Goal: Task Accomplishment & Management: Manage account settings

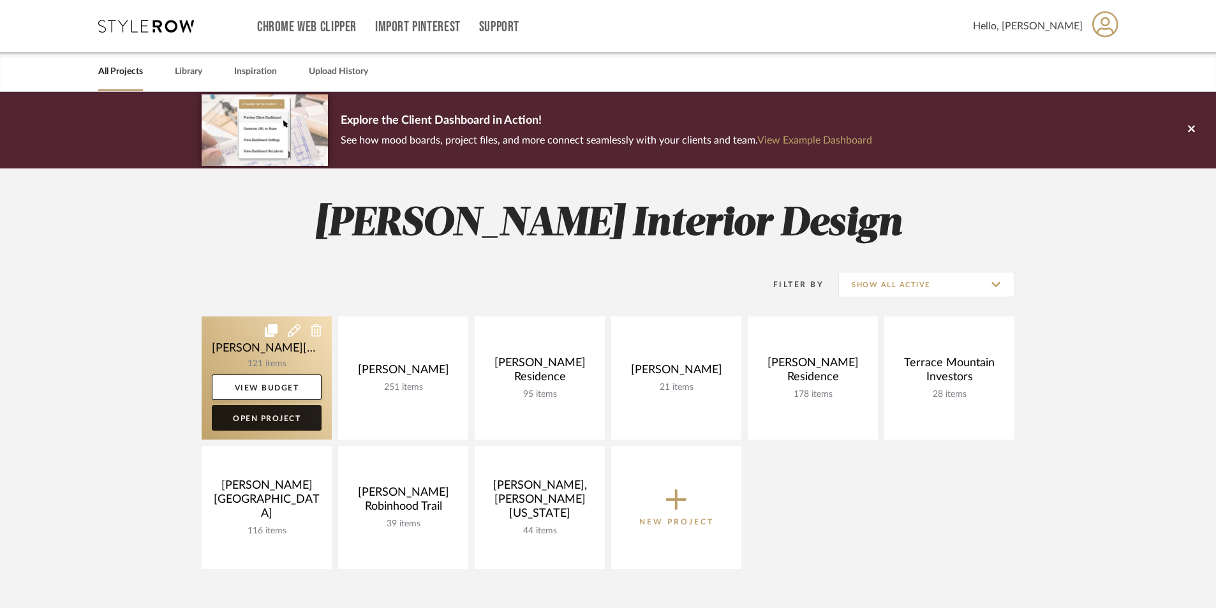
click at [276, 419] on link "Open Project" at bounding box center [267, 418] width 110 height 26
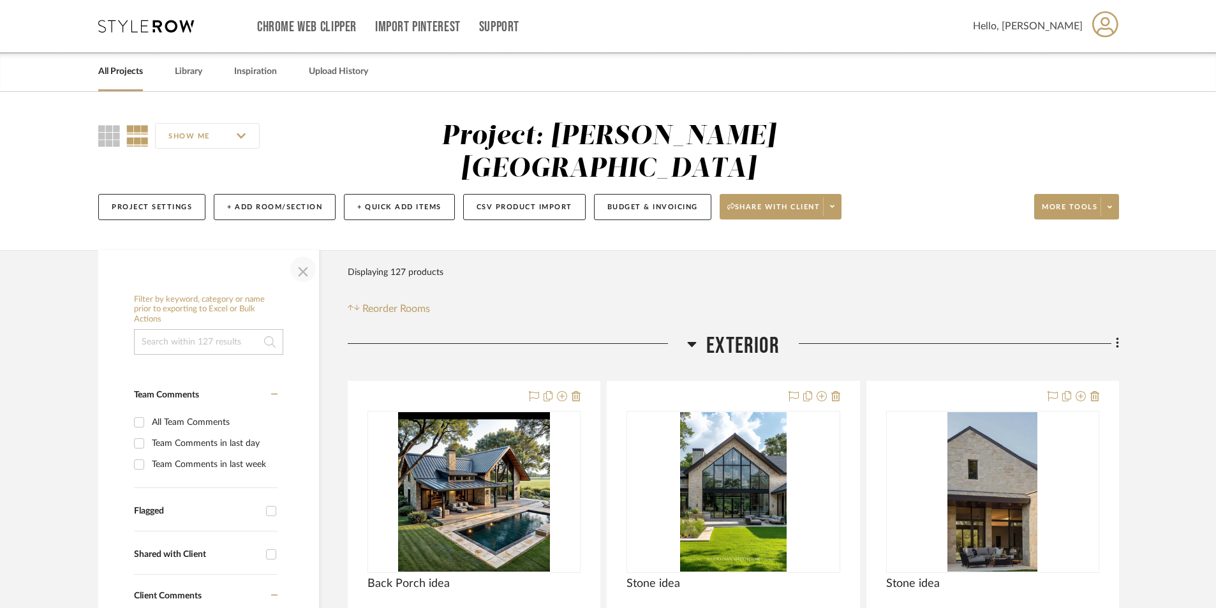
click at [305, 254] on span "button" at bounding box center [303, 269] width 31 height 31
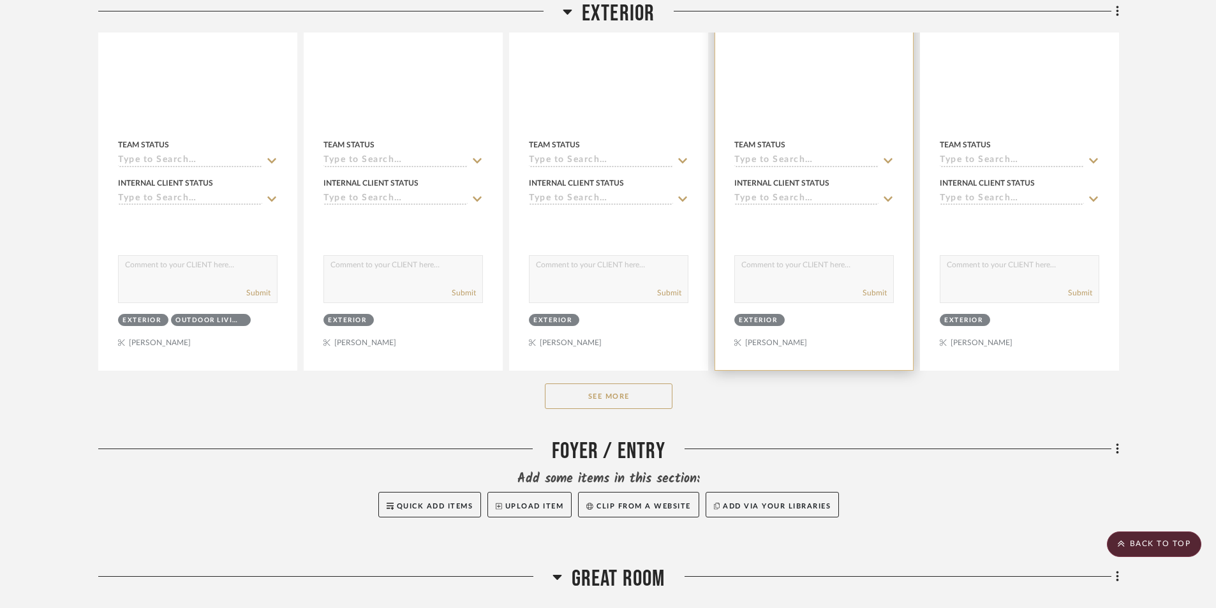
scroll to position [574, 0]
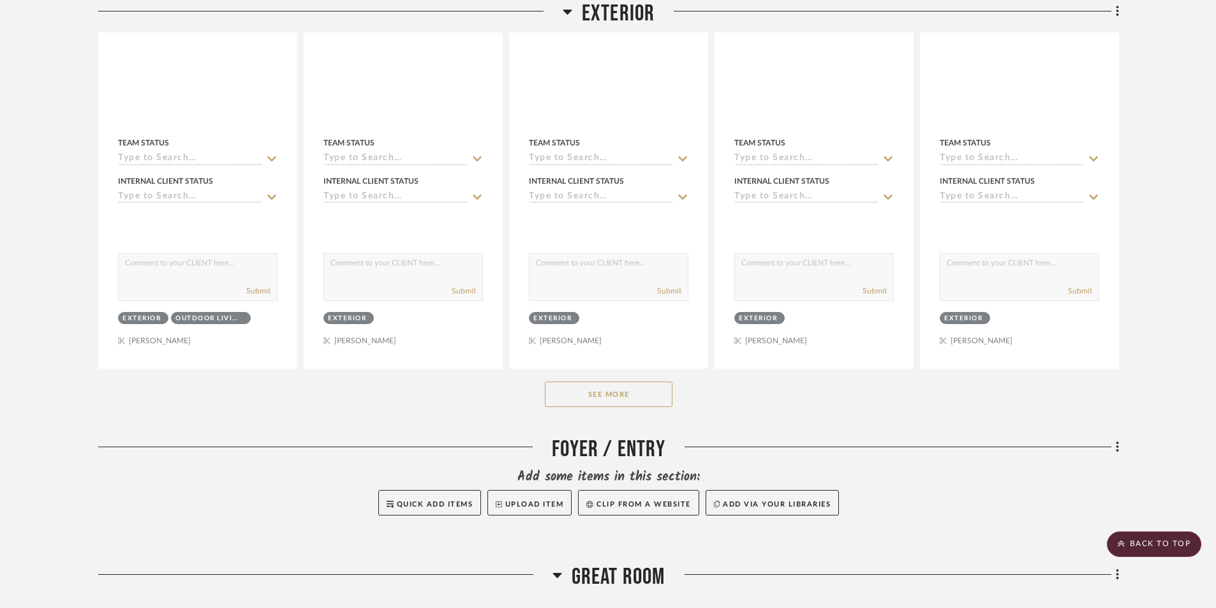
click at [622, 382] on button "See More" at bounding box center [609, 395] width 128 height 26
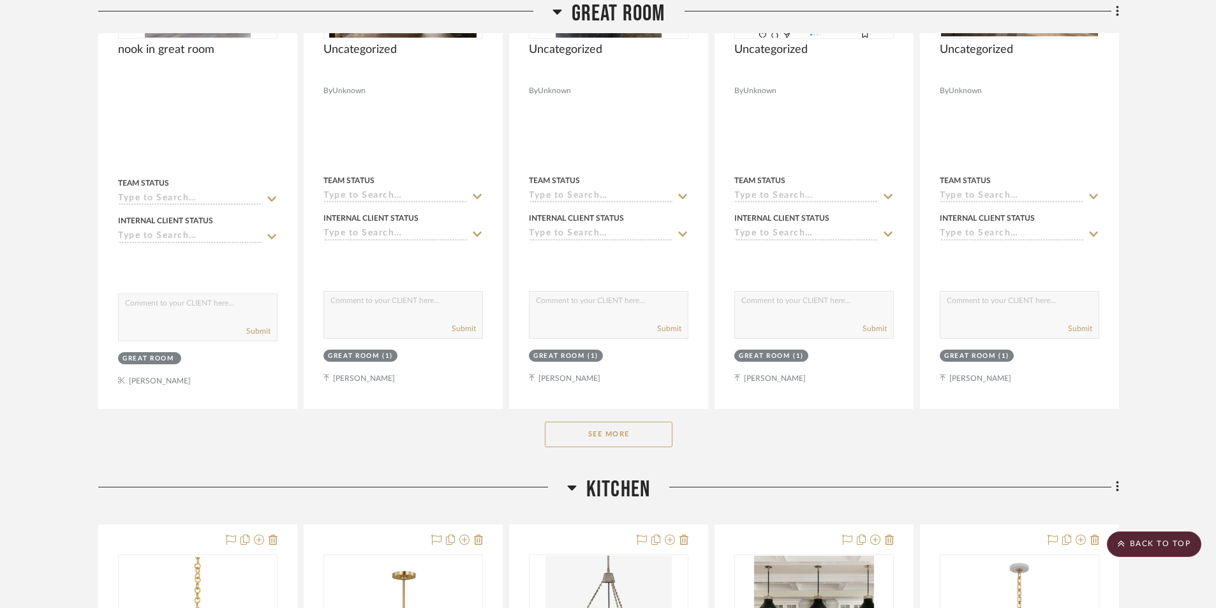
scroll to position [3126, 0]
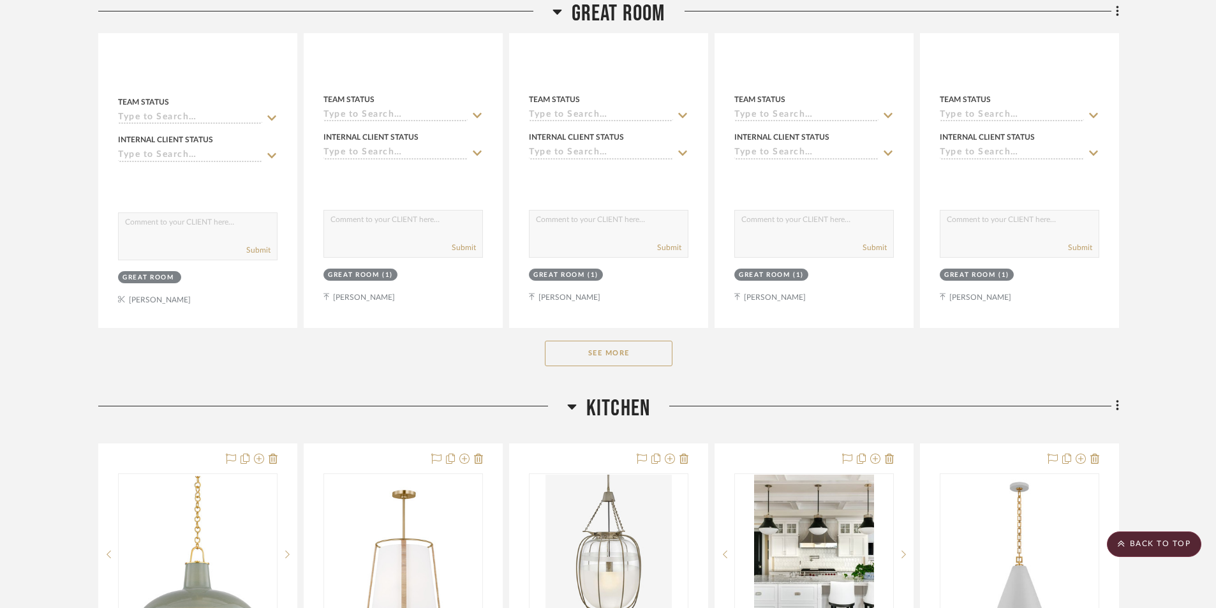
click at [588, 341] on button "See More" at bounding box center [609, 354] width 128 height 26
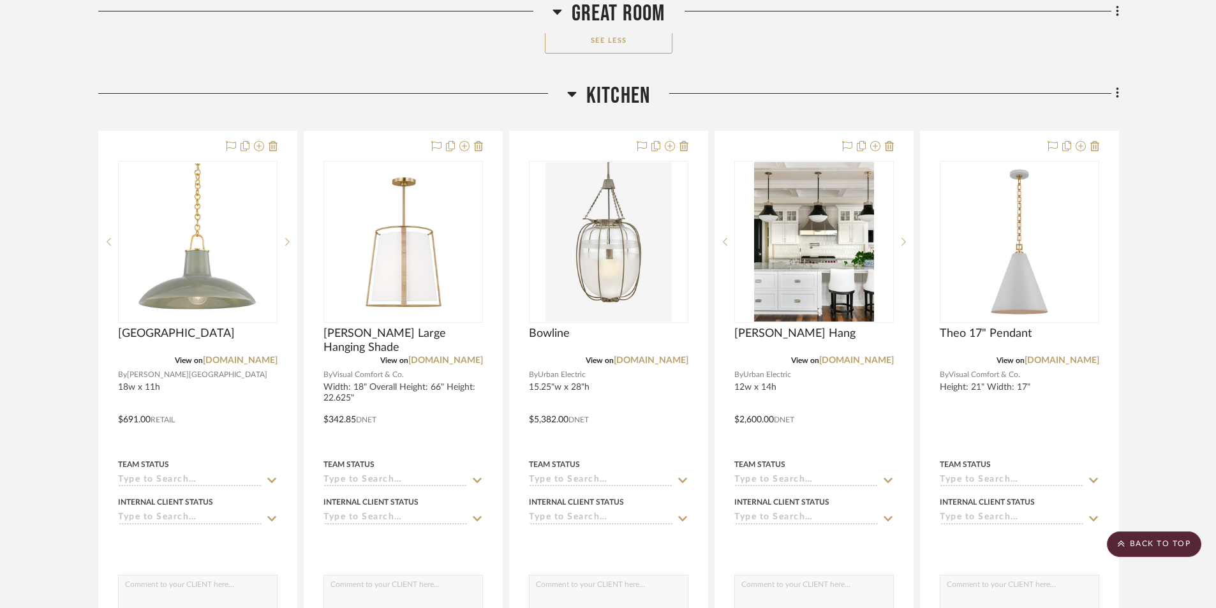
scroll to position [4785, 0]
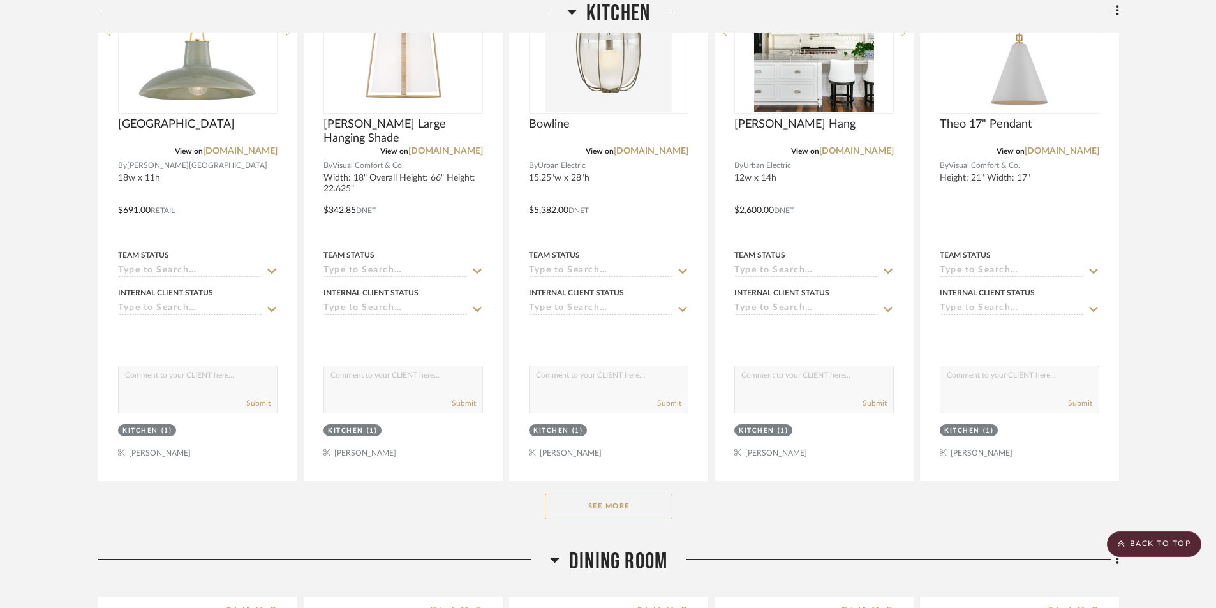
click at [621, 494] on button "See More" at bounding box center [609, 507] width 128 height 26
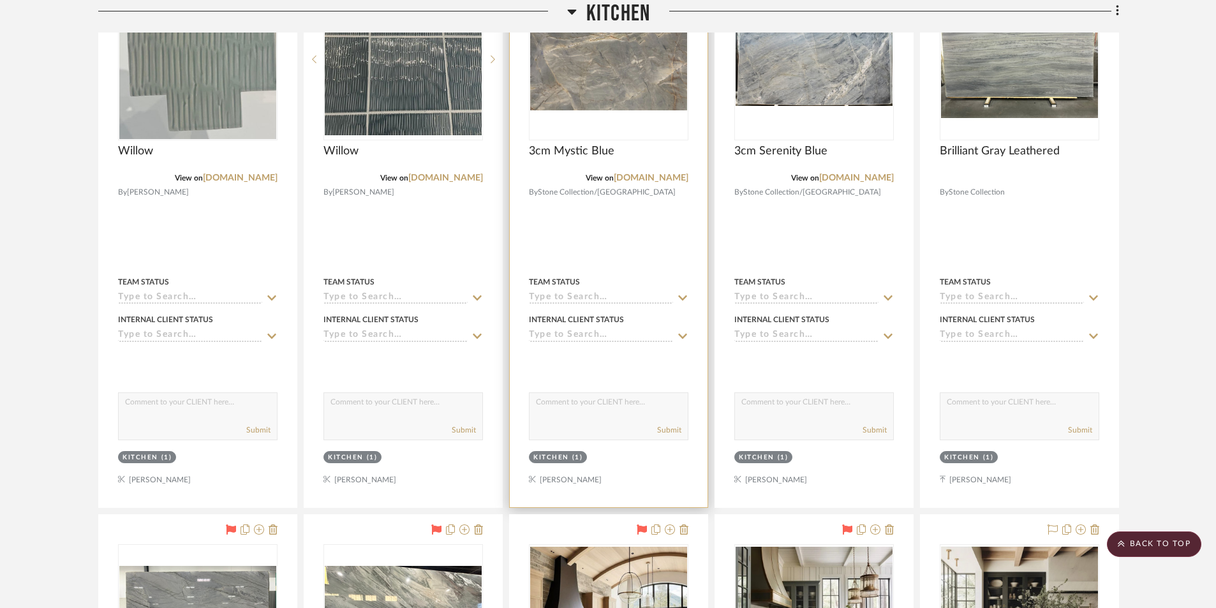
scroll to position [5359, 0]
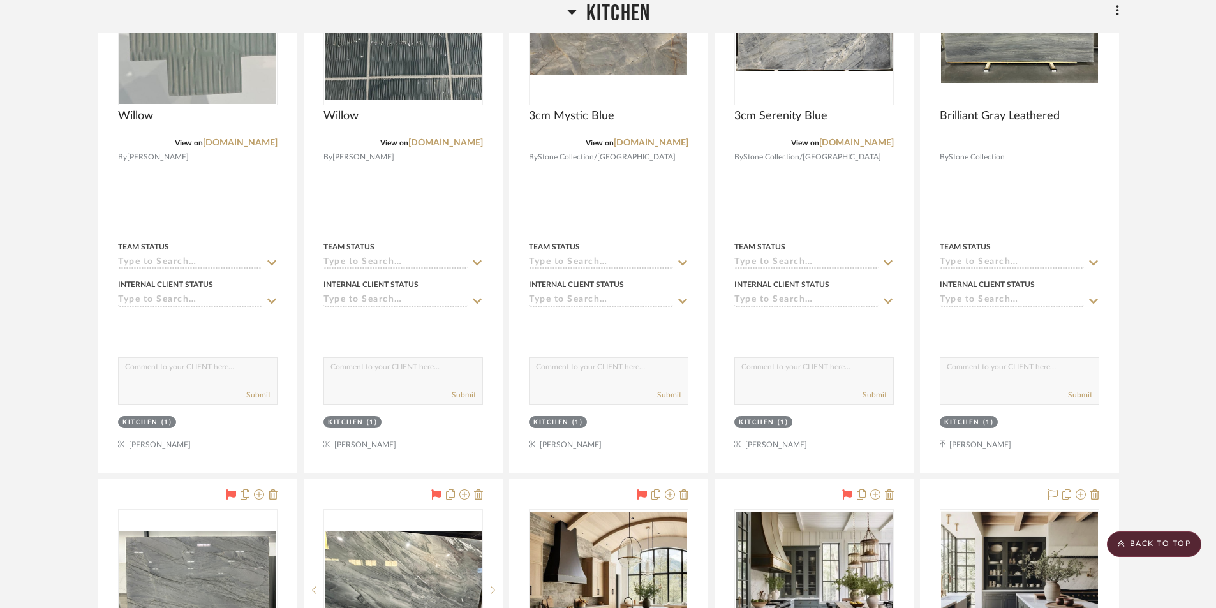
drag, startPoint x: 39, startPoint y: 181, endPoint x: 74, endPoint y: 186, distance: 35.4
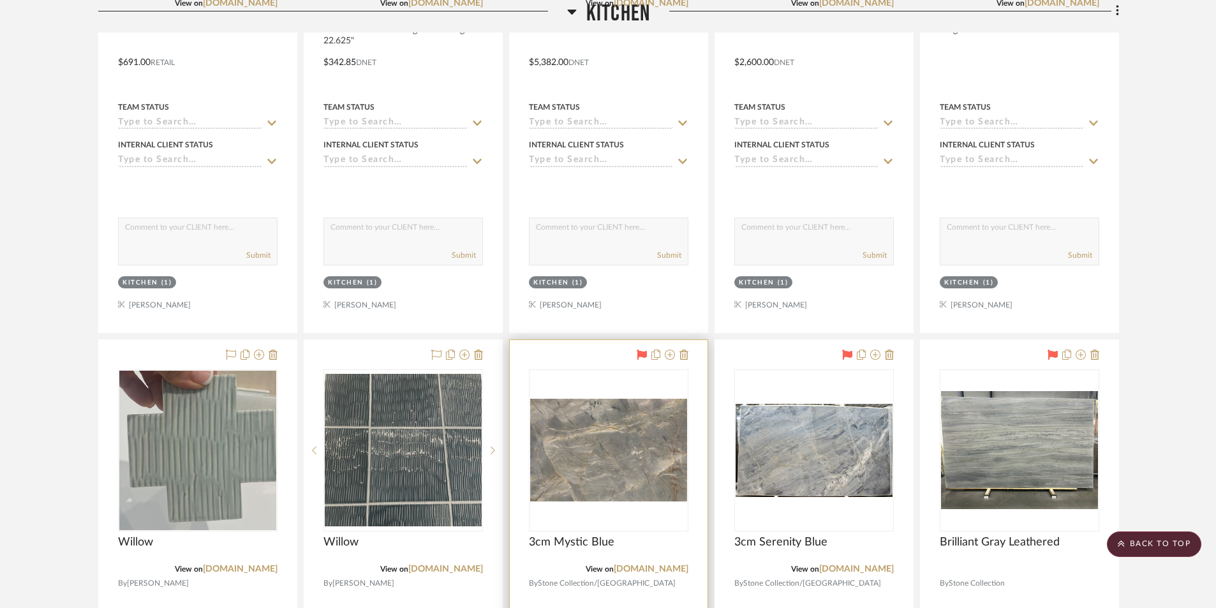
scroll to position [5104, 0]
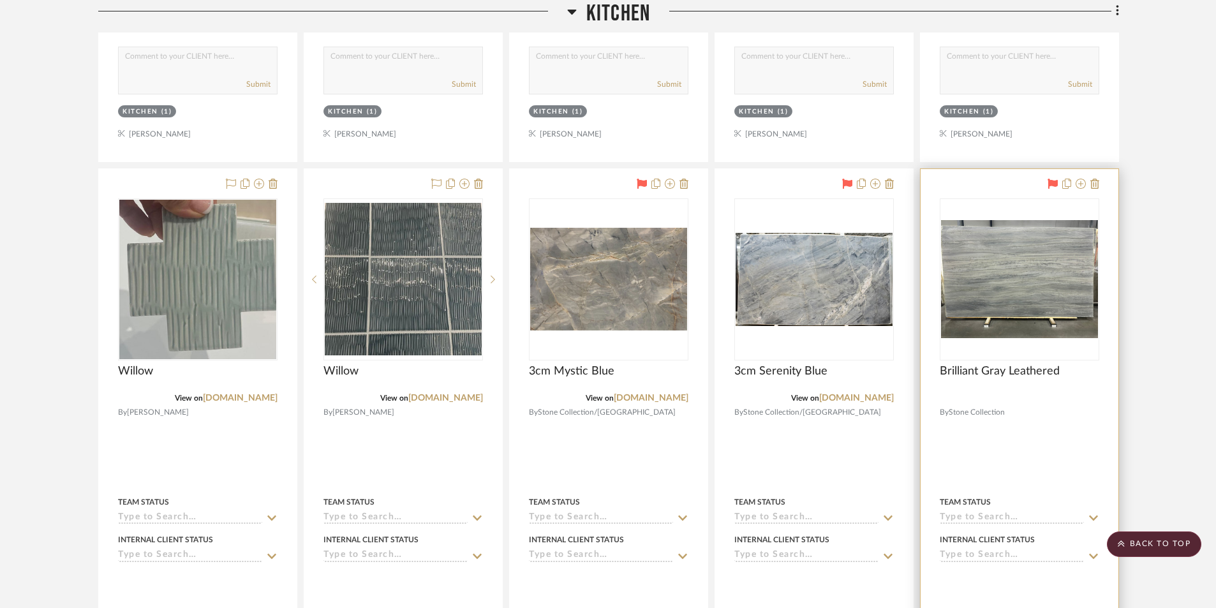
click at [1078, 392] on div at bounding box center [1019, 397] width 159 height 11
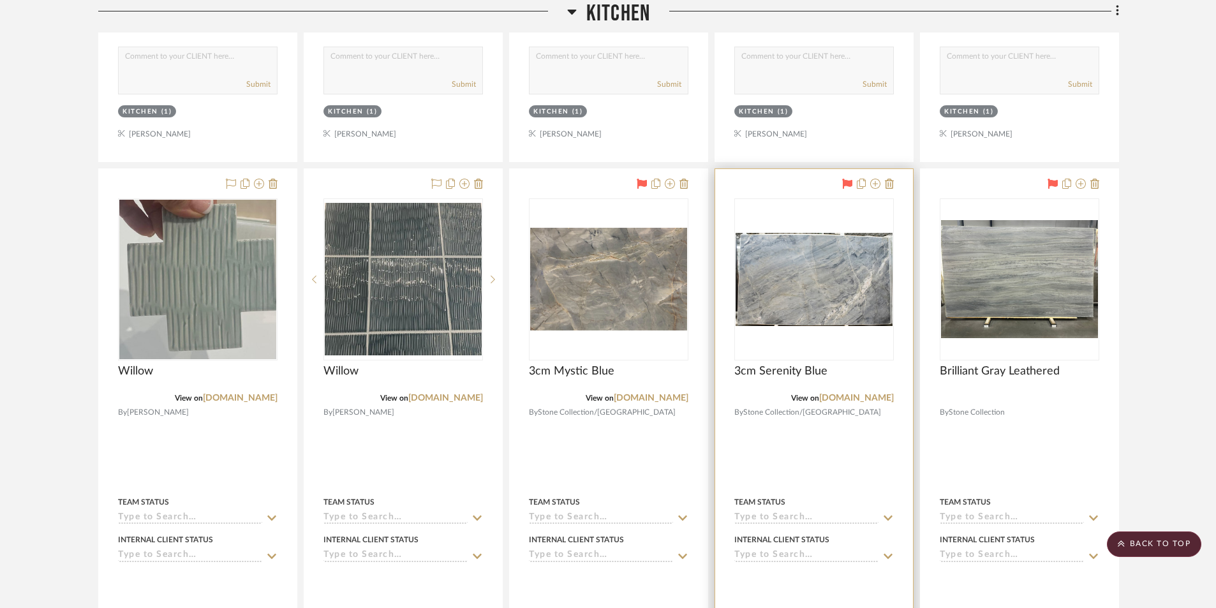
click at [759, 567] on div at bounding box center [814, 448] width 198 height 558
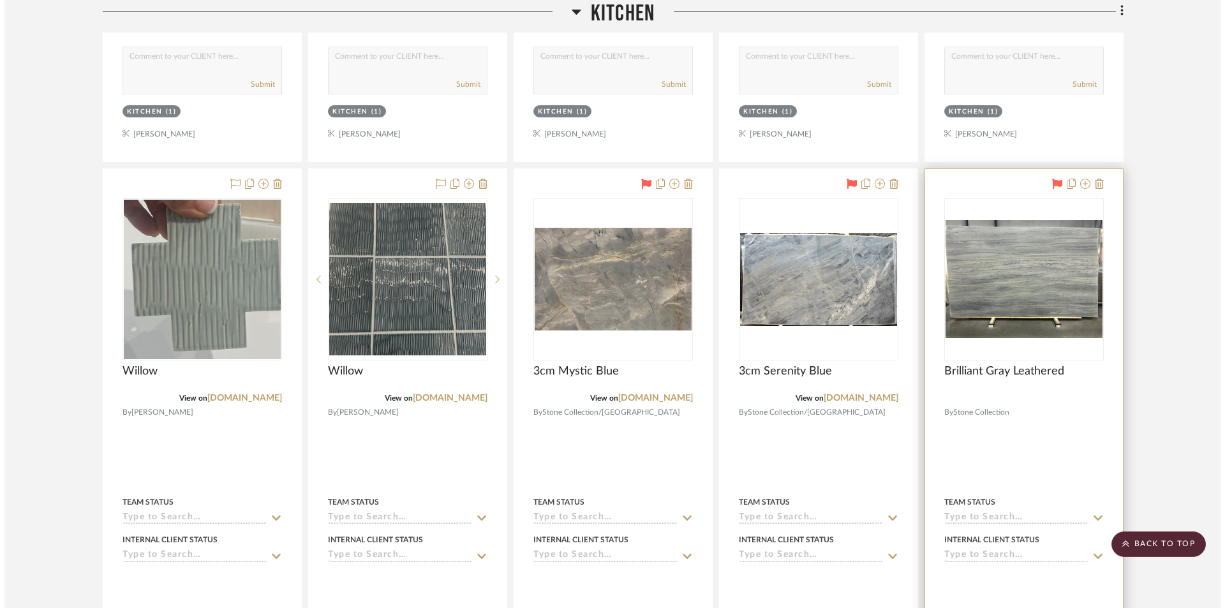
scroll to position [0, 0]
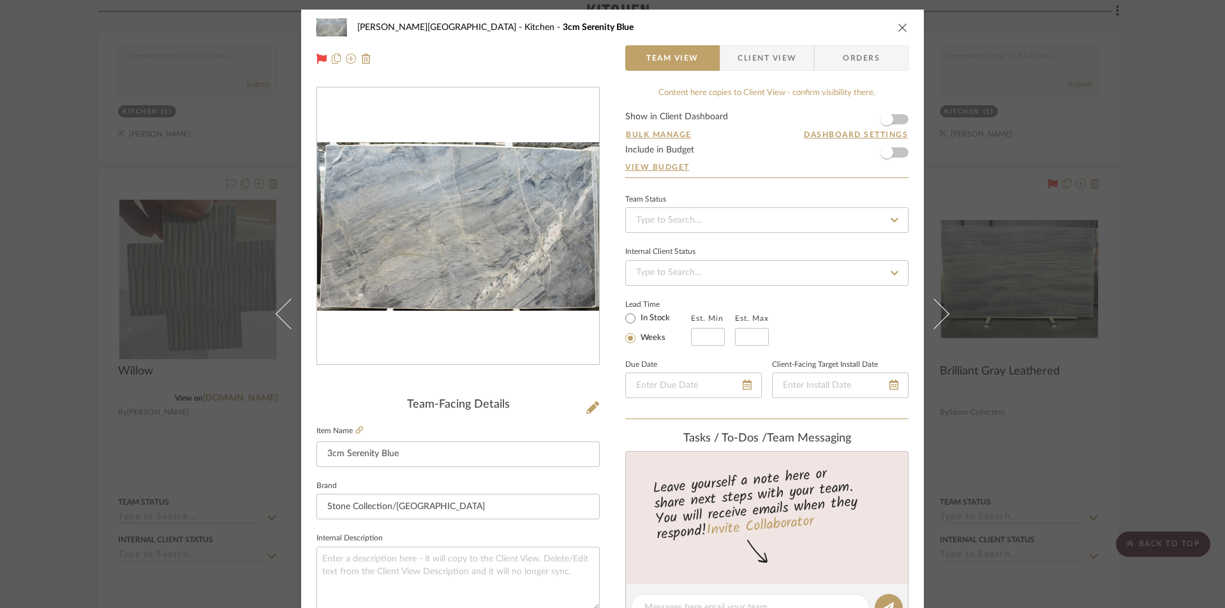
click at [897, 22] on button "close" at bounding box center [902, 27] width 11 height 11
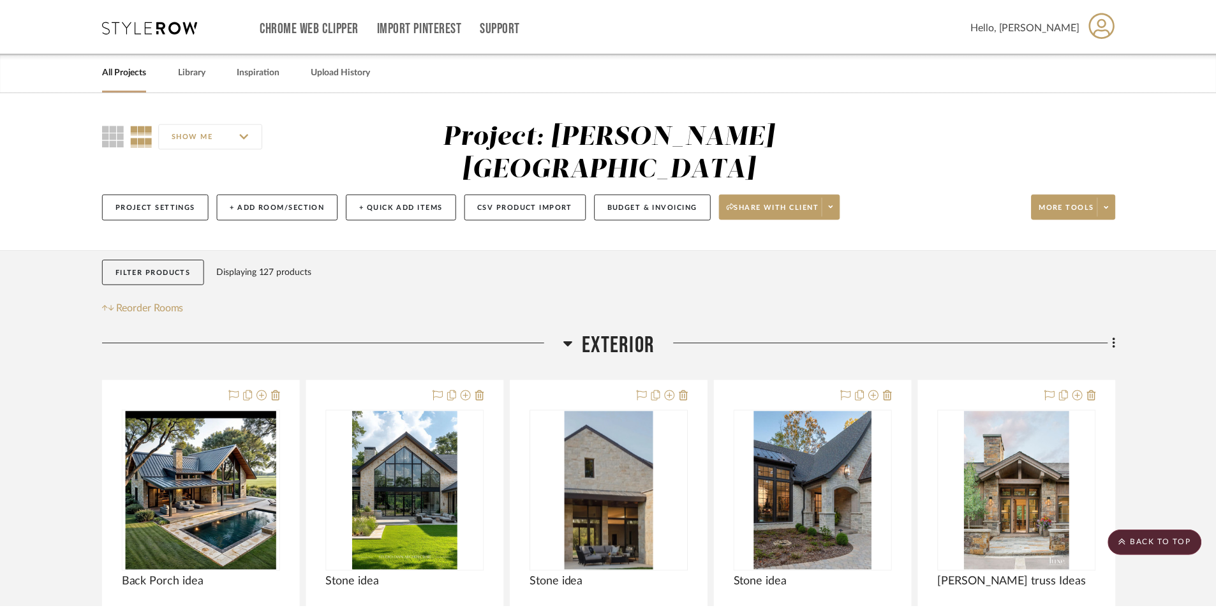
scroll to position [5104, 0]
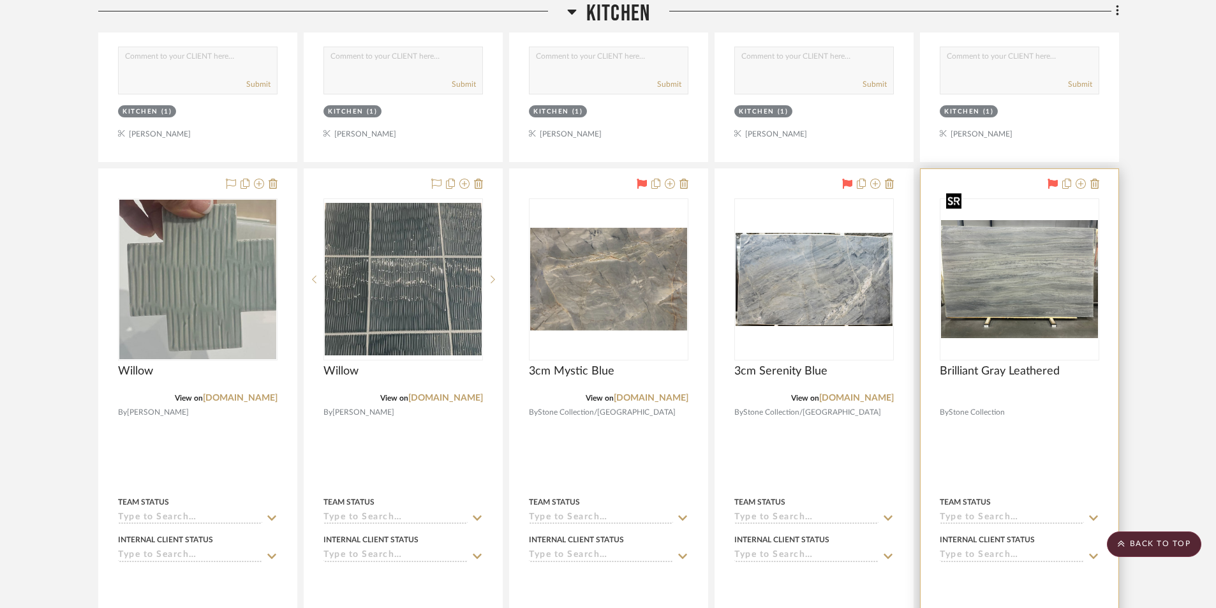
click at [990, 242] on img "0" at bounding box center [1019, 279] width 157 height 118
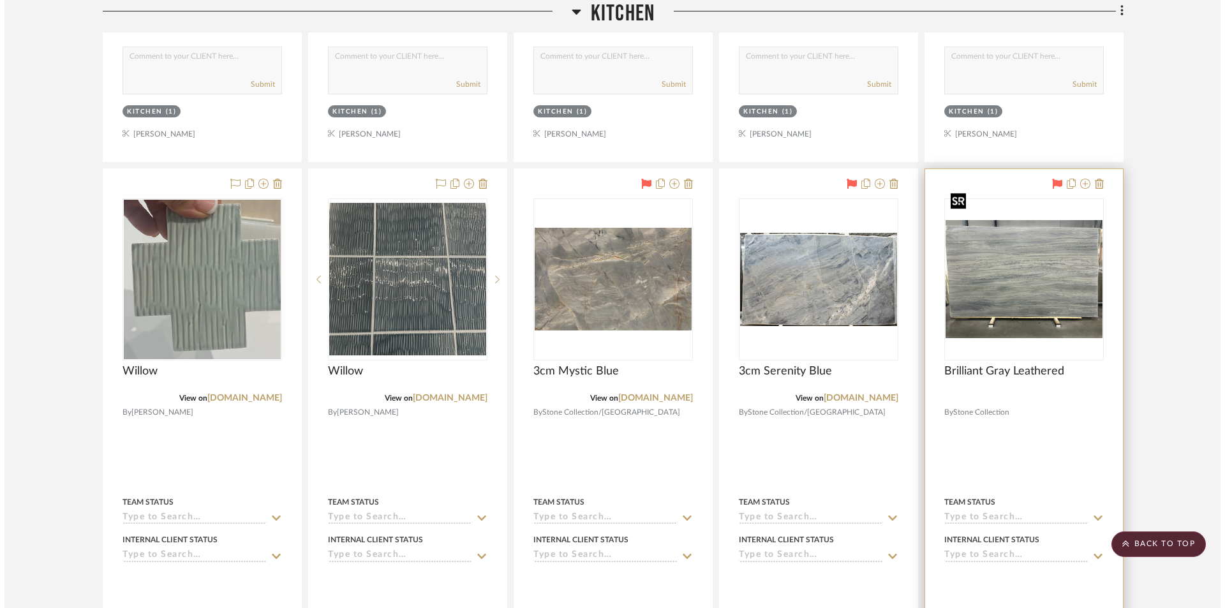
scroll to position [0, 0]
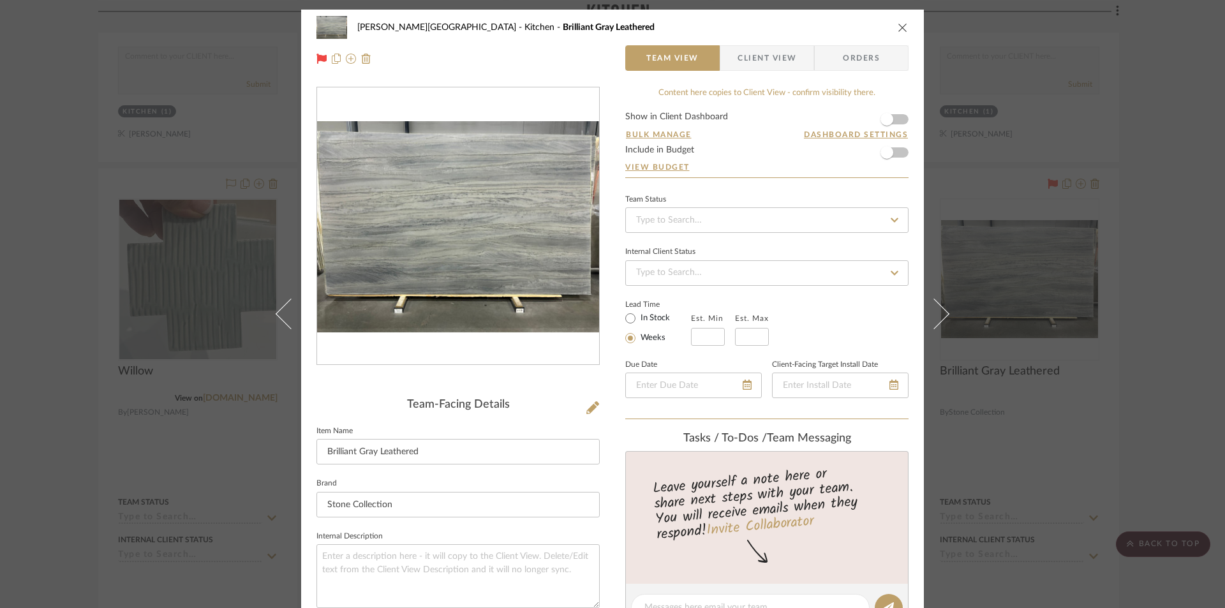
drag, startPoint x: 726, startPoint y: 568, endPoint x: 760, endPoint y: 477, distance: 98.1
click at [726, 568] on div "Leave yourself a note here or share next steps with your team. You will receive…" at bounding box center [766, 517] width 283 height 133
click at [898, 27] on icon "close" at bounding box center [903, 27] width 10 height 10
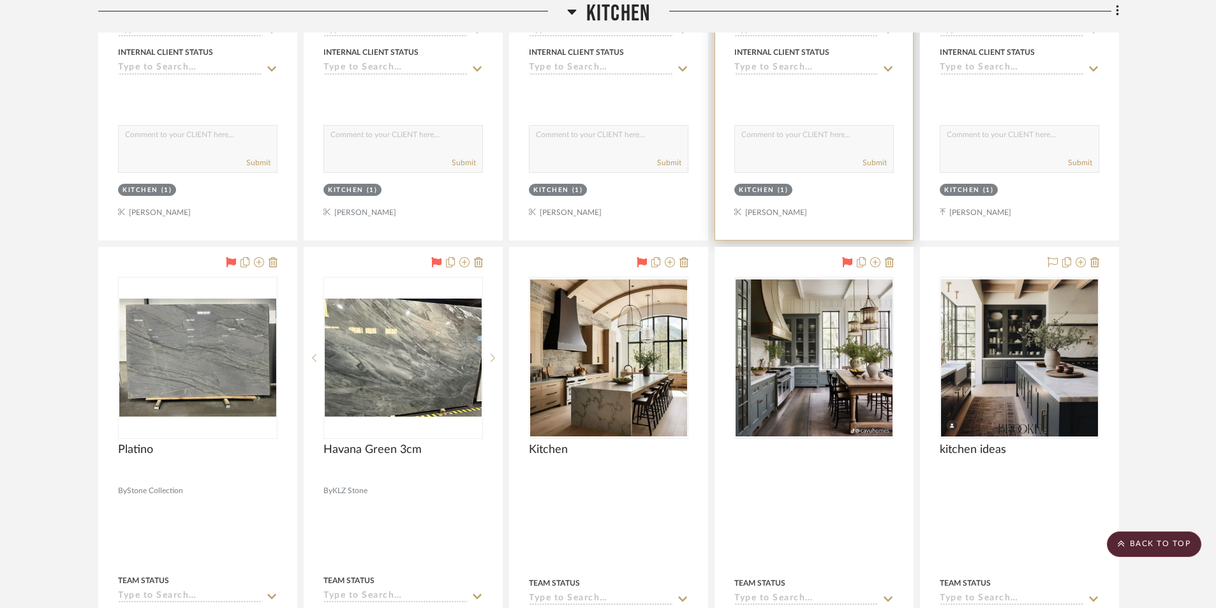
scroll to position [5614, 0]
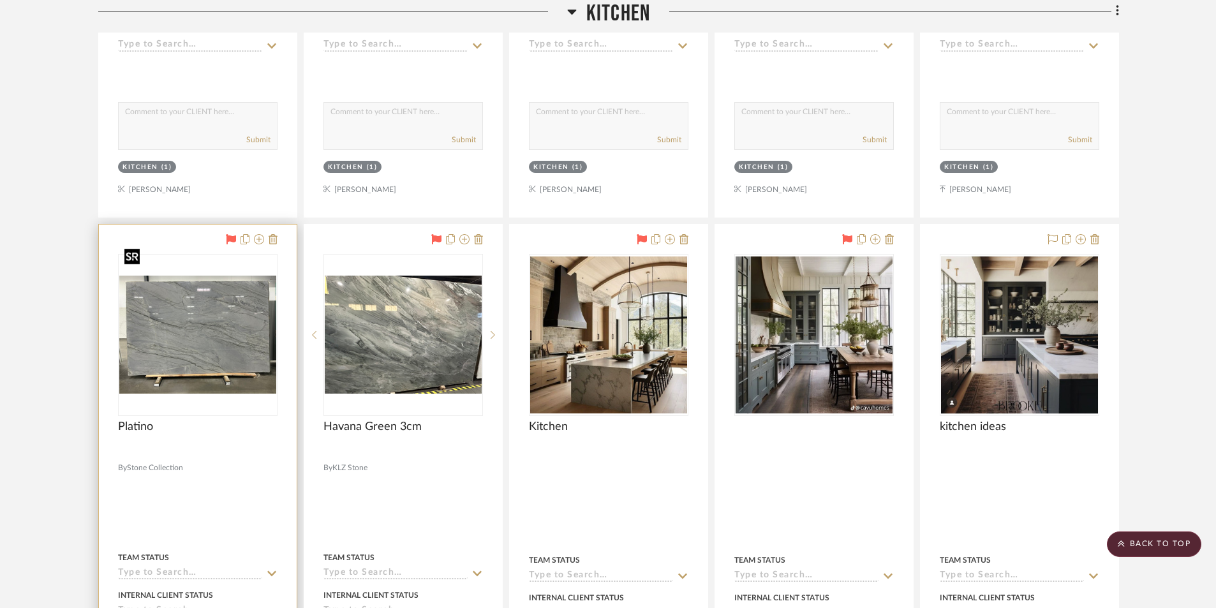
click at [207, 291] on img "0" at bounding box center [197, 335] width 157 height 118
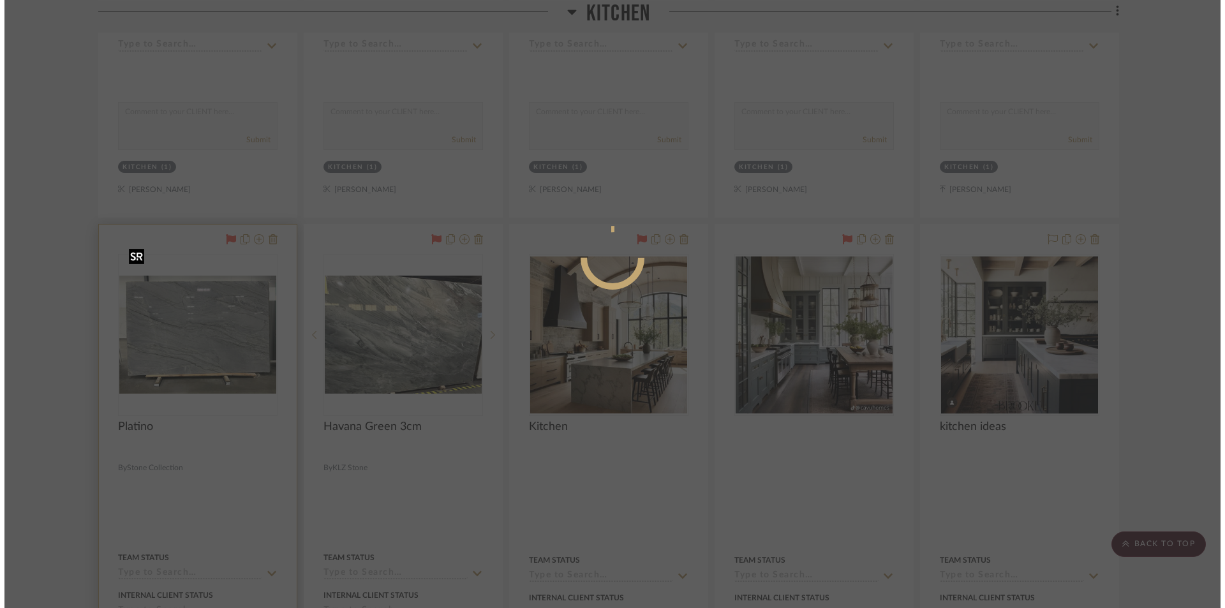
scroll to position [0, 0]
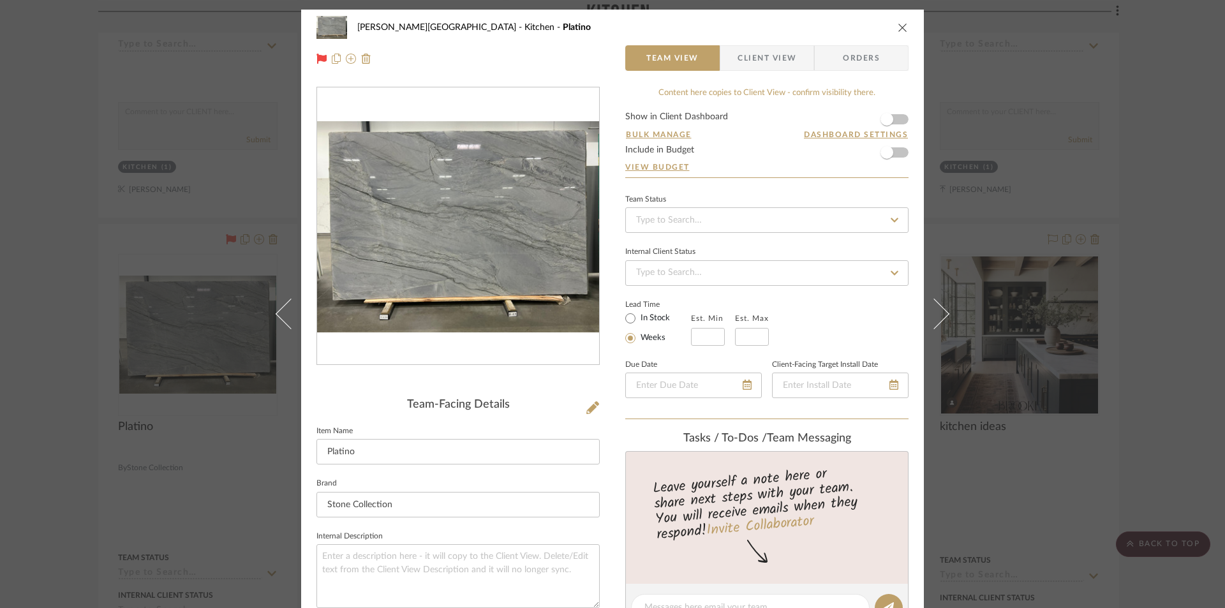
drag, startPoint x: 612, startPoint y: 561, endPoint x: 616, endPoint y: 551, distance: 10.6
click at [611, 561] on div "Campbell Circle C Ranch Kitchen Platino Team View Client View Orders Team-Facin…" at bounding box center [612, 598] width 623 height 1176
click at [898, 23] on icon "close" at bounding box center [903, 27] width 10 height 10
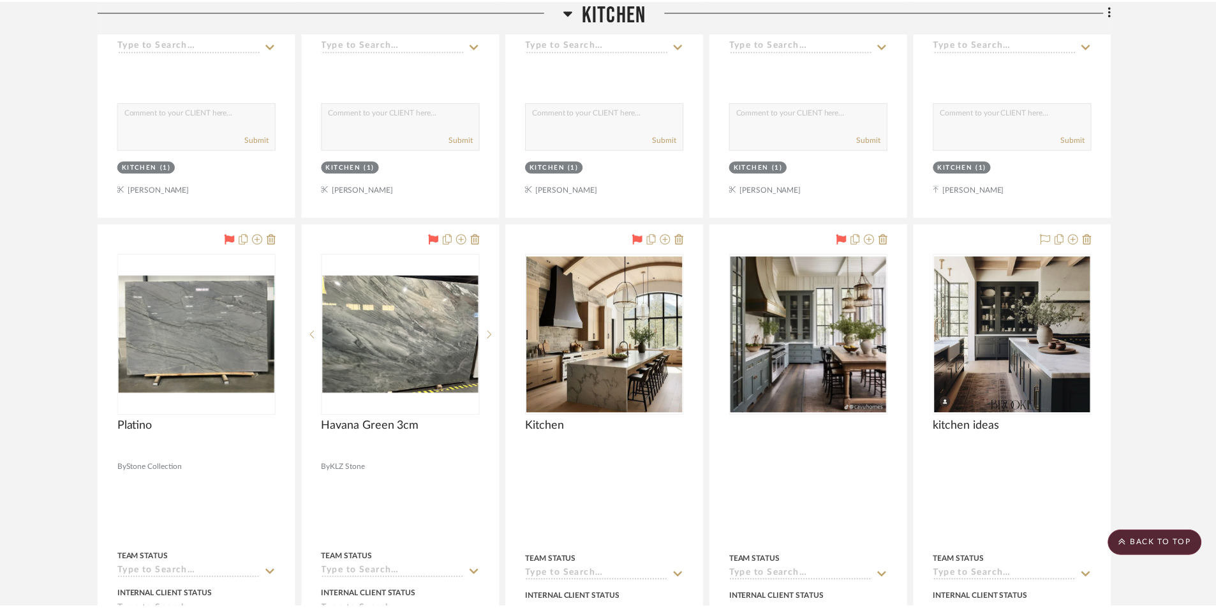
scroll to position [5614, 0]
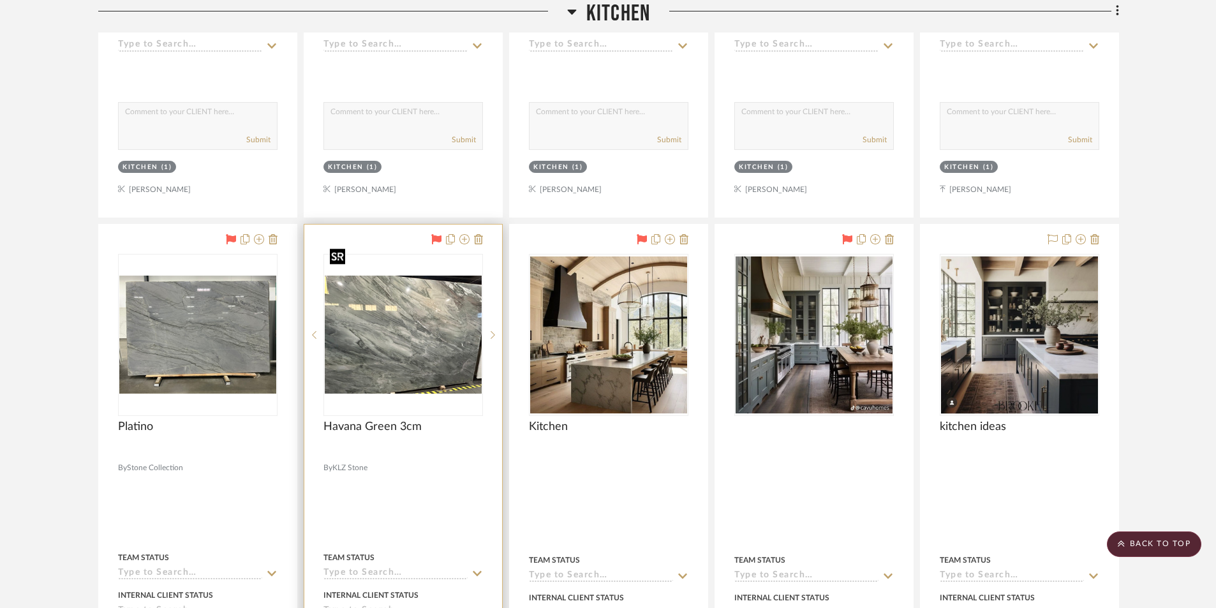
click at [449, 297] on img "0" at bounding box center [403, 335] width 157 height 118
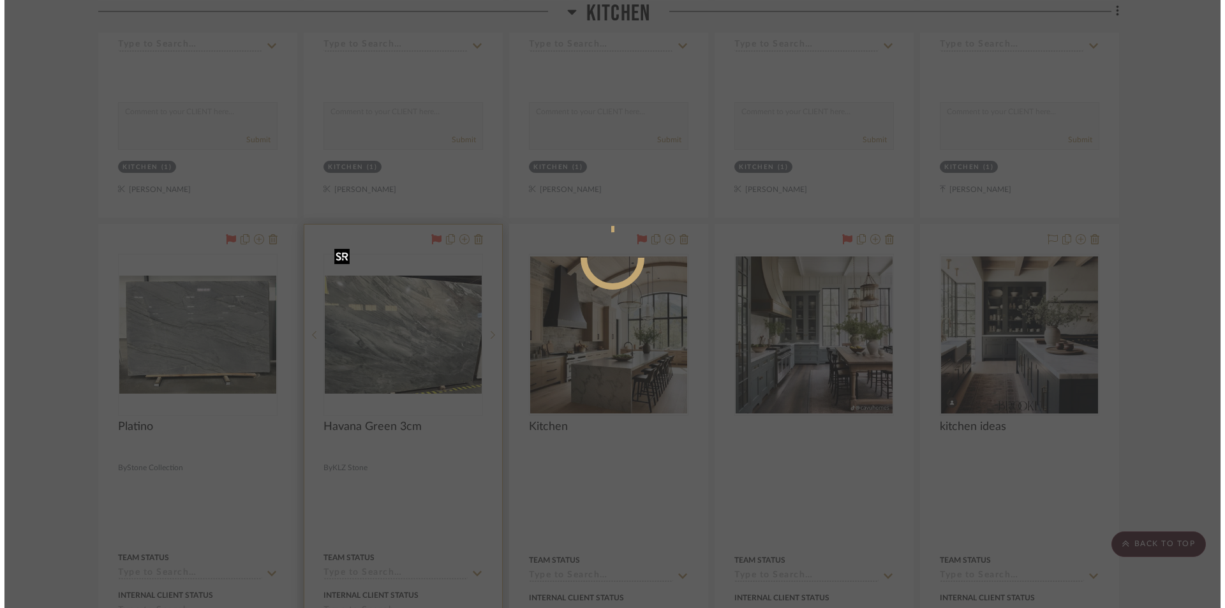
scroll to position [0, 0]
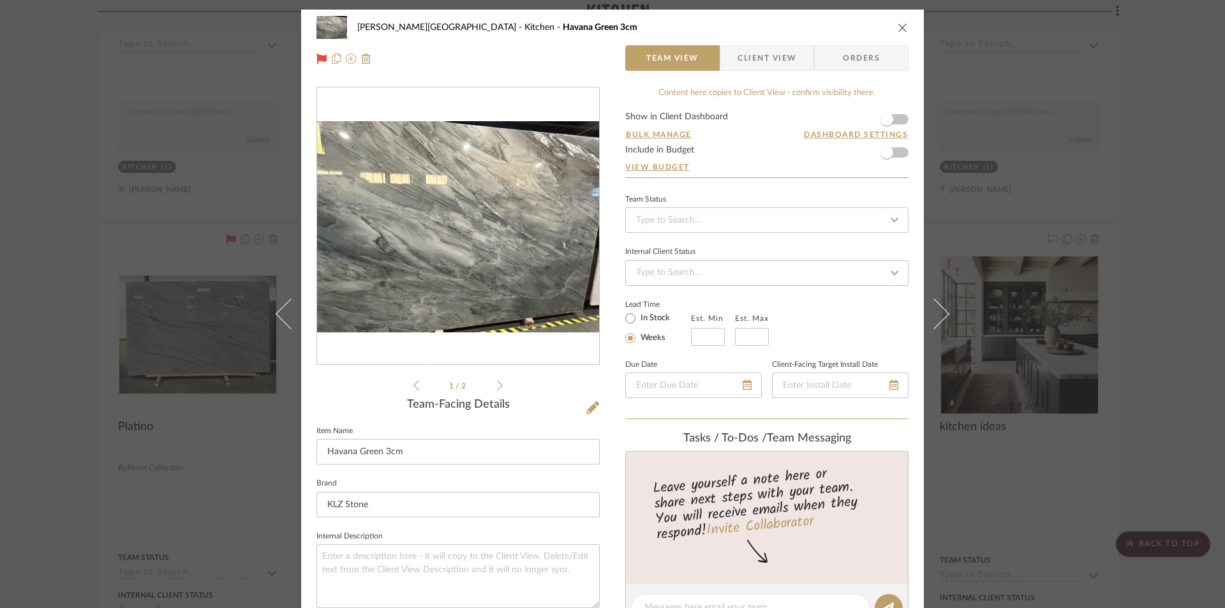
click at [898, 26] on icon "close" at bounding box center [903, 27] width 10 height 10
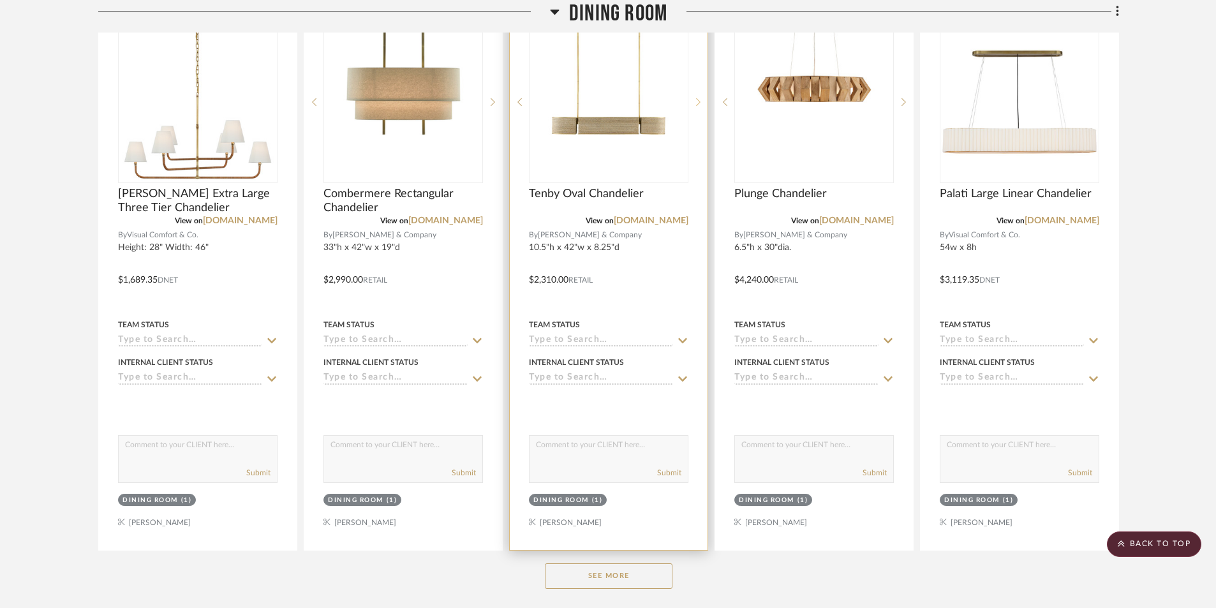
scroll to position [8358, 0]
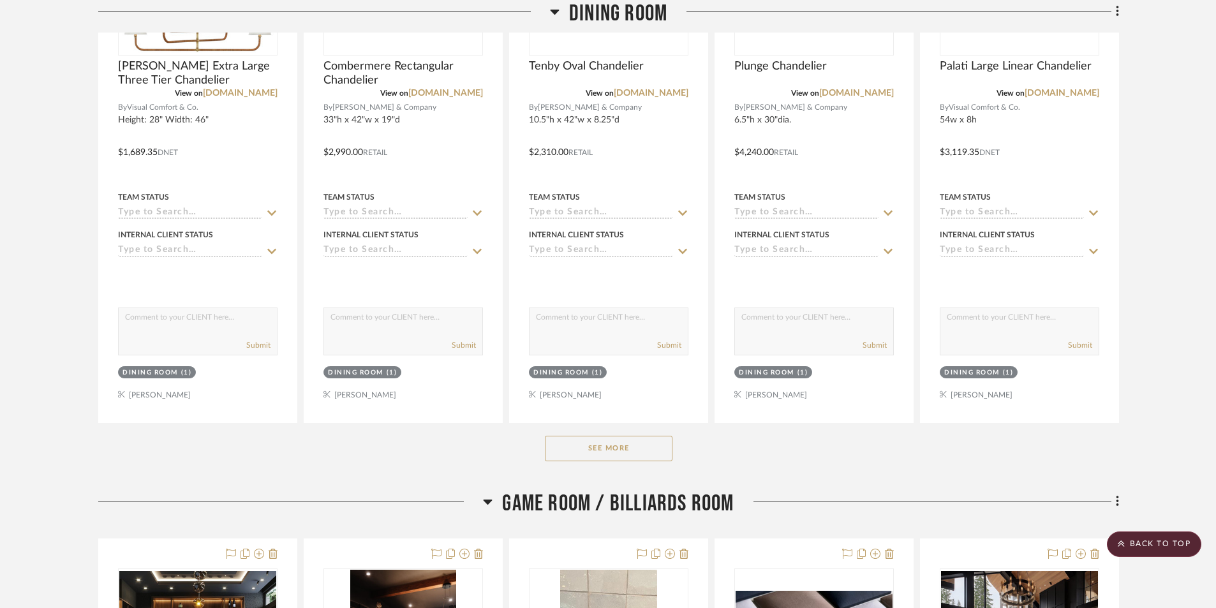
click at [628, 436] on button "See More" at bounding box center [609, 449] width 128 height 26
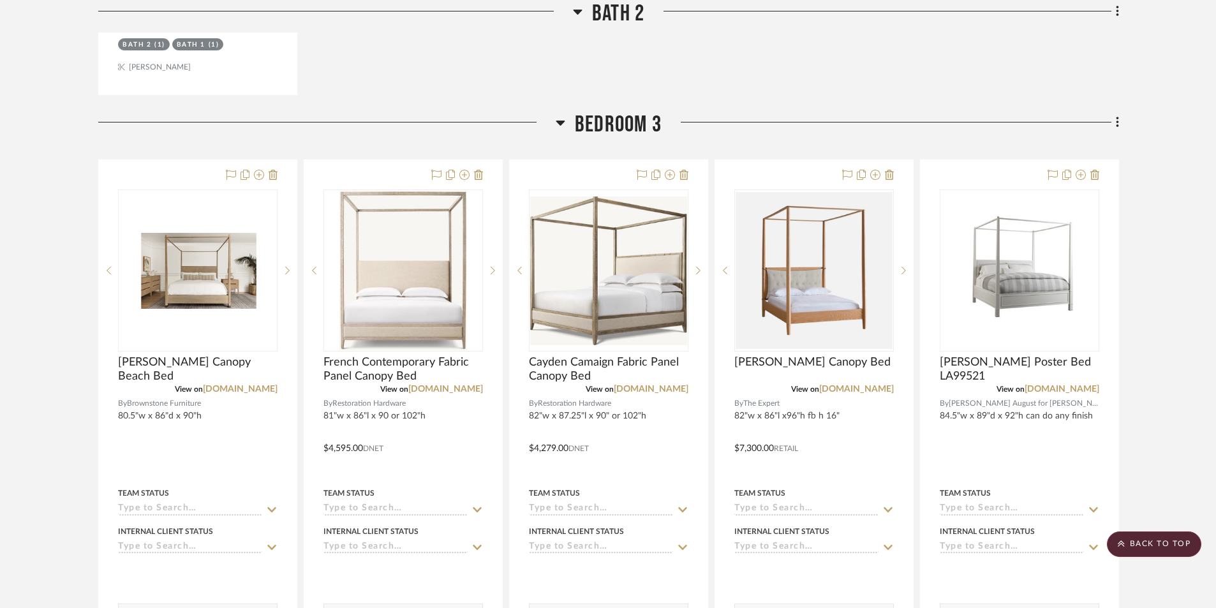
scroll to position [12696, 0]
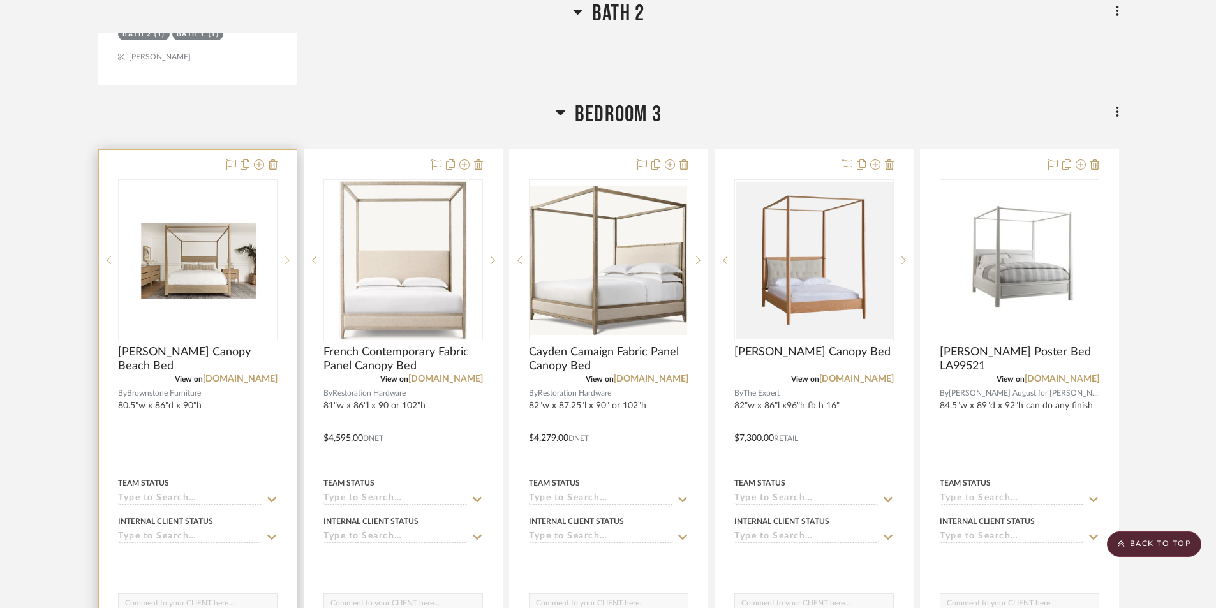
click at [287, 256] on icon at bounding box center [287, 260] width 4 height 9
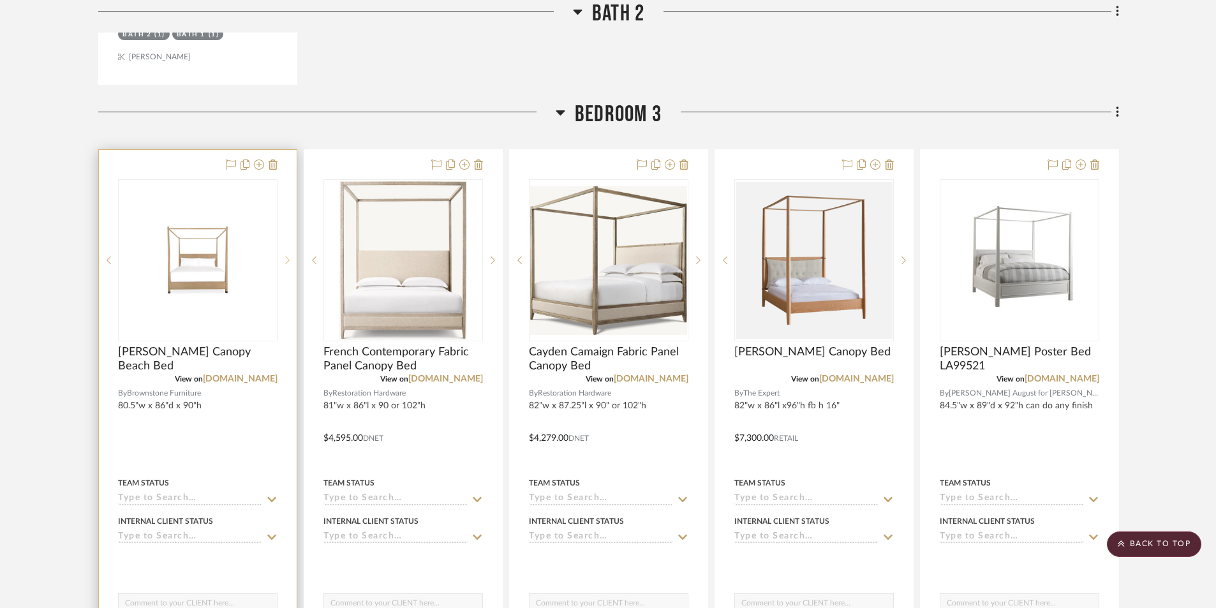
click at [287, 256] on icon at bounding box center [287, 260] width 4 height 9
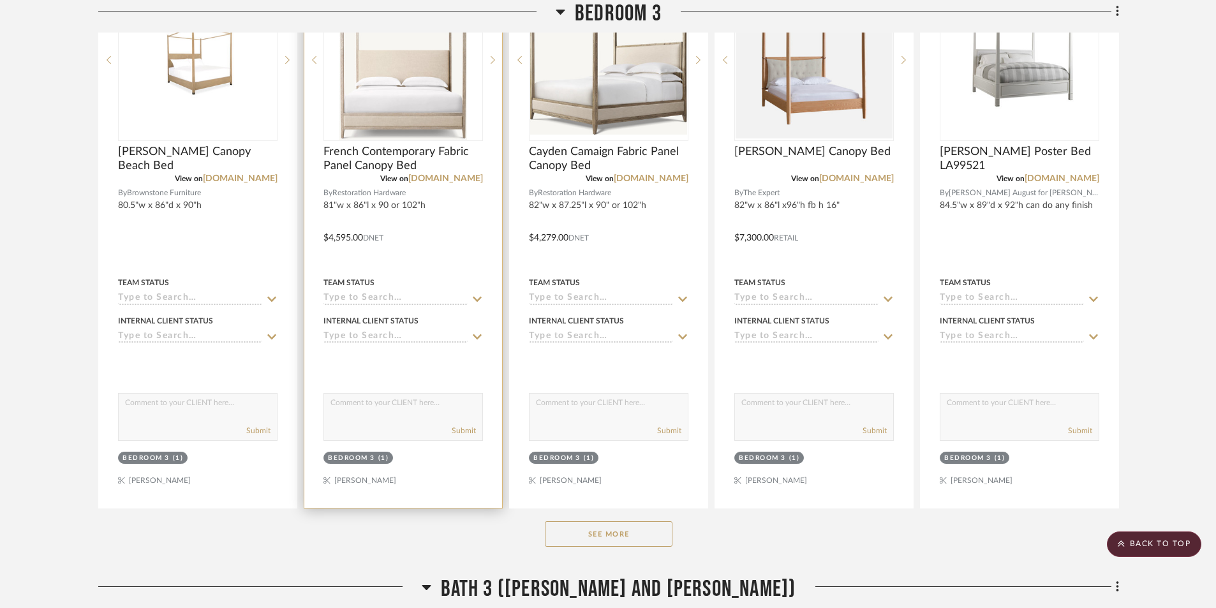
scroll to position [12951, 0]
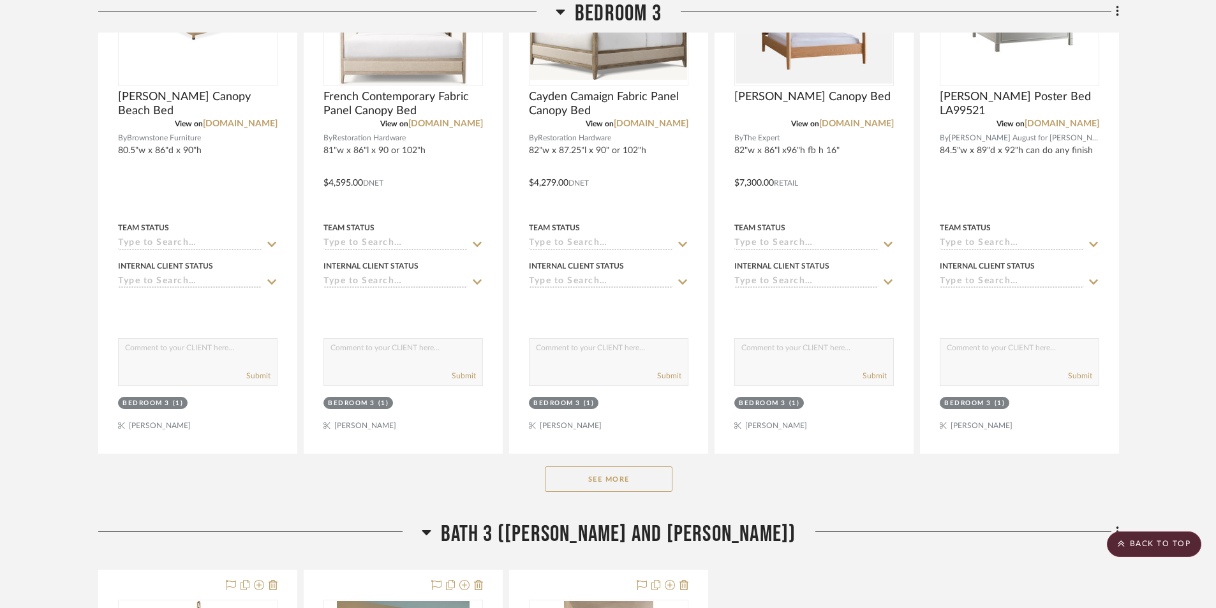
click at [592, 466] on button "See More" at bounding box center [609, 479] width 128 height 26
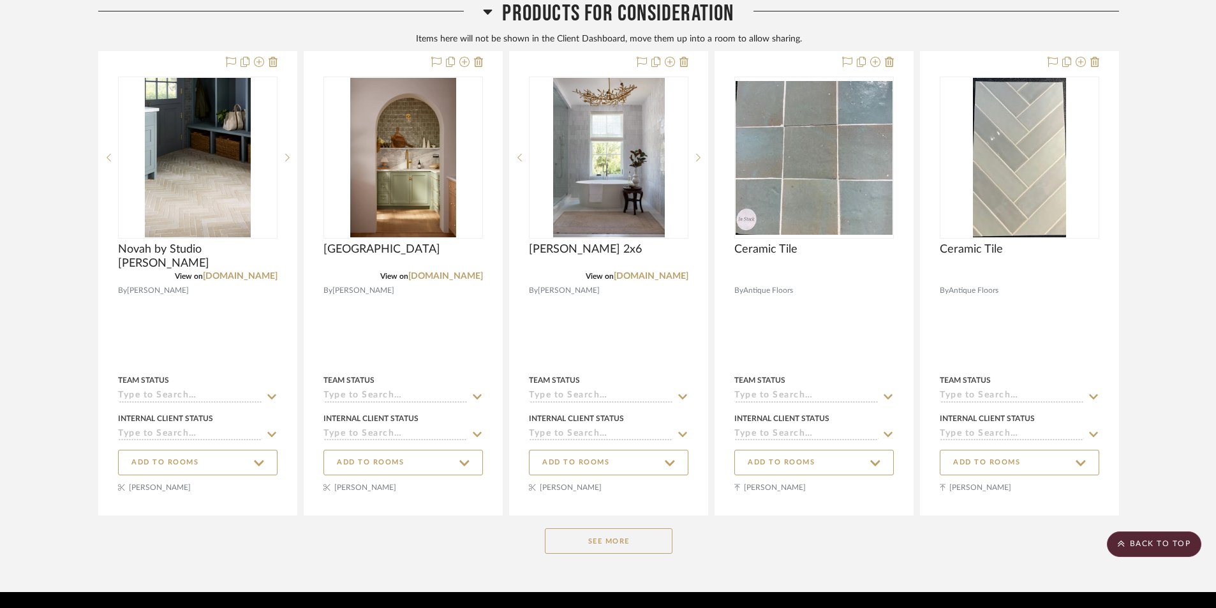
scroll to position [17707, 0]
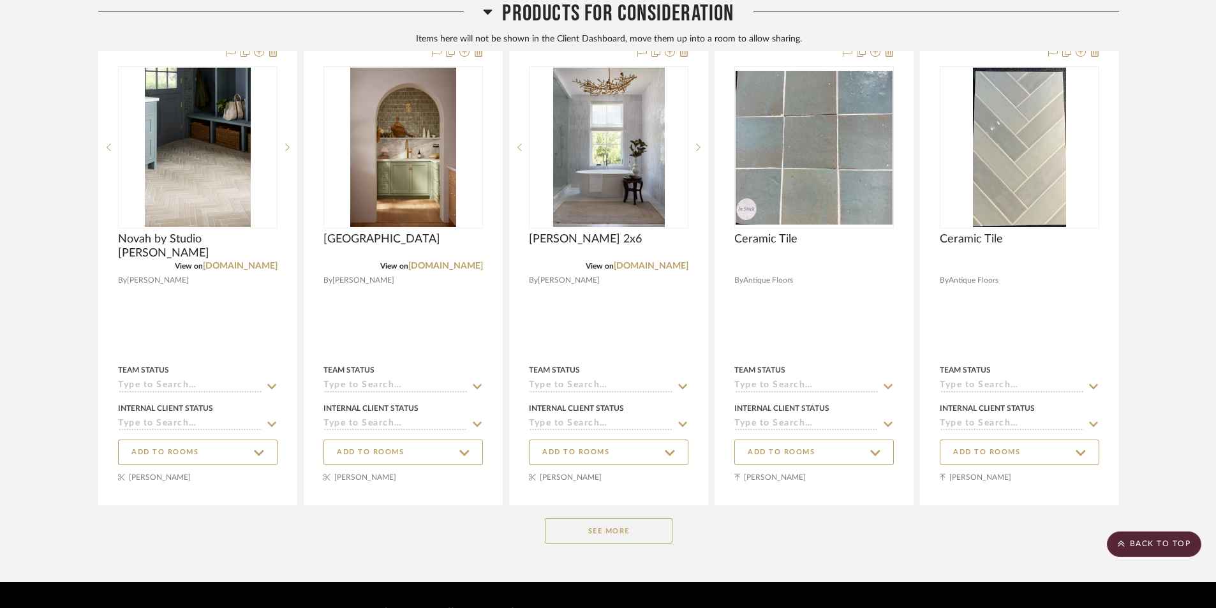
click at [607, 518] on button "See More" at bounding box center [609, 531] width 128 height 26
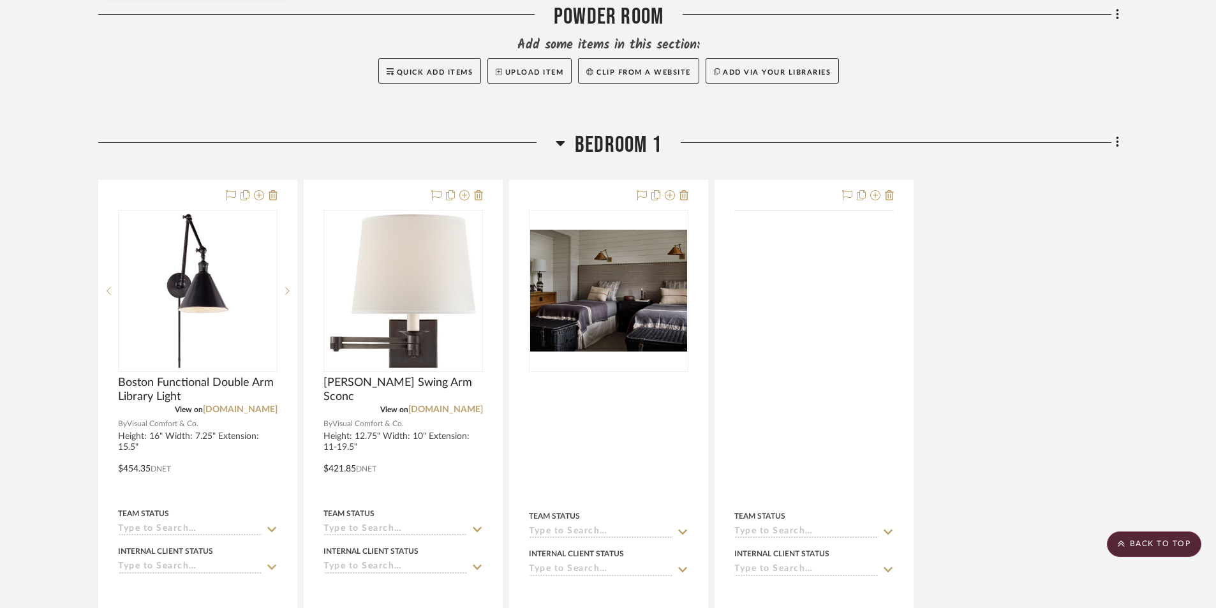
scroll to position [10496, 0]
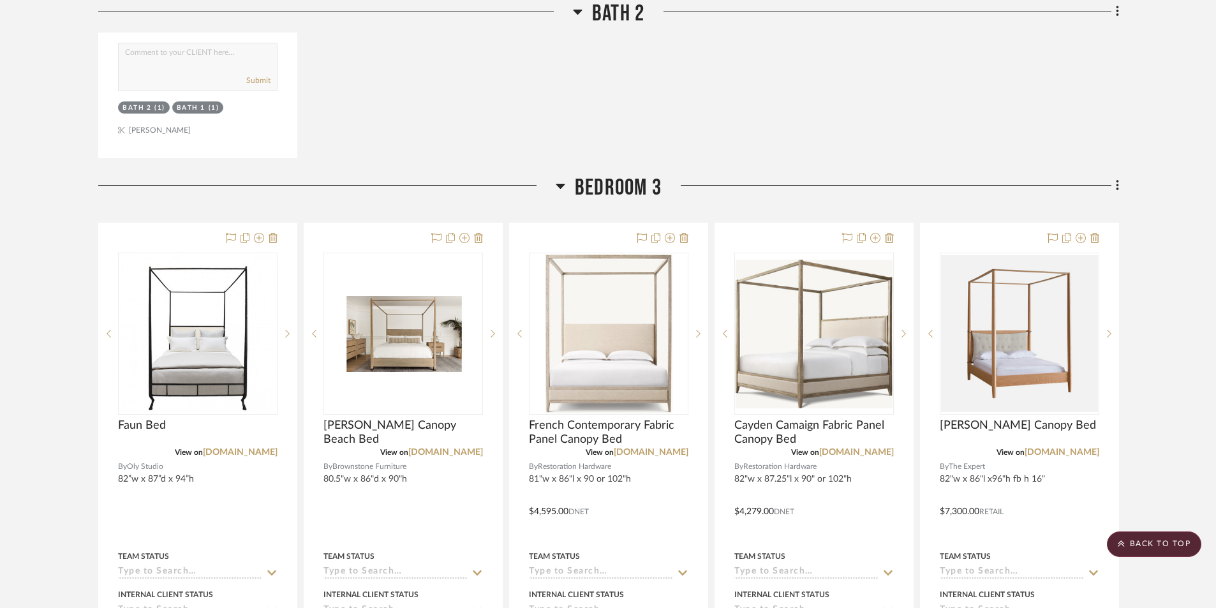
scroll to position [6444, 0]
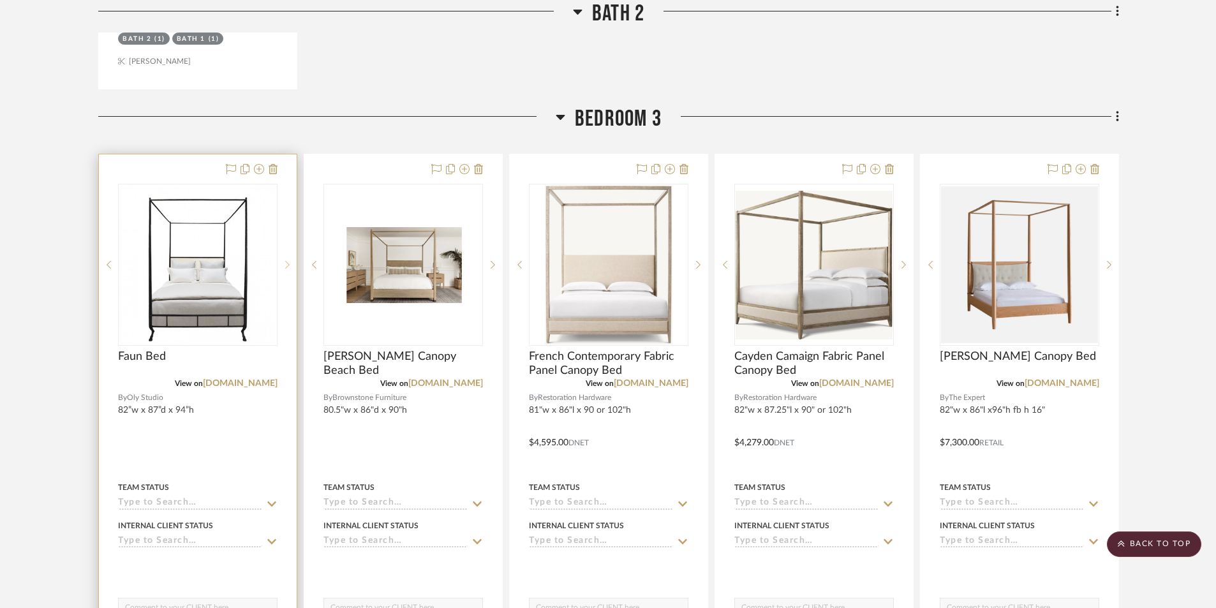
click at [285, 260] on icon at bounding box center [287, 264] width 4 height 9
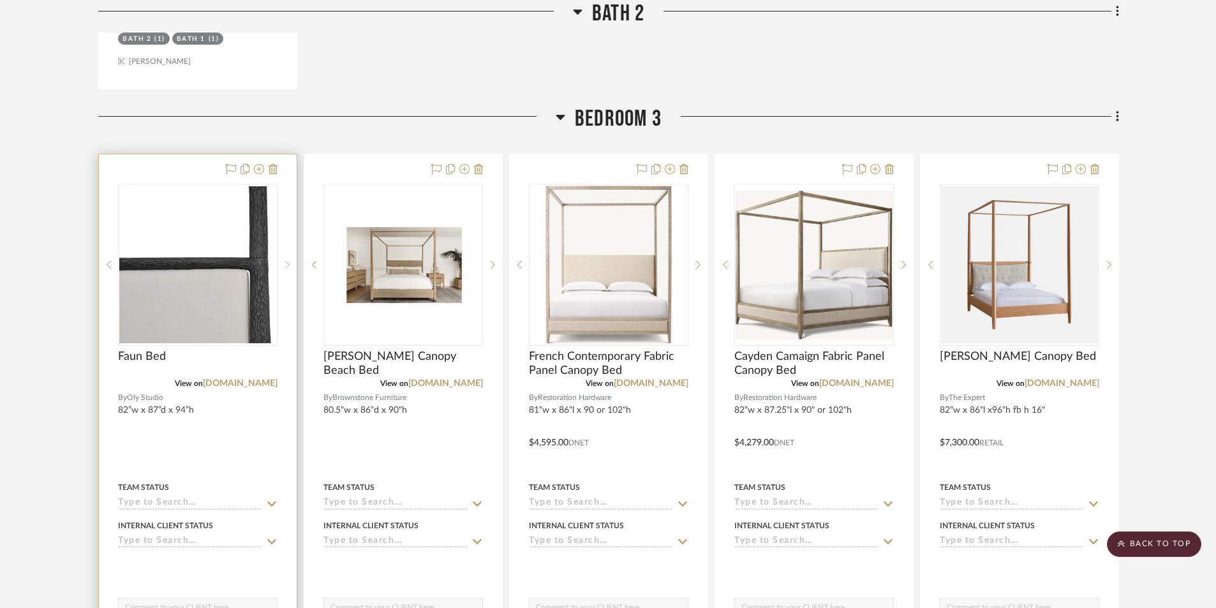
click at [285, 260] on icon at bounding box center [287, 264] width 4 height 9
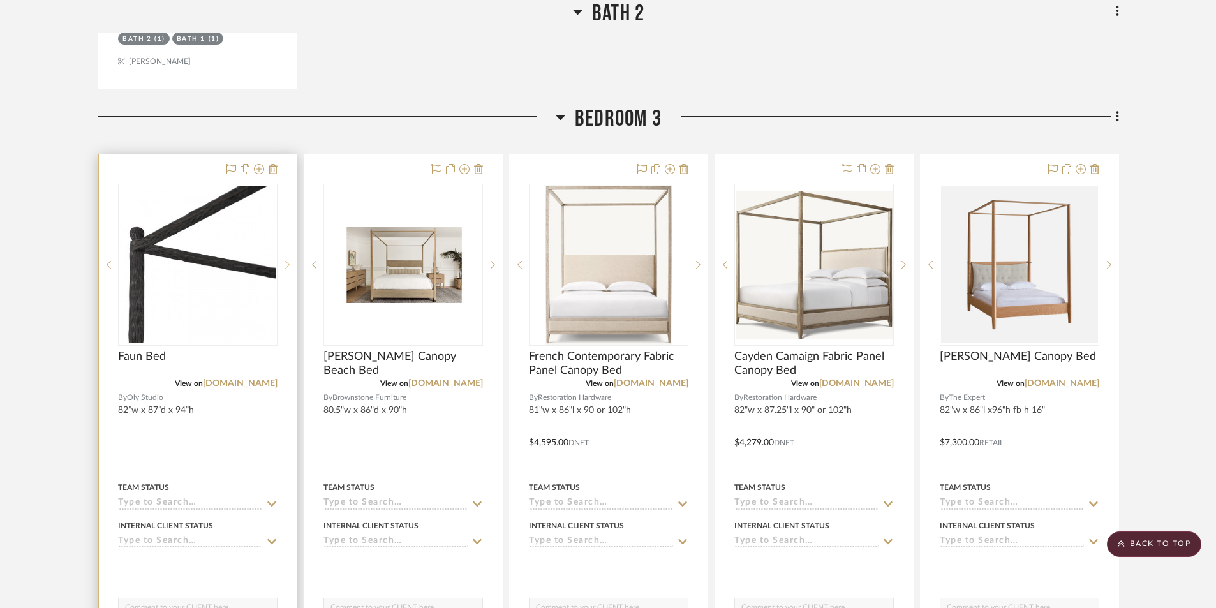
click at [285, 260] on icon at bounding box center [287, 264] width 4 height 9
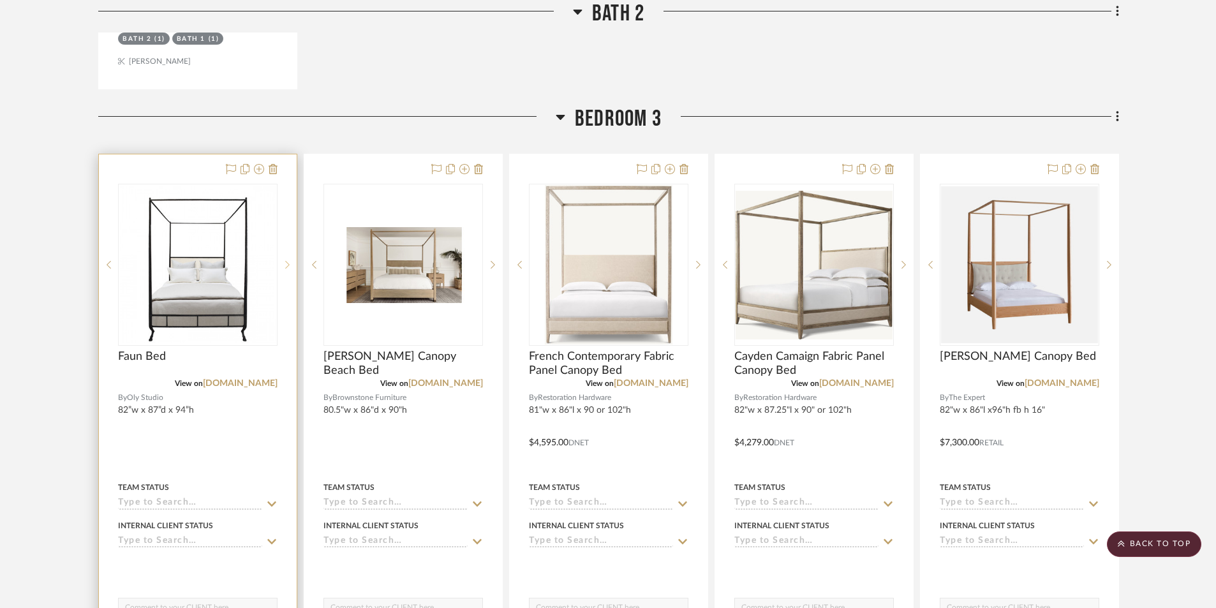
click at [288, 260] on icon at bounding box center [287, 264] width 4 height 9
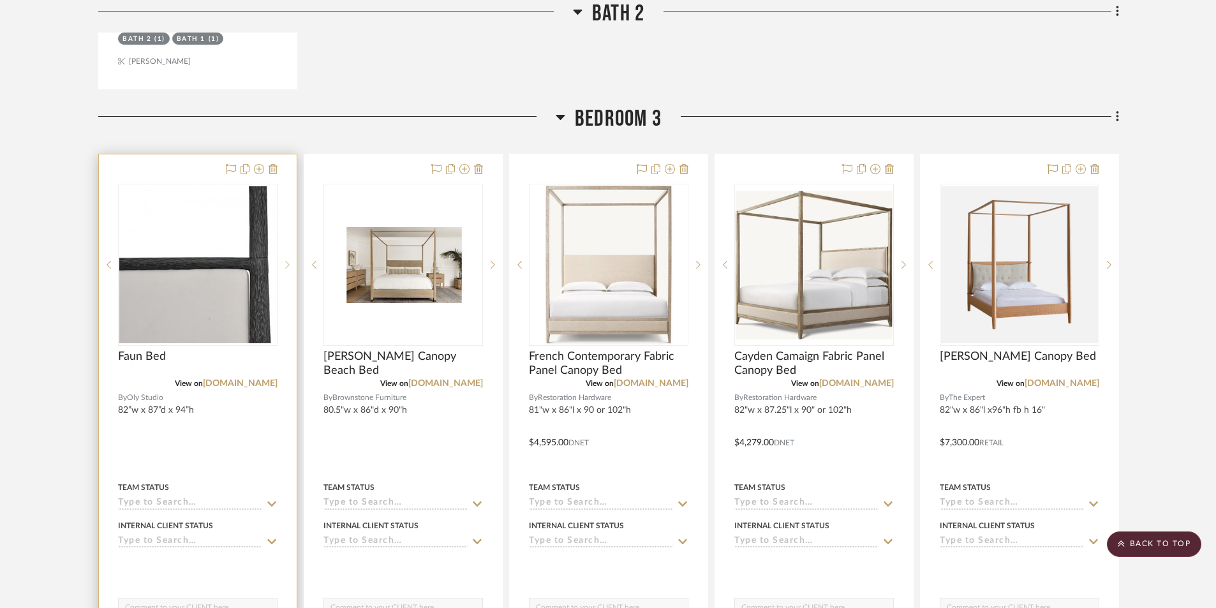
click at [288, 260] on icon at bounding box center [287, 264] width 4 height 9
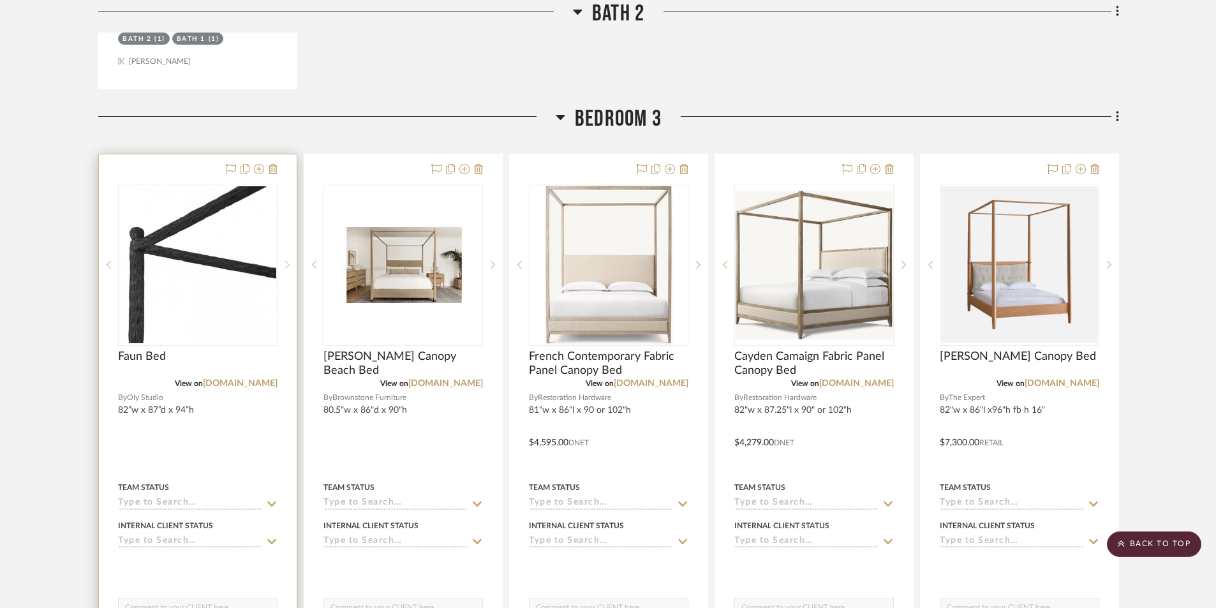
click at [288, 260] on icon at bounding box center [287, 264] width 4 height 9
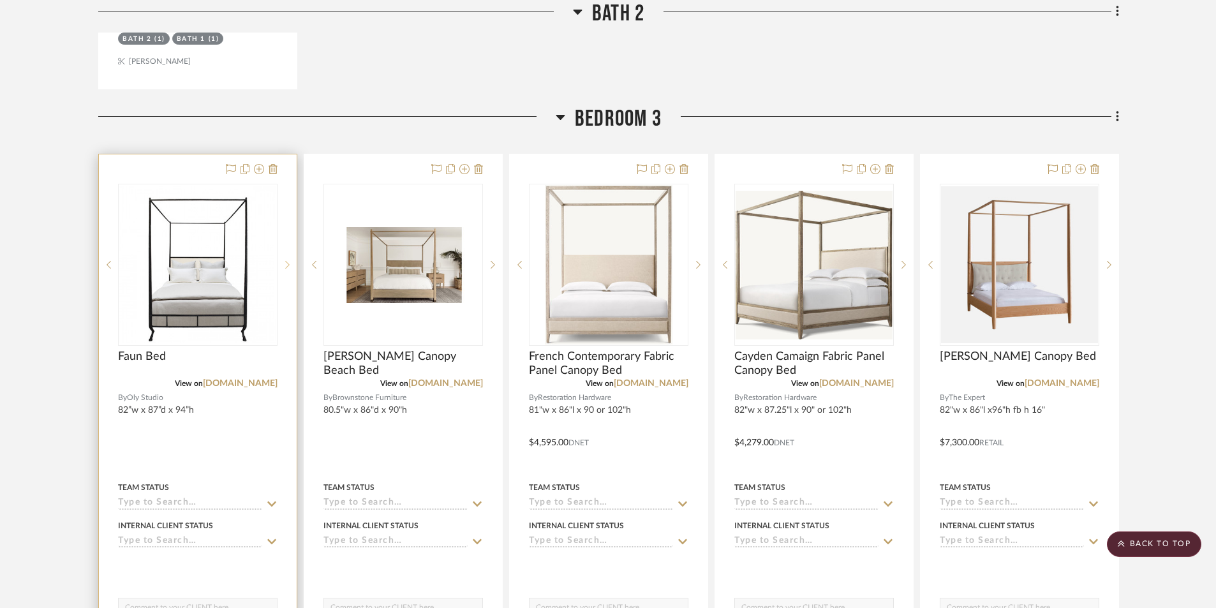
click at [288, 260] on icon at bounding box center [287, 264] width 4 height 9
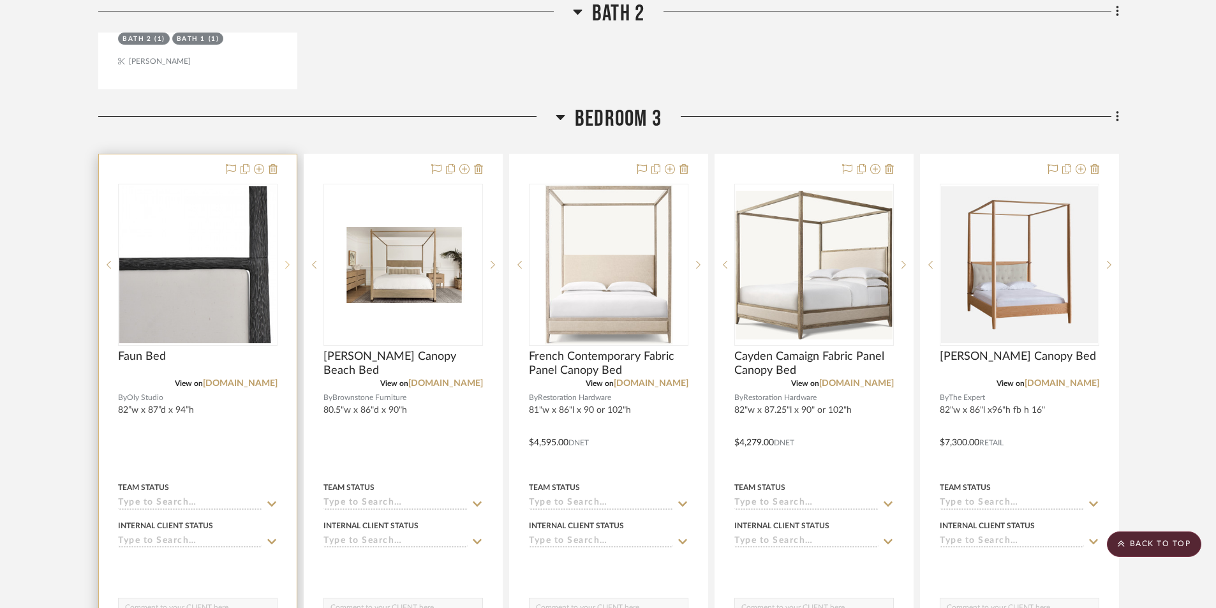
click at [288, 260] on icon at bounding box center [287, 264] width 4 height 9
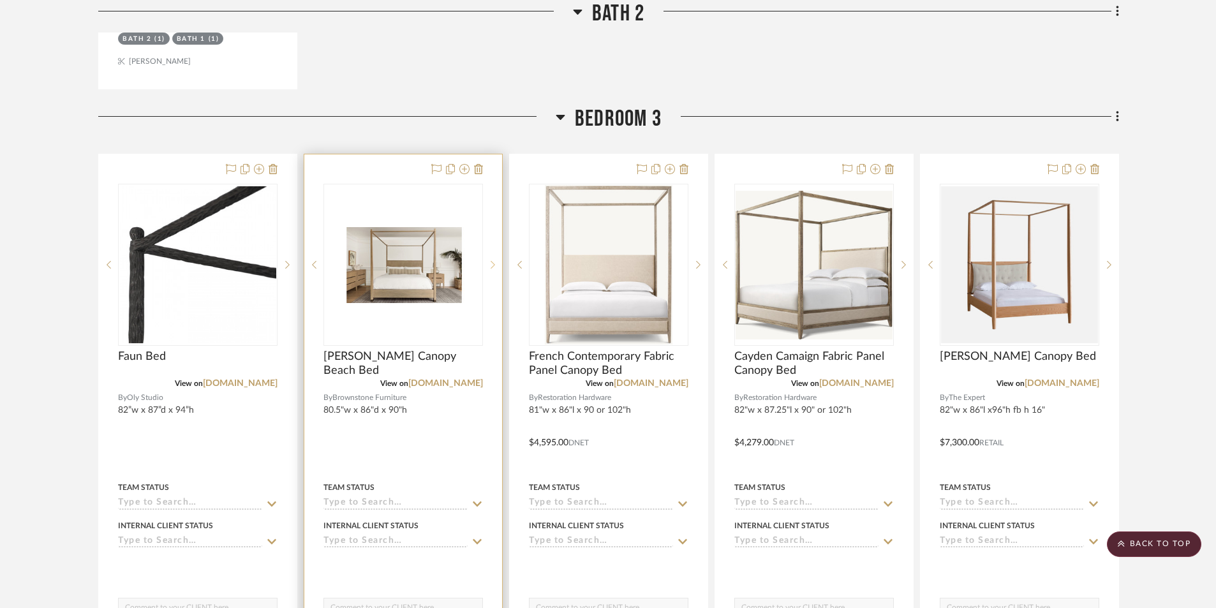
click at [489, 260] on sr-next-btn at bounding box center [492, 264] width 19 height 9
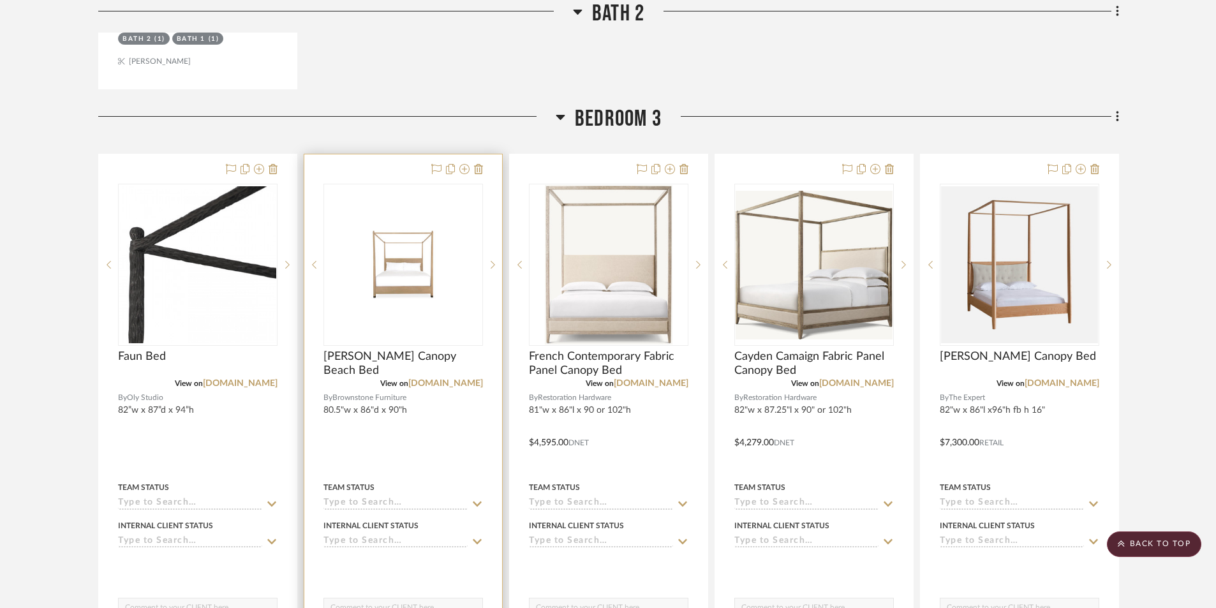
click at [410, 252] on img "1" at bounding box center [403, 265] width 157 height 76
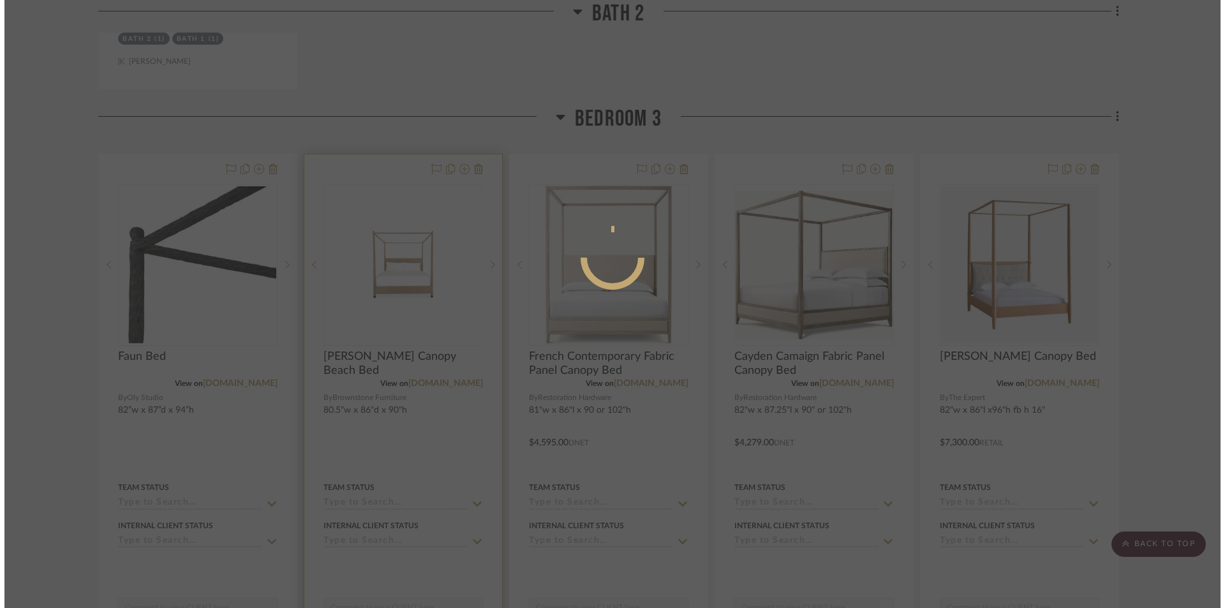
scroll to position [0, 0]
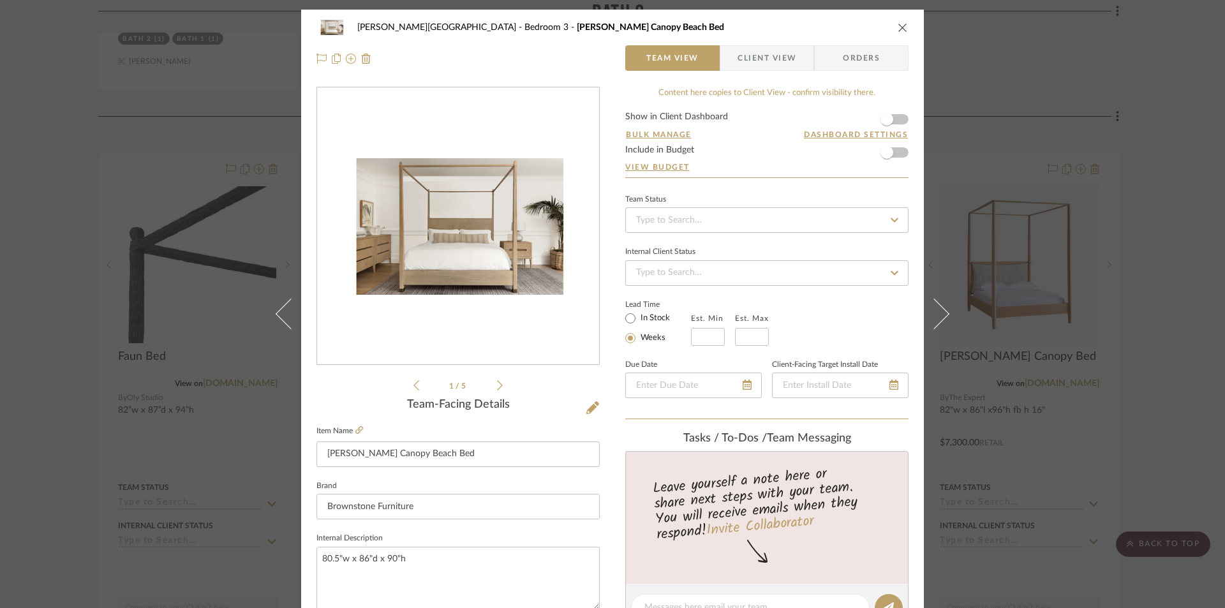
click at [497, 385] on icon at bounding box center [500, 385] width 6 height 11
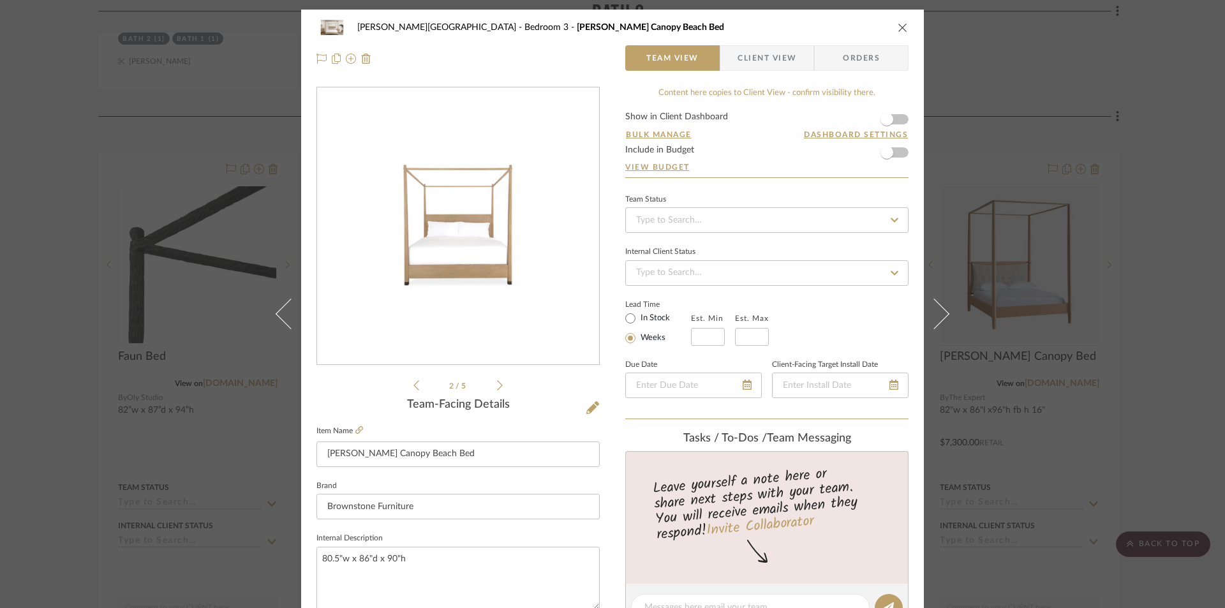
click at [497, 385] on icon at bounding box center [500, 385] width 6 height 11
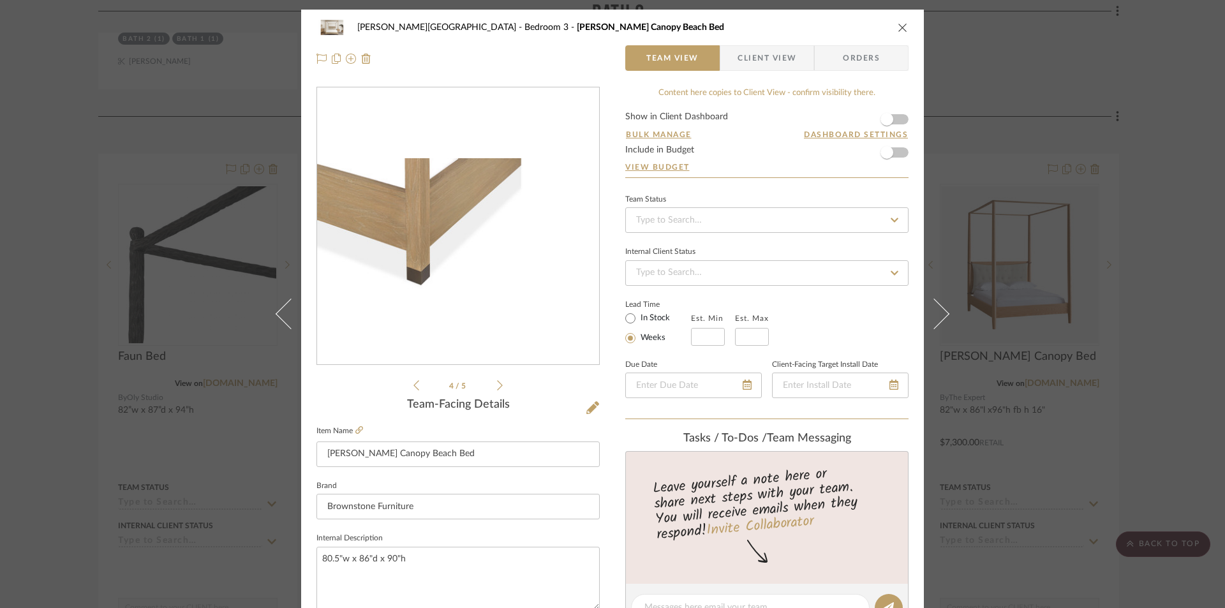
click at [497, 385] on icon at bounding box center [500, 385] width 6 height 11
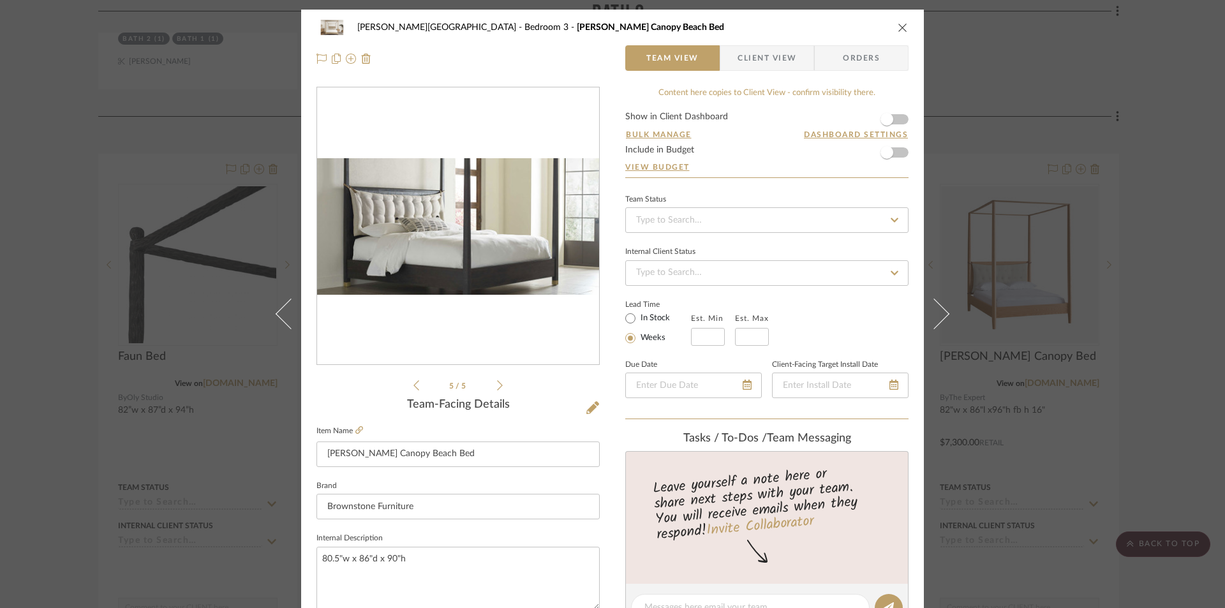
click at [892, 27] on div "[PERSON_NAME][GEOGRAPHIC_DATA] Bedroom 3 [PERSON_NAME][GEOGRAPHIC_DATA] Bed" at bounding box center [612, 28] width 592 height 26
click at [901, 28] on icon "close" at bounding box center [903, 27] width 10 height 10
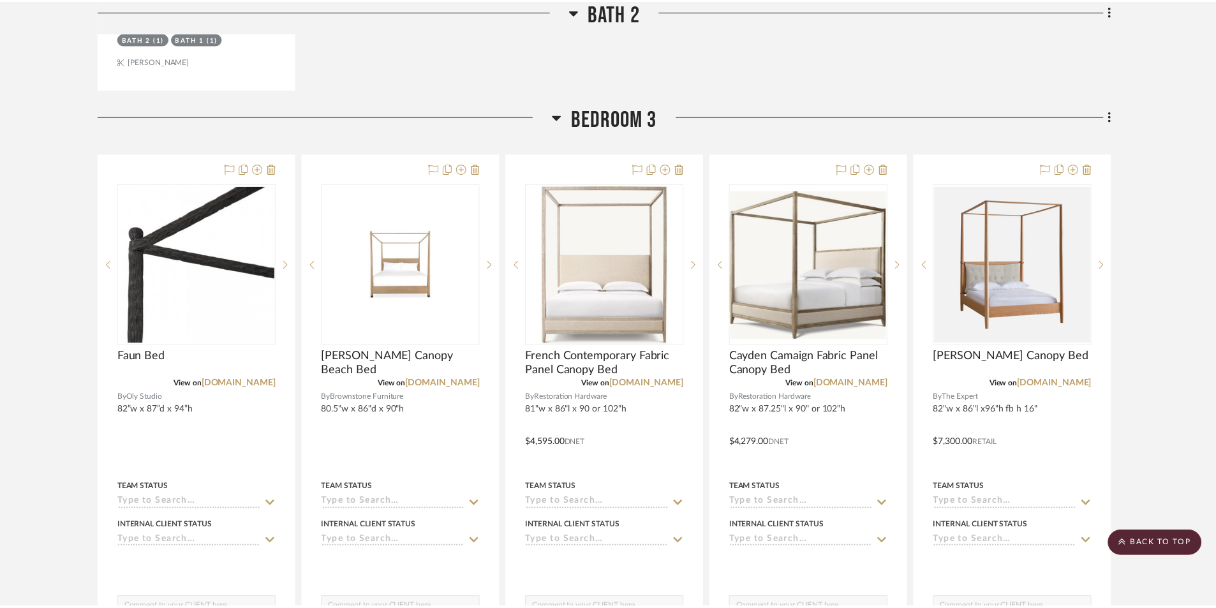
scroll to position [6444, 0]
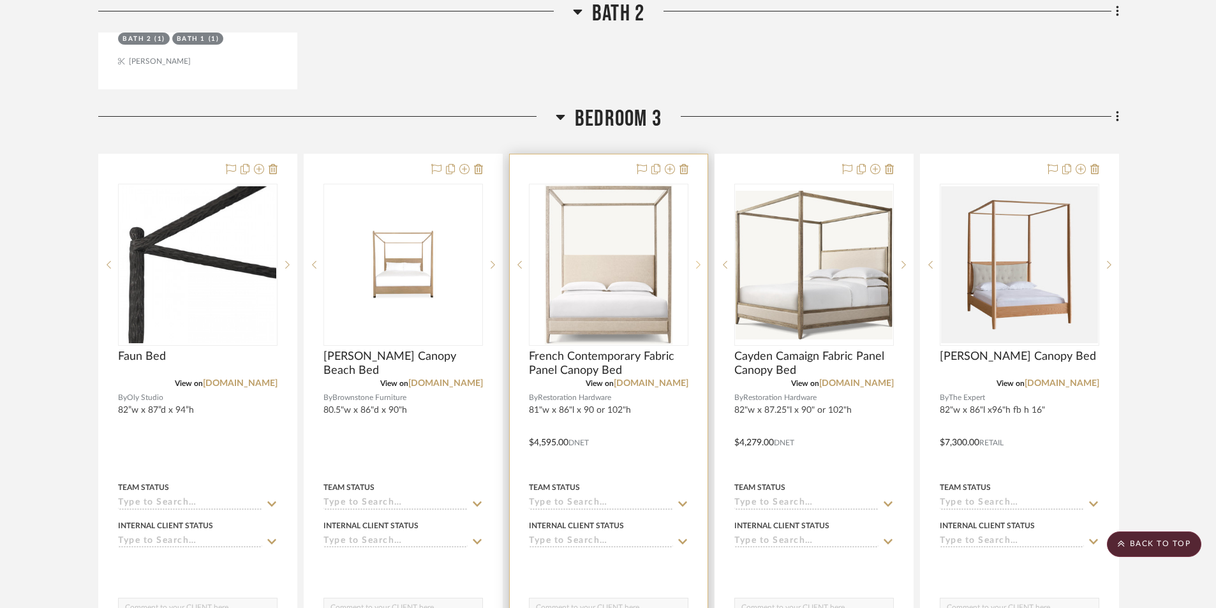
click at [695, 260] on sr-next-btn at bounding box center [697, 264] width 19 height 9
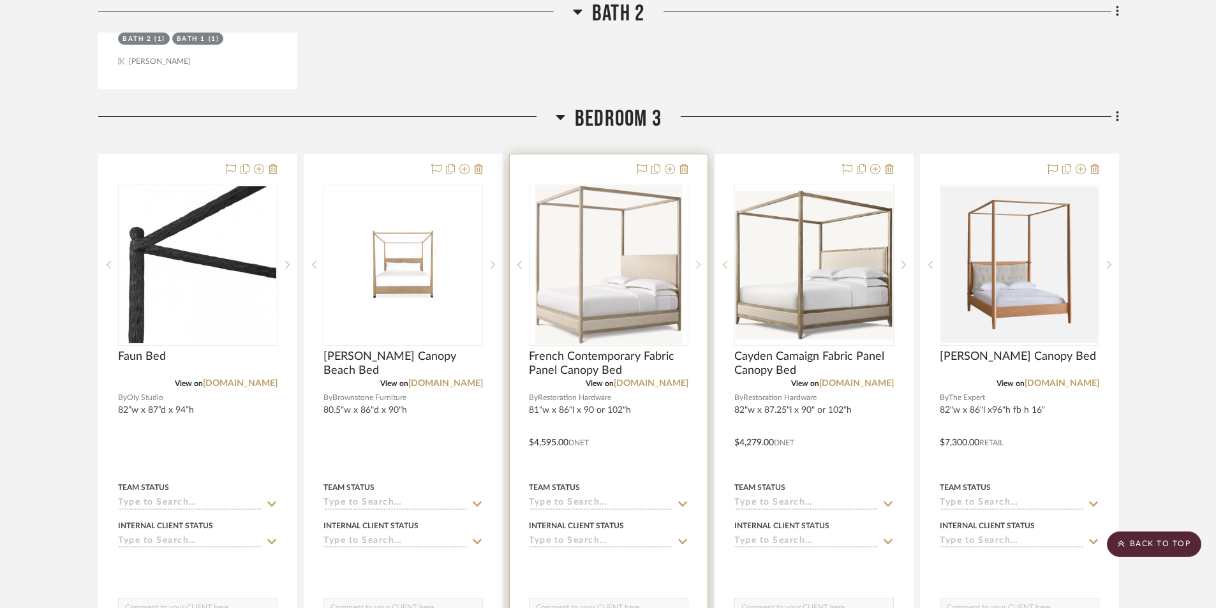
click at [698, 261] on icon at bounding box center [698, 265] width 4 height 8
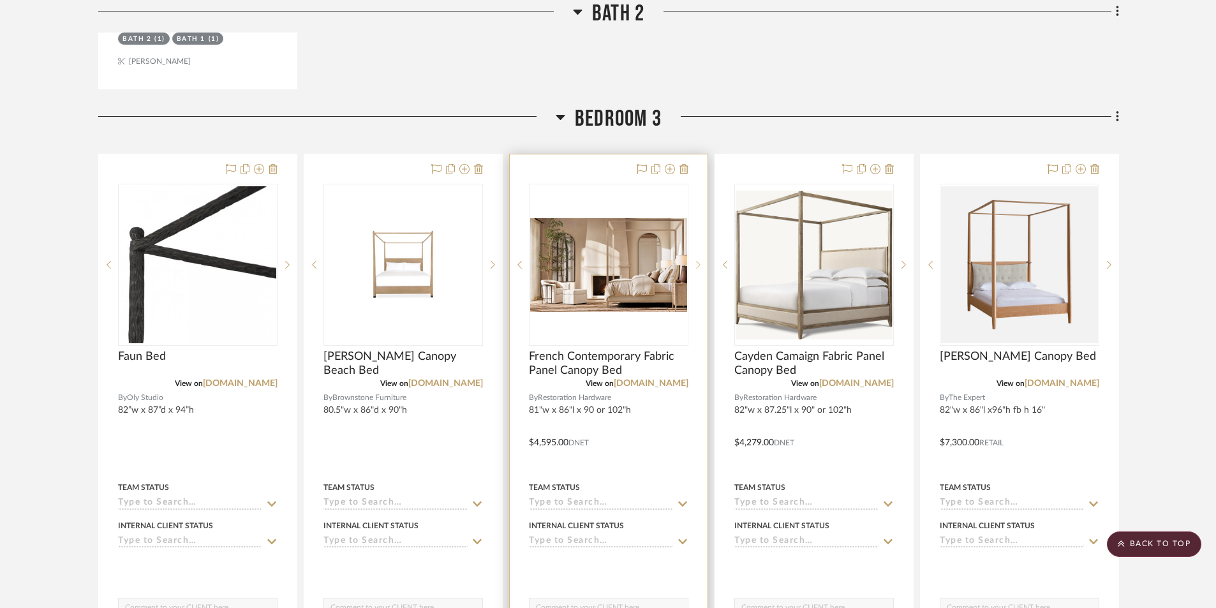
click at [698, 261] on icon at bounding box center [698, 265] width 4 height 8
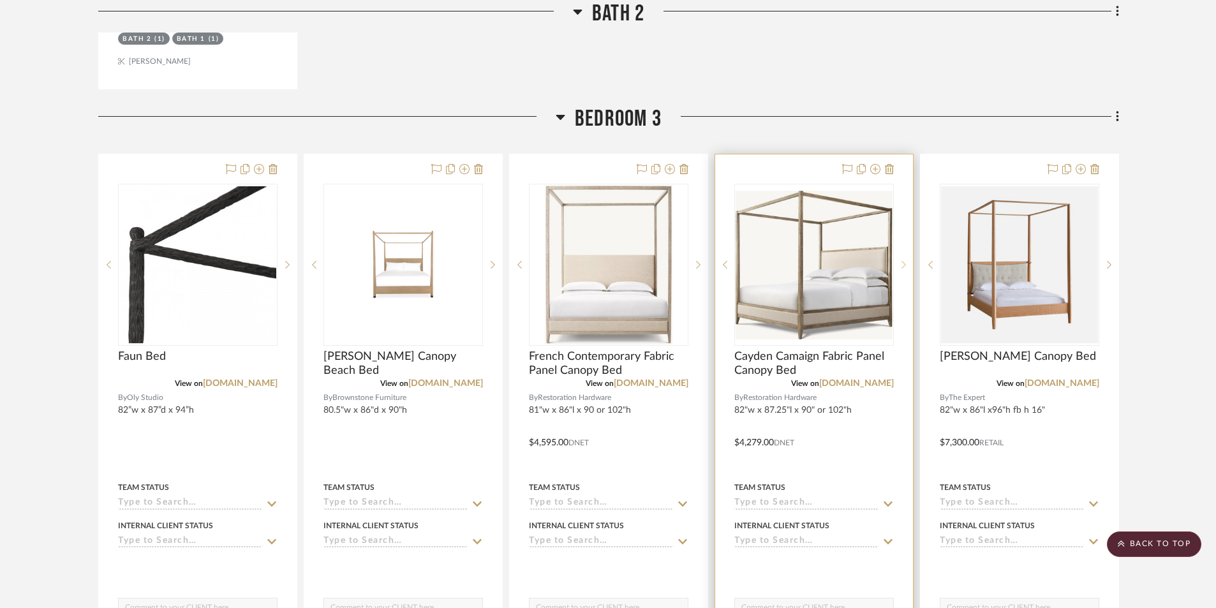
click at [901, 260] on sr-next-btn at bounding box center [903, 264] width 19 height 9
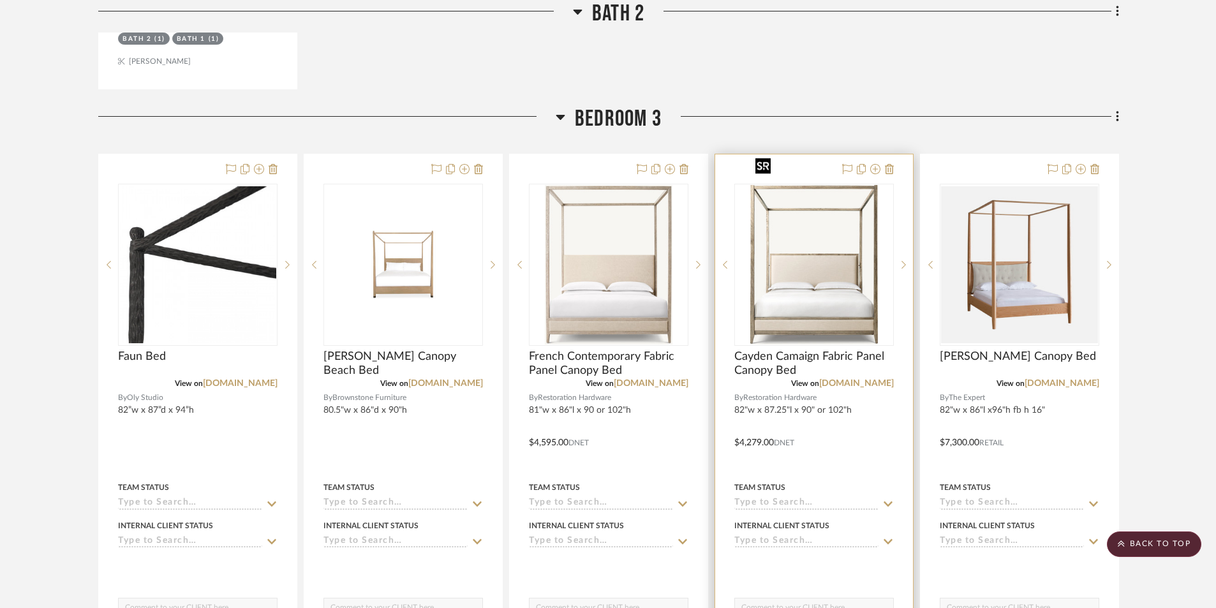
click at [843, 292] on img "1" at bounding box center [813, 264] width 127 height 159
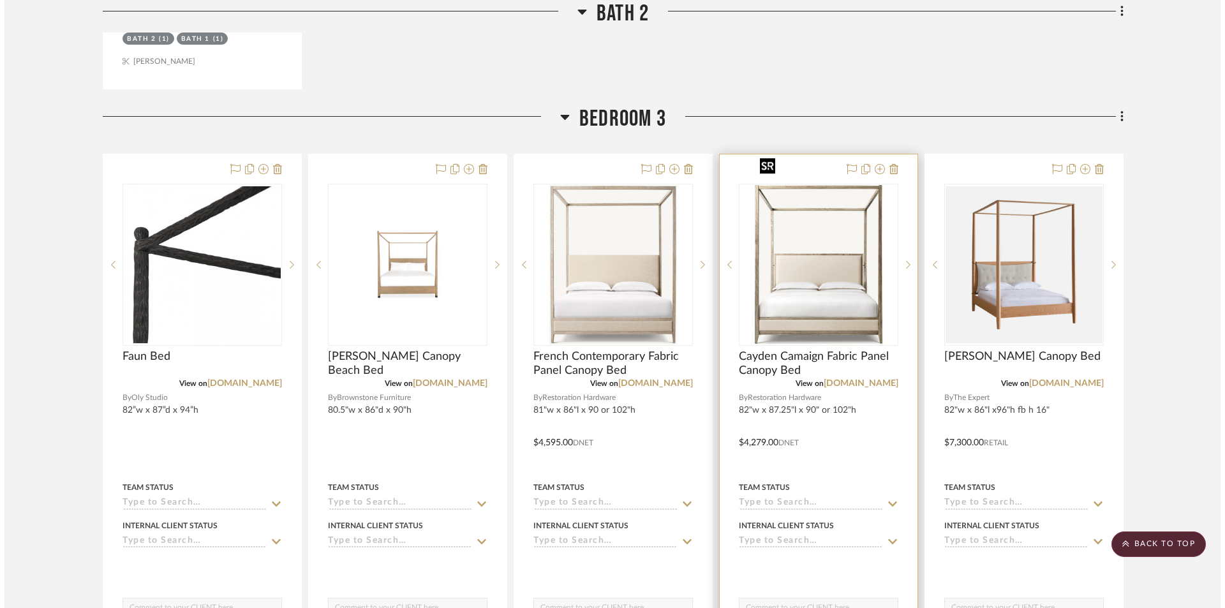
scroll to position [0, 0]
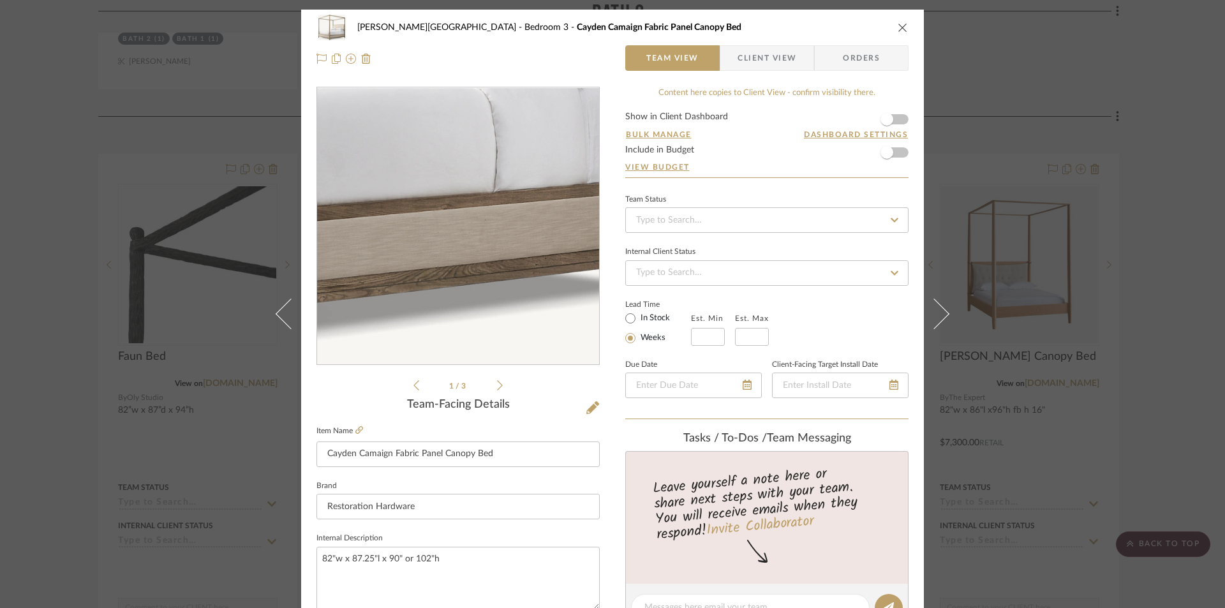
click at [508, 322] on img "0" at bounding box center [458, 226] width 282 height 266
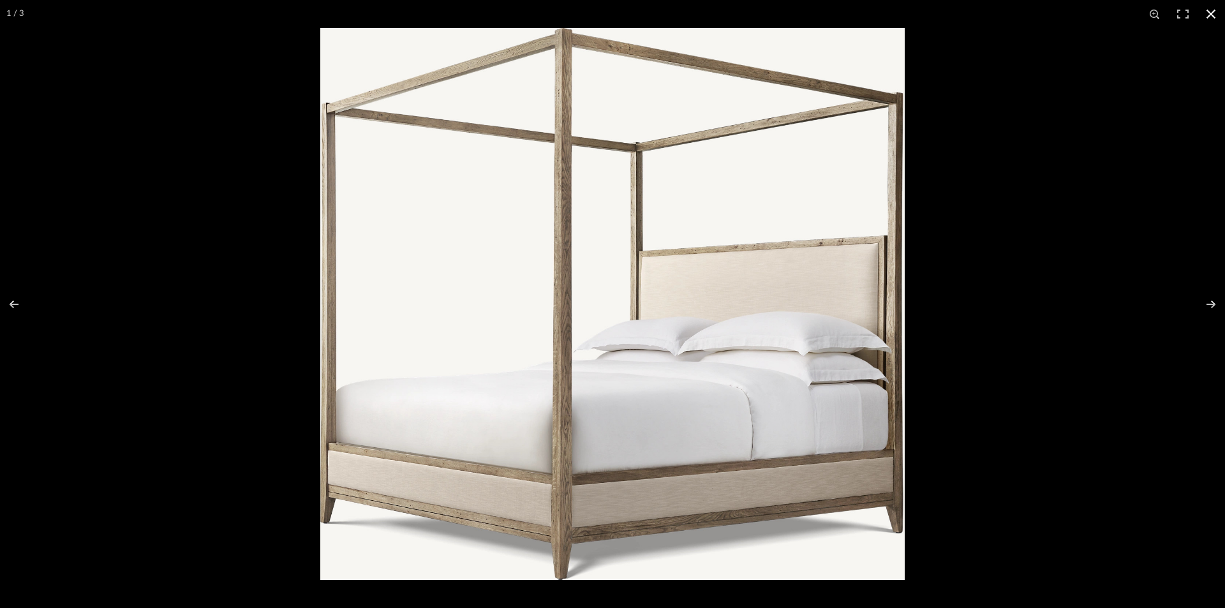
click at [1210, 13] on button at bounding box center [1211, 14] width 28 height 28
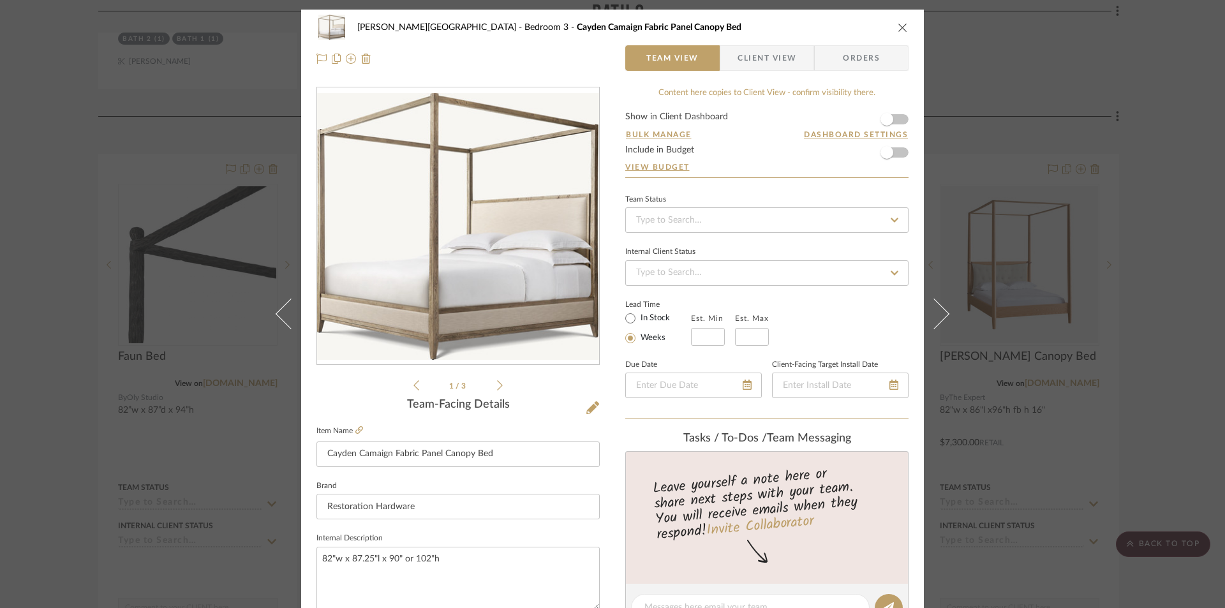
click at [899, 29] on icon "close" at bounding box center [903, 27] width 10 height 10
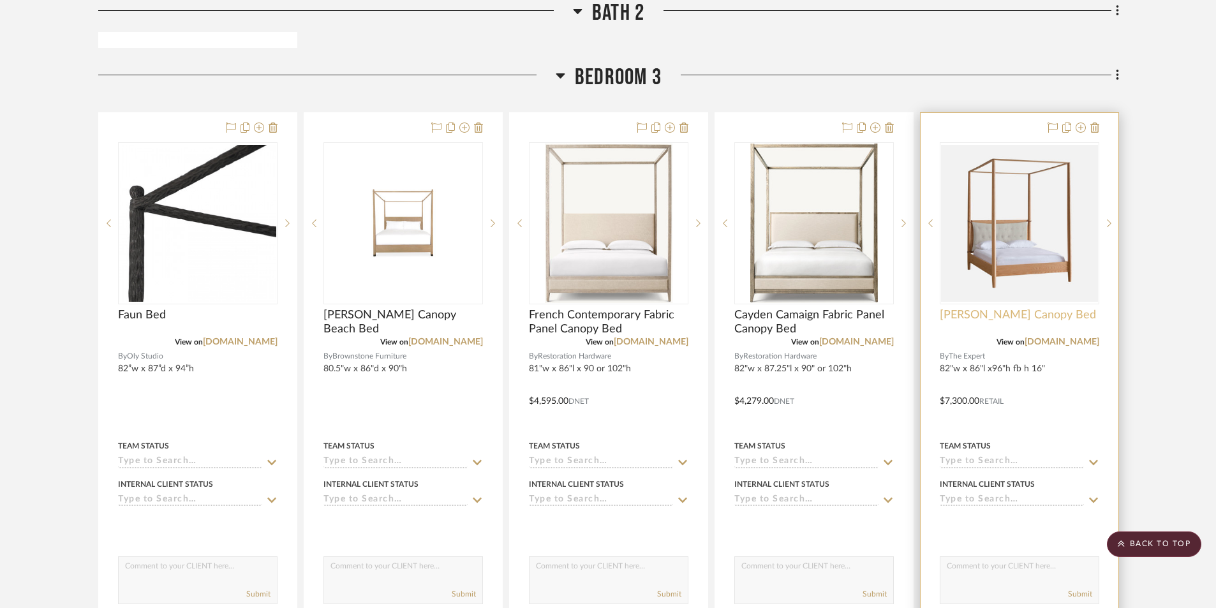
scroll to position [6508, 0]
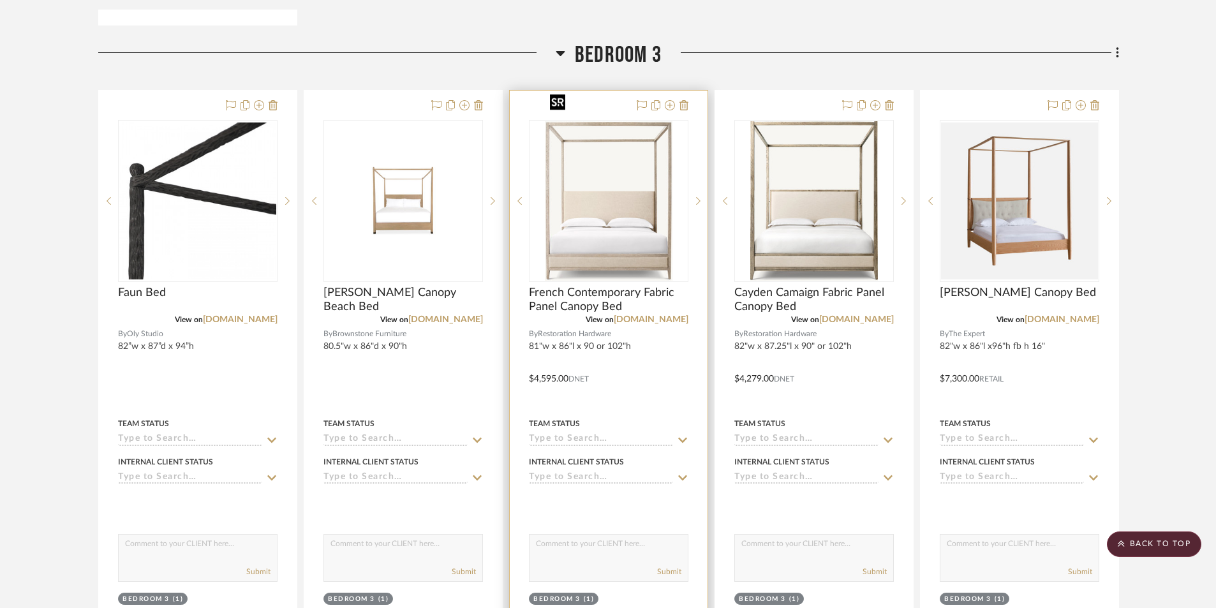
click at [631, 234] on img "0" at bounding box center [608, 200] width 127 height 159
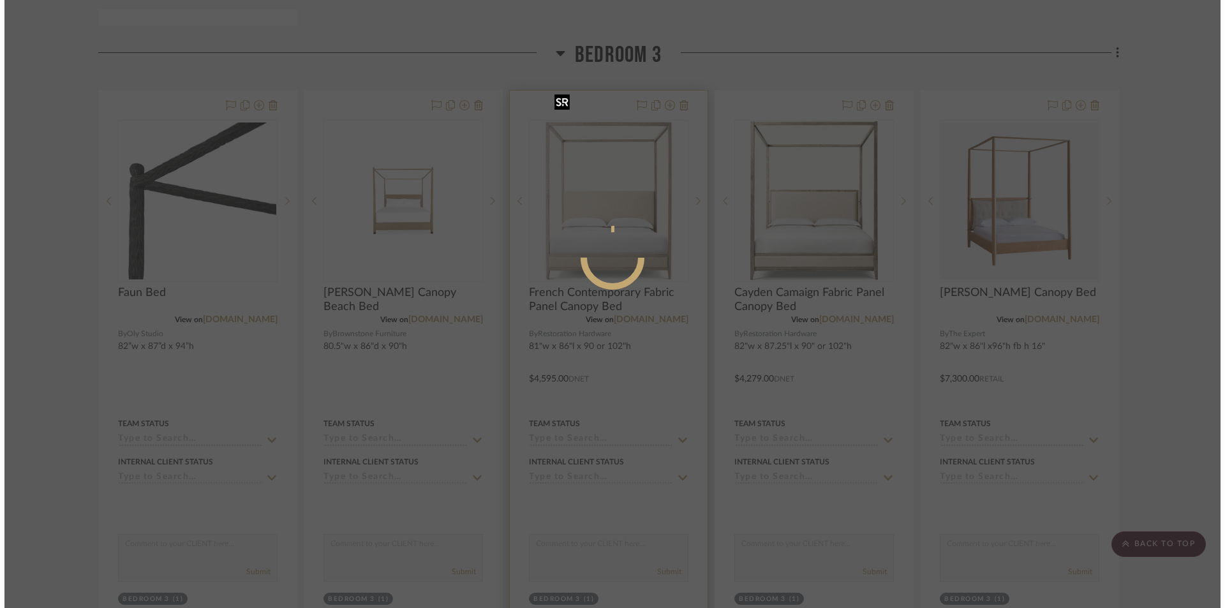
scroll to position [0, 0]
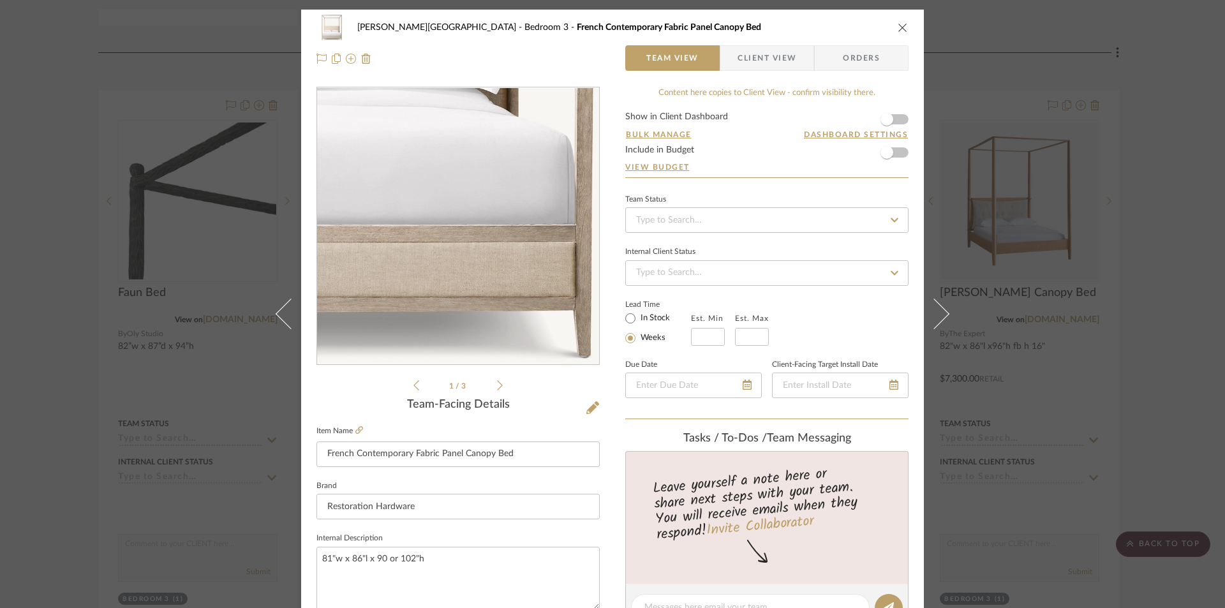
click at [538, 339] on img "0" at bounding box center [458, 226] width 221 height 277
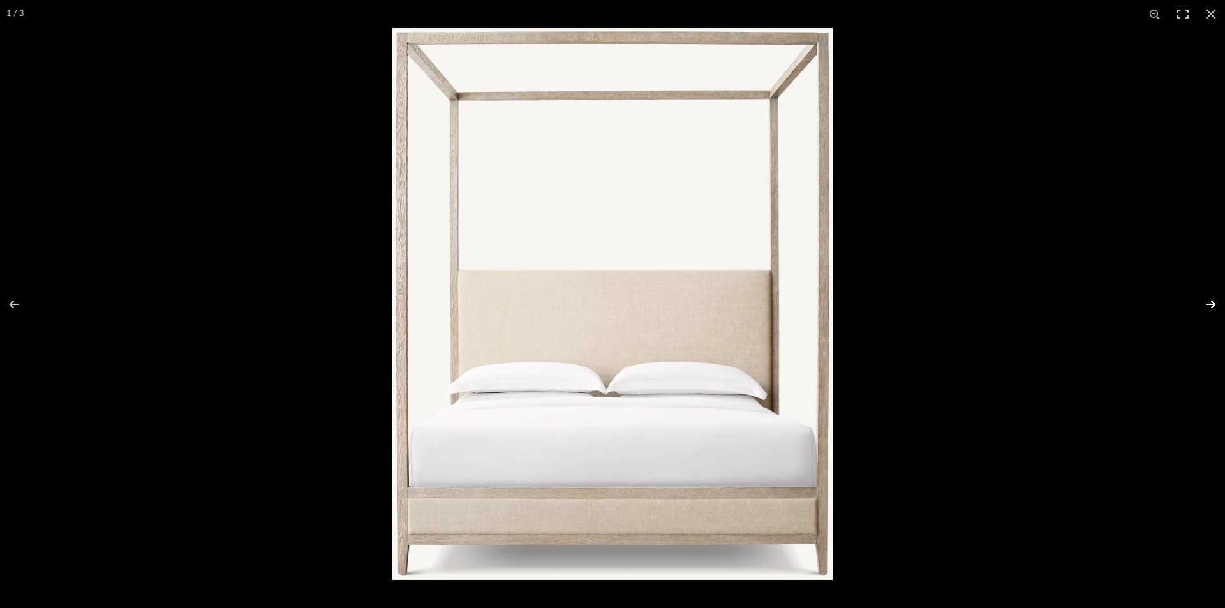
click at [1212, 306] on button at bounding box center [1202, 304] width 45 height 64
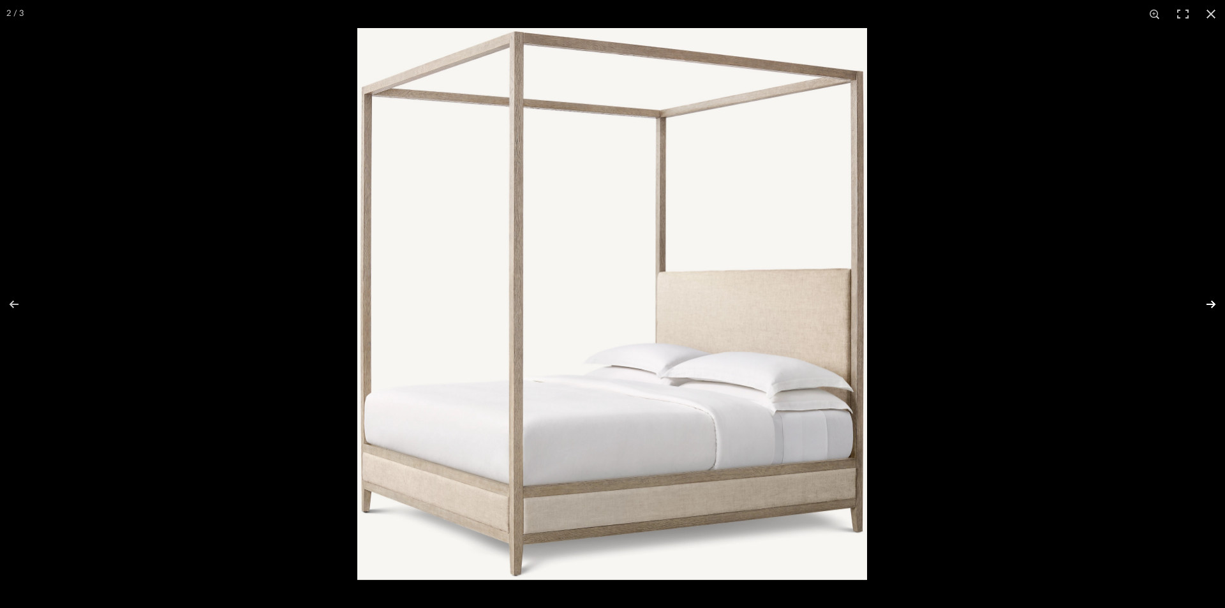
click at [1211, 305] on button at bounding box center [1202, 304] width 45 height 64
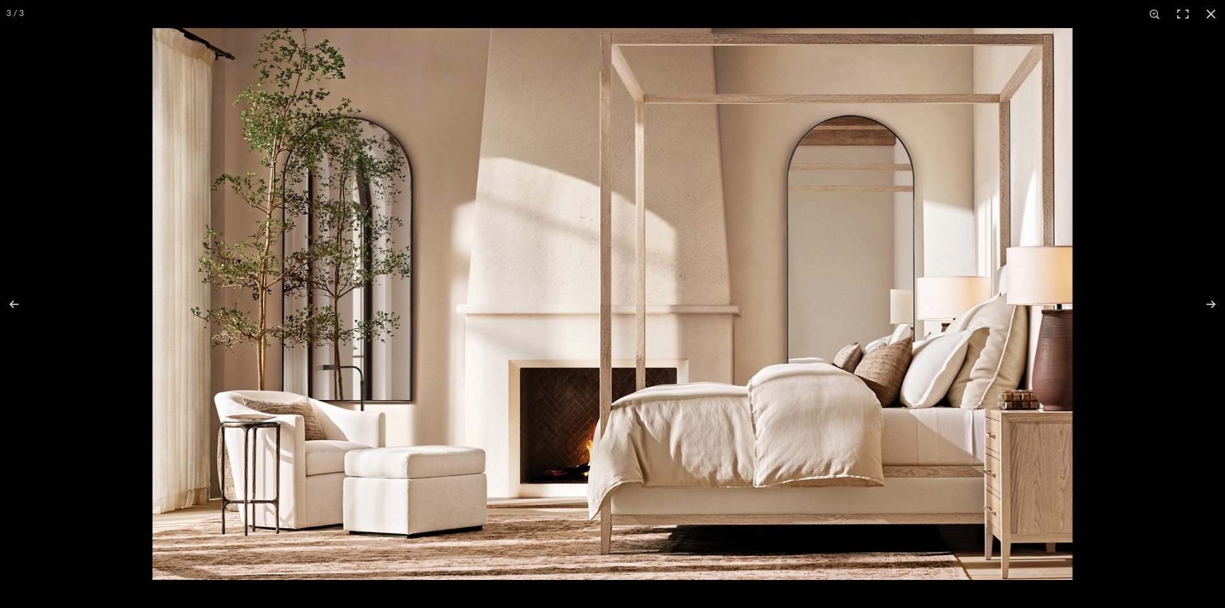
click at [1212, 13] on button at bounding box center [1211, 14] width 28 height 28
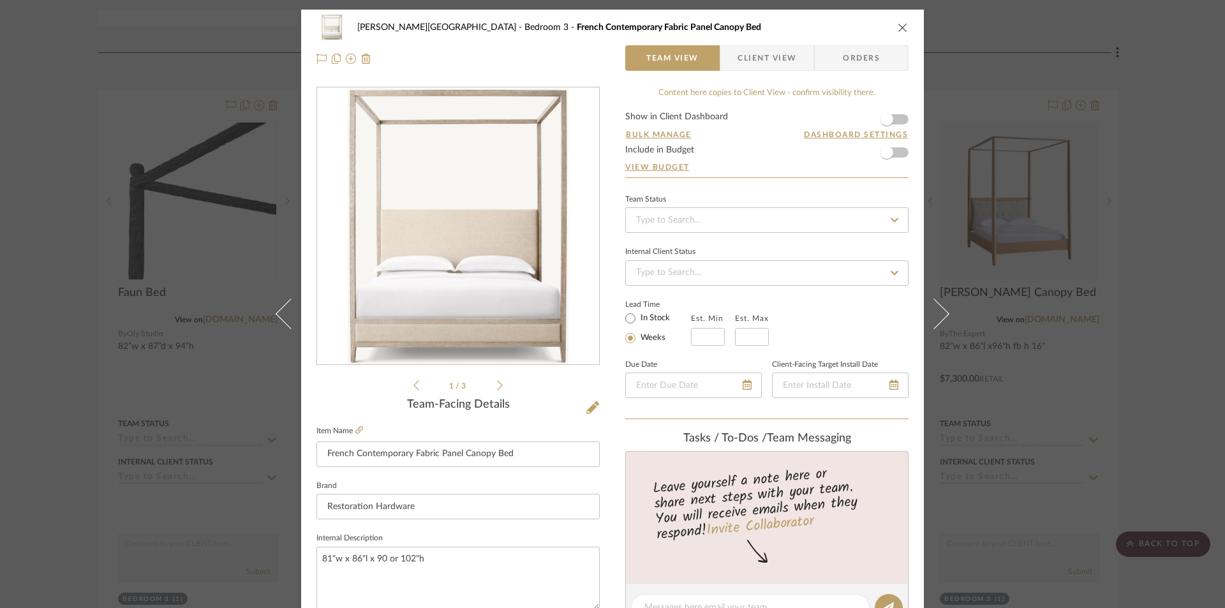
click at [898, 27] on icon "close" at bounding box center [903, 27] width 10 height 10
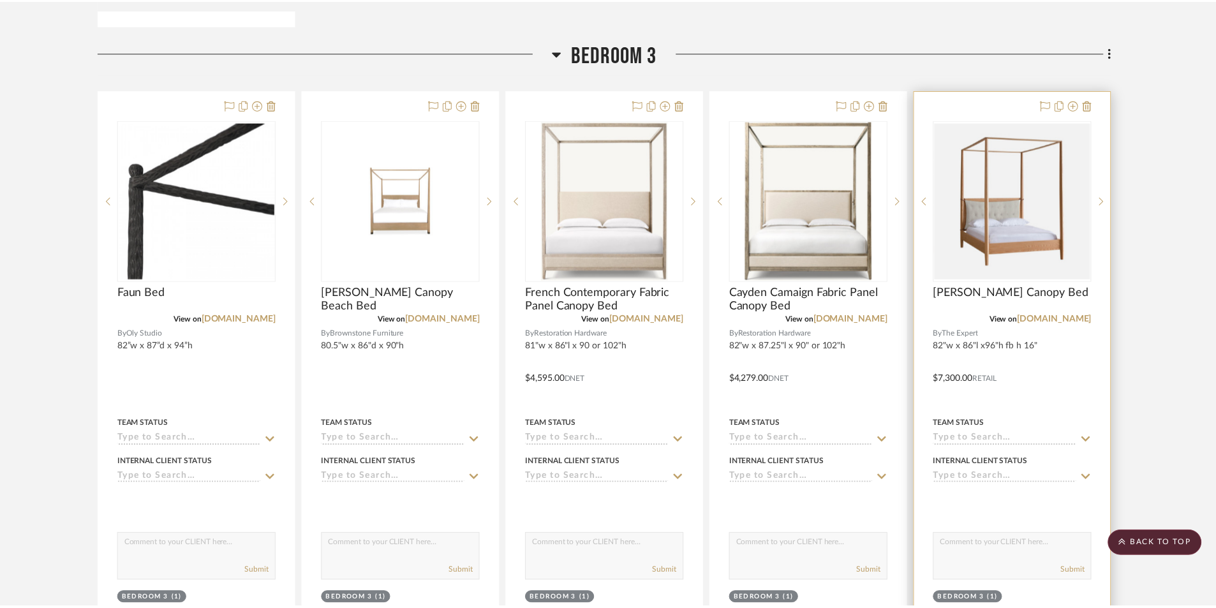
scroll to position [6508, 0]
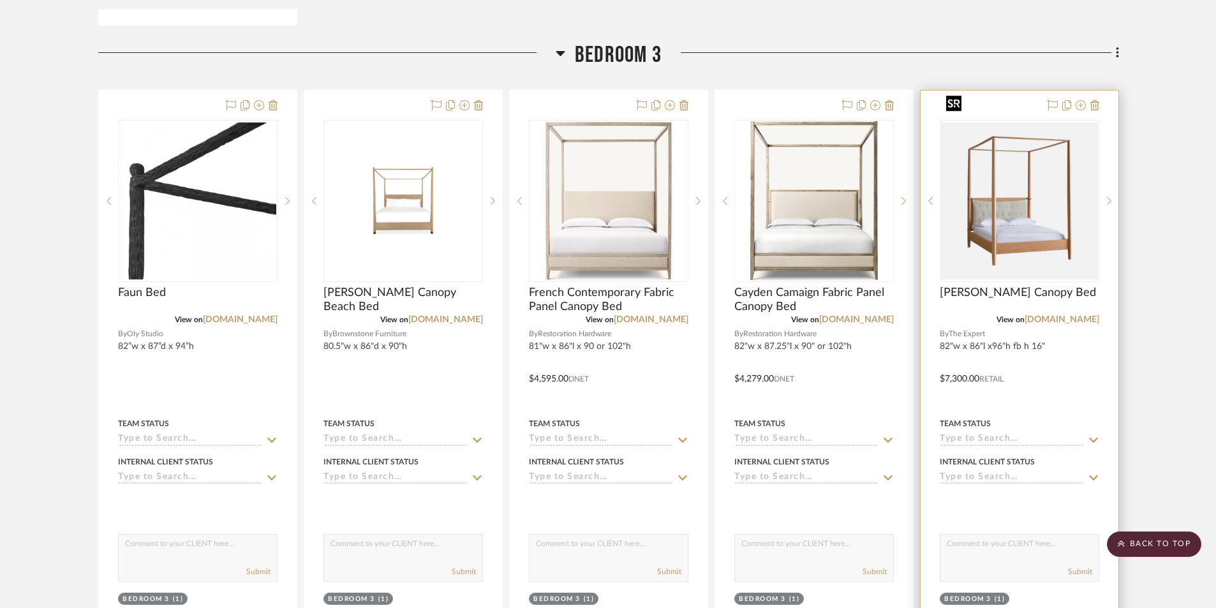
click at [1018, 209] on img "0" at bounding box center [1019, 200] width 157 height 157
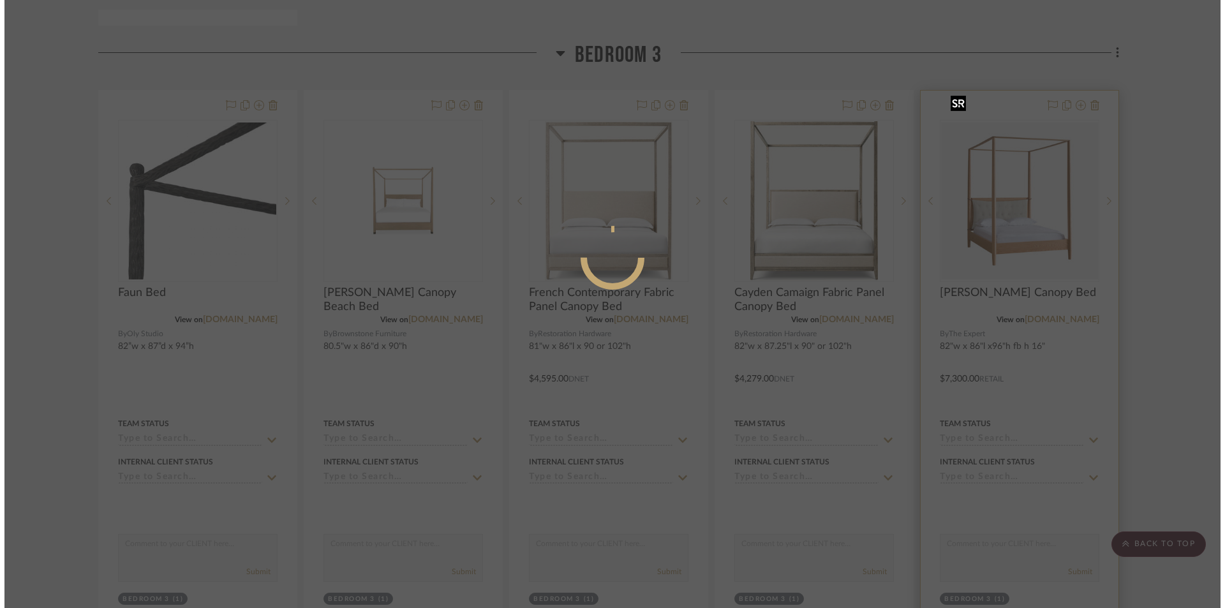
scroll to position [0, 0]
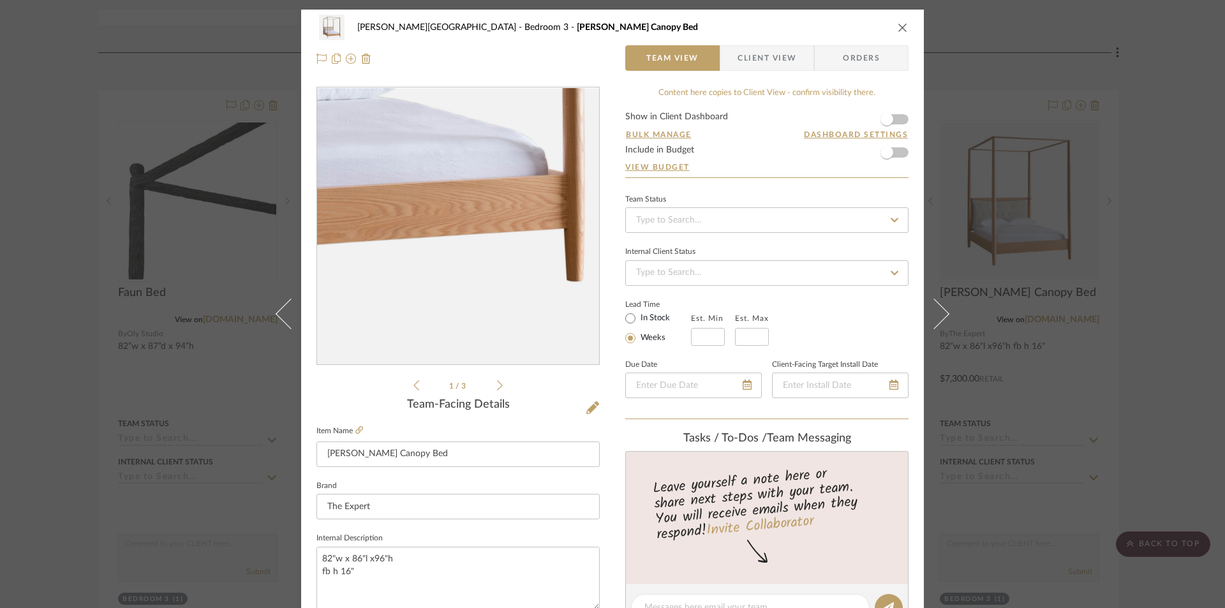
click at [503, 311] on img "0" at bounding box center [458, 226] width 277 height 277
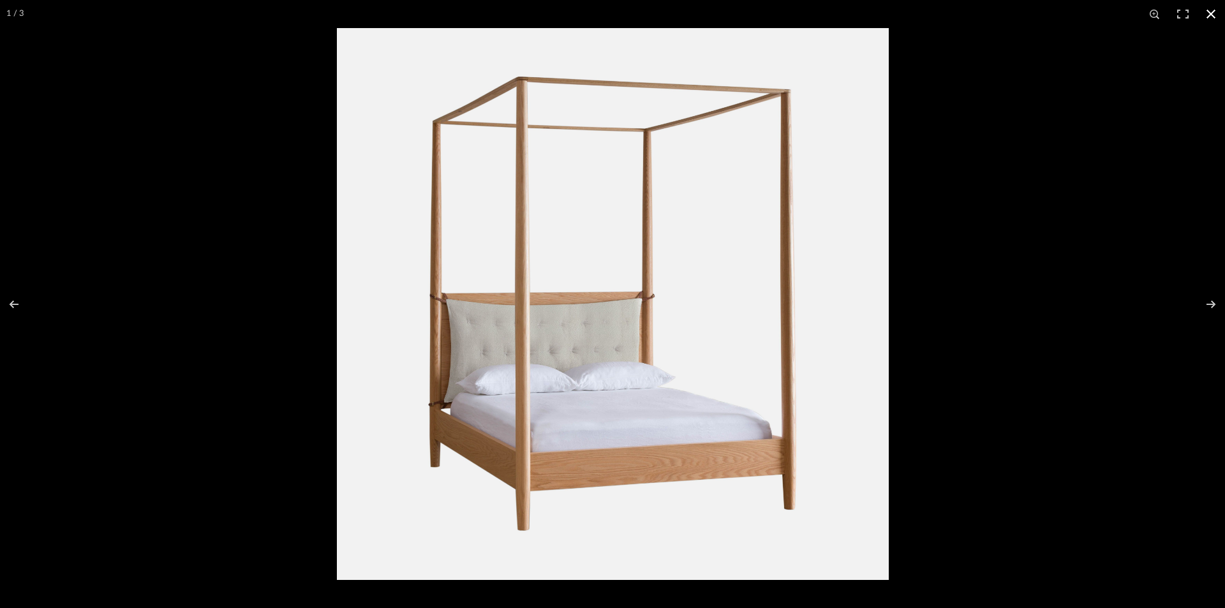
click at [1210, 10] on button at bounding box center [1211, 14] width 28 height 28
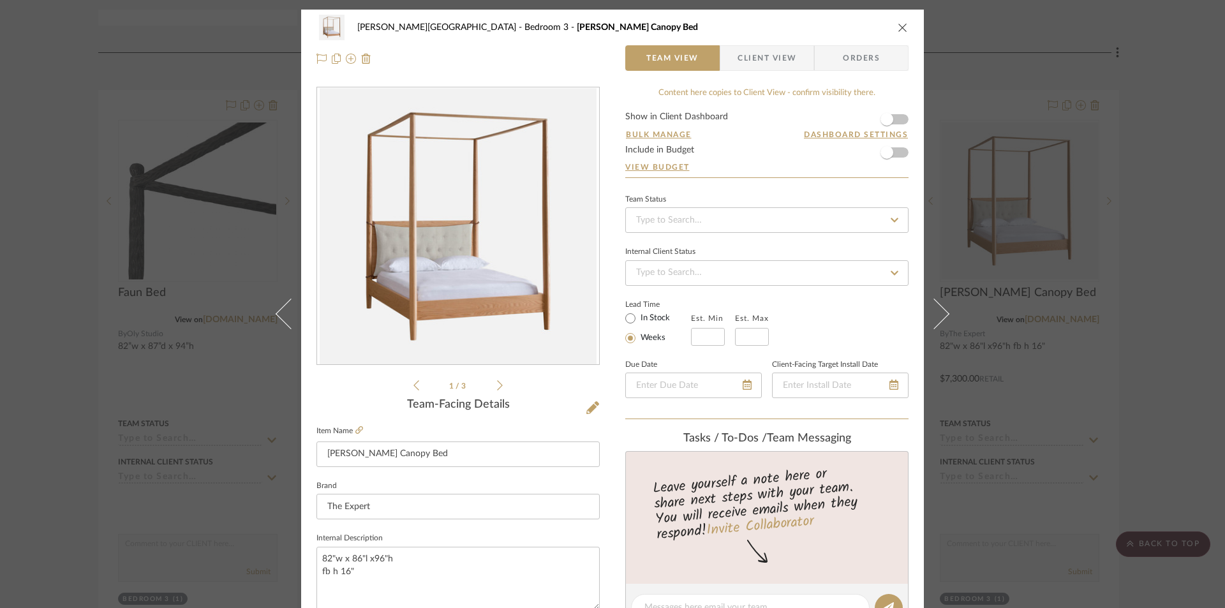
click at [898, 31] on icon "close" at bounding box center [903, 27] width 10 height 10
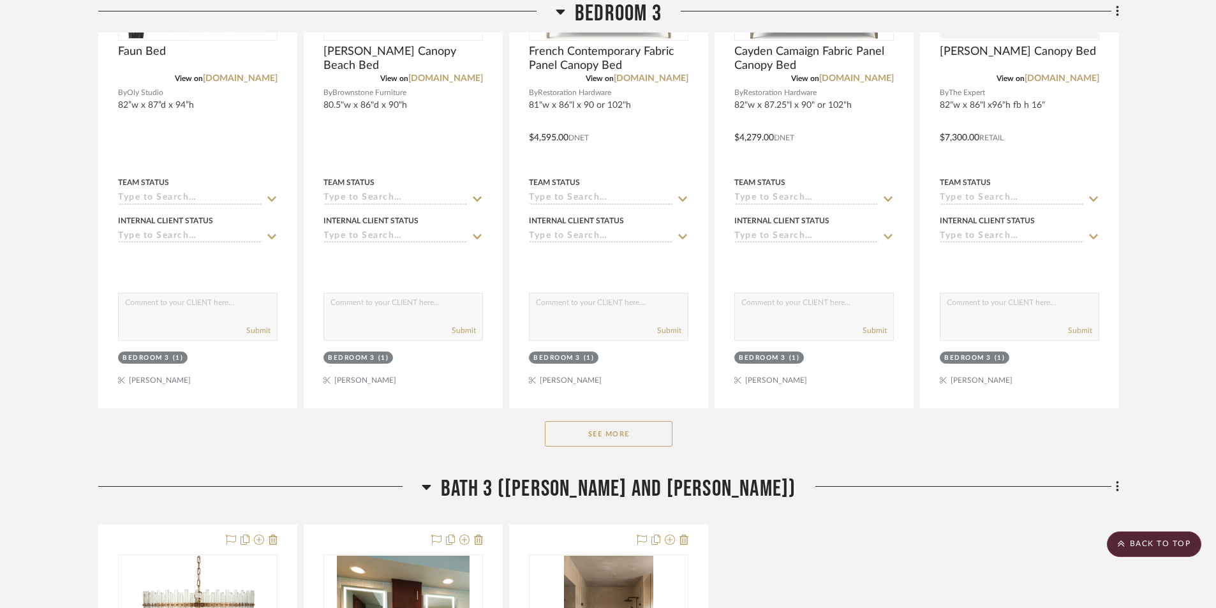
scroll to position [6763, 0]
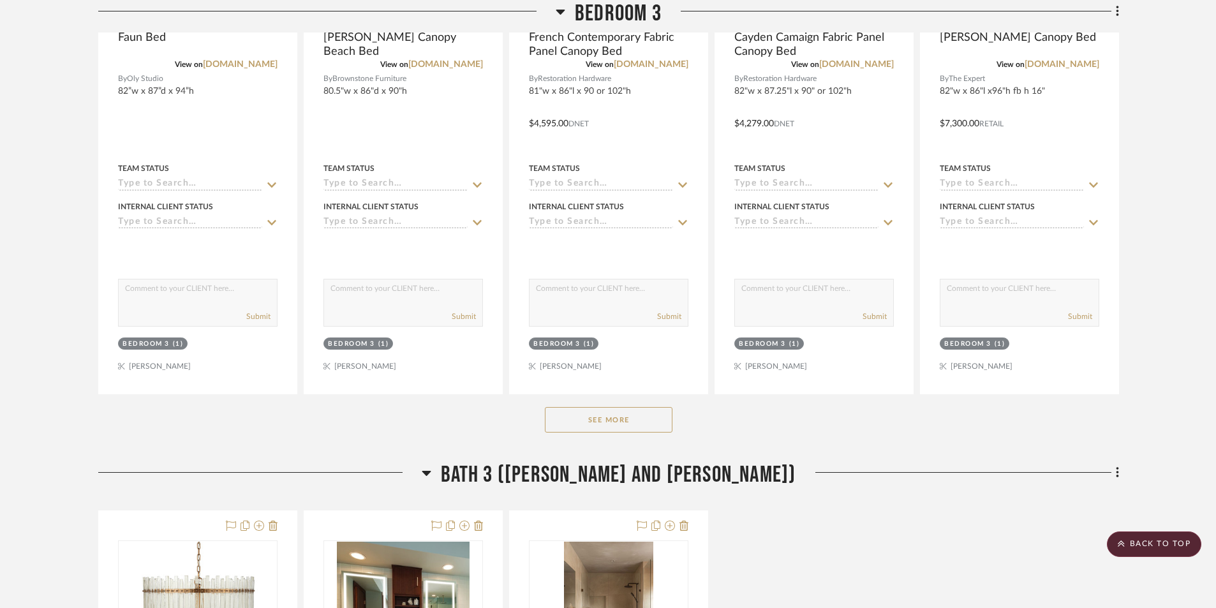
click at [633, 407] on button "See More" at bounding box center [609, 420] width 128 height 26
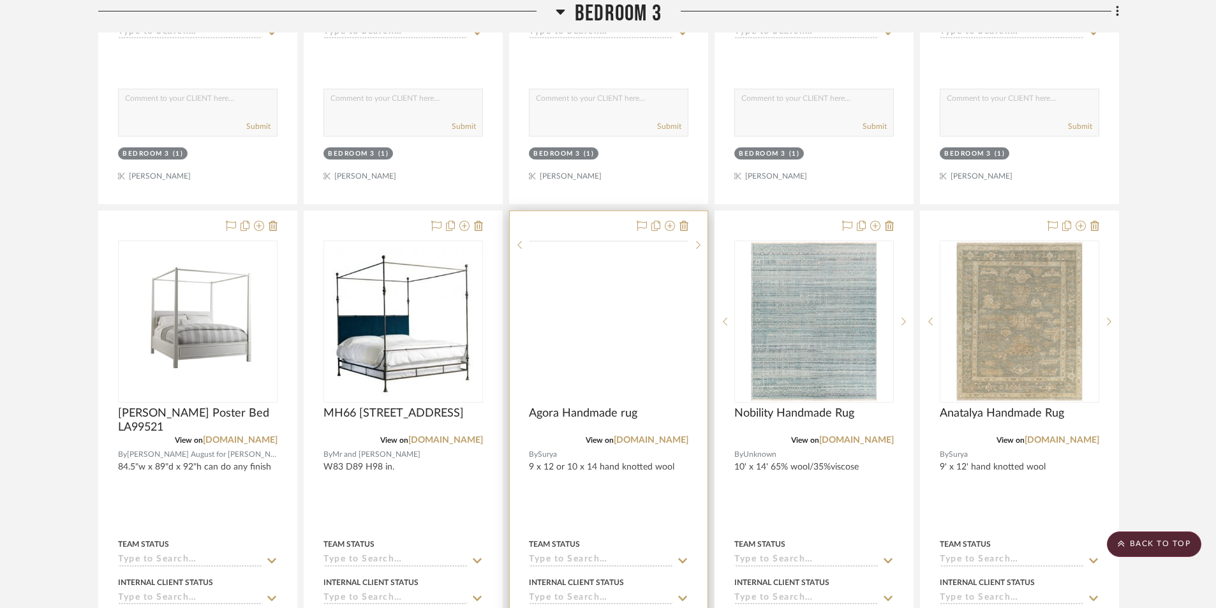
scroll to position [6954, 0]
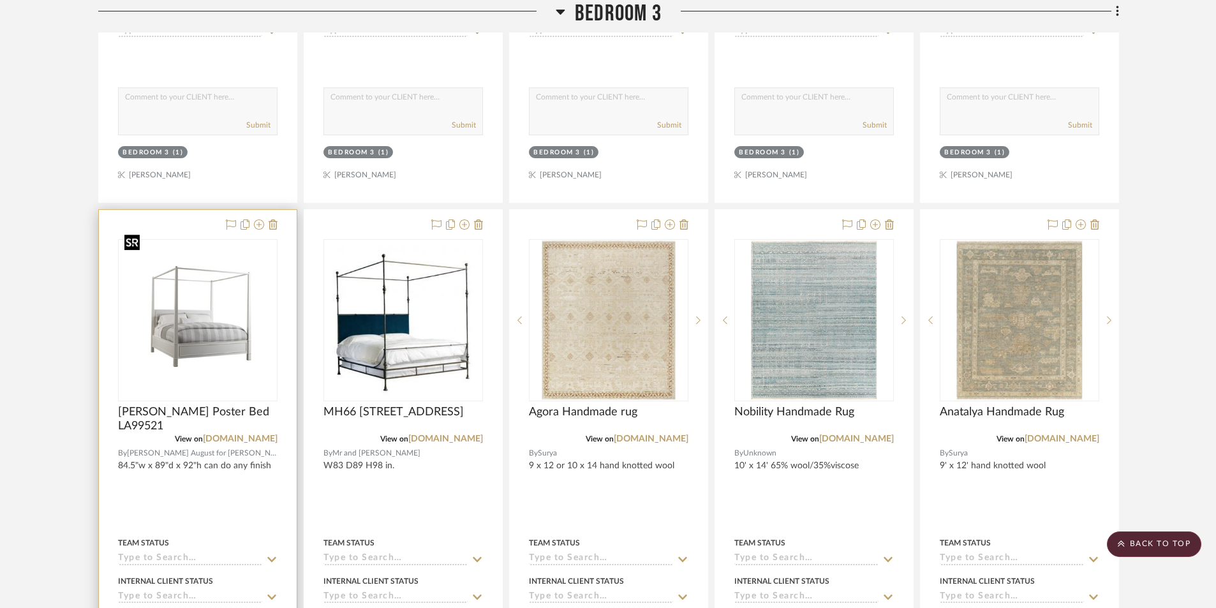
click at [209, 325] on img "0" at bounding box center [197, 321] width 157 height 118
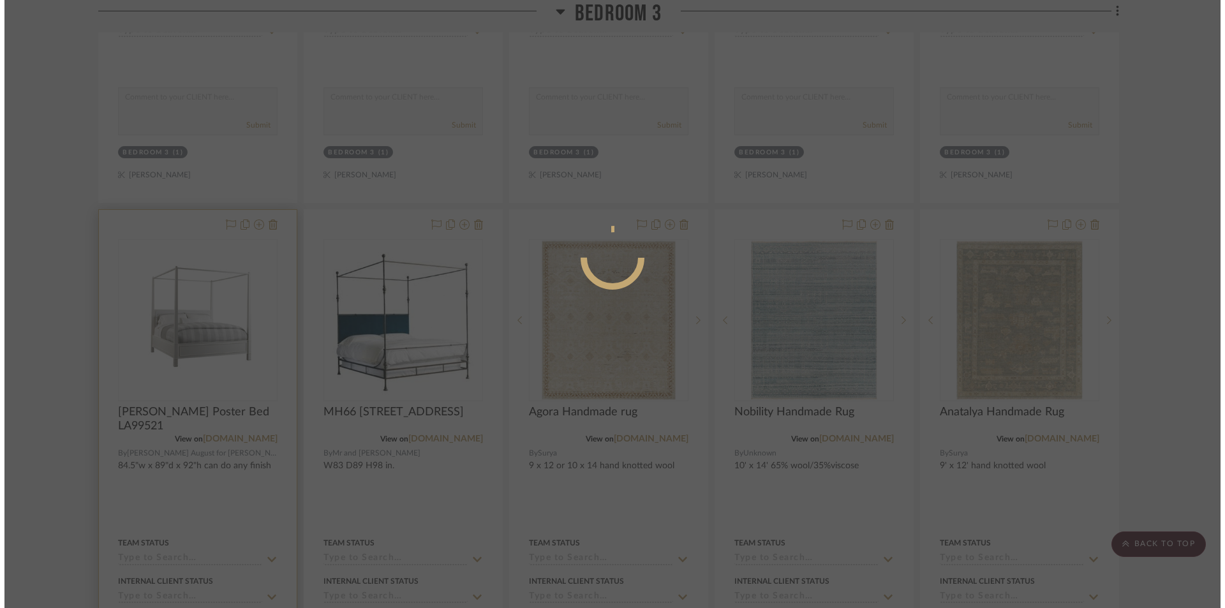
scroll to position [0, 0]
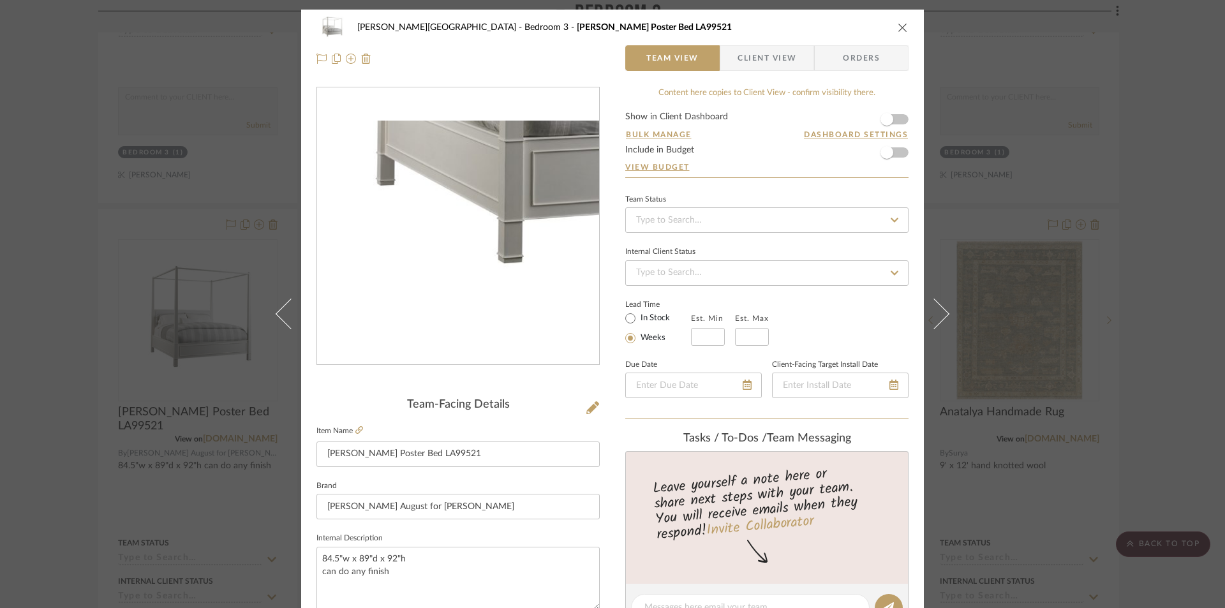
click at [396, 313] on img "0" at bounding box center [458, 227] width 282 height 212
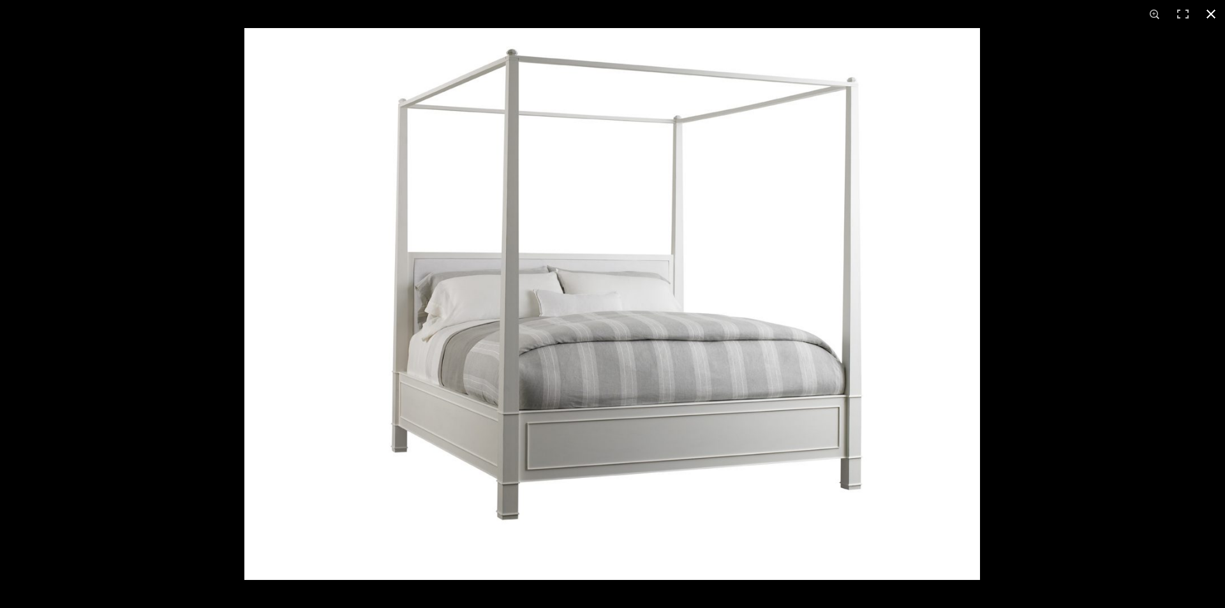
click at [1217, 15] on button at bounding box center [1211, 14] width 28 height 28
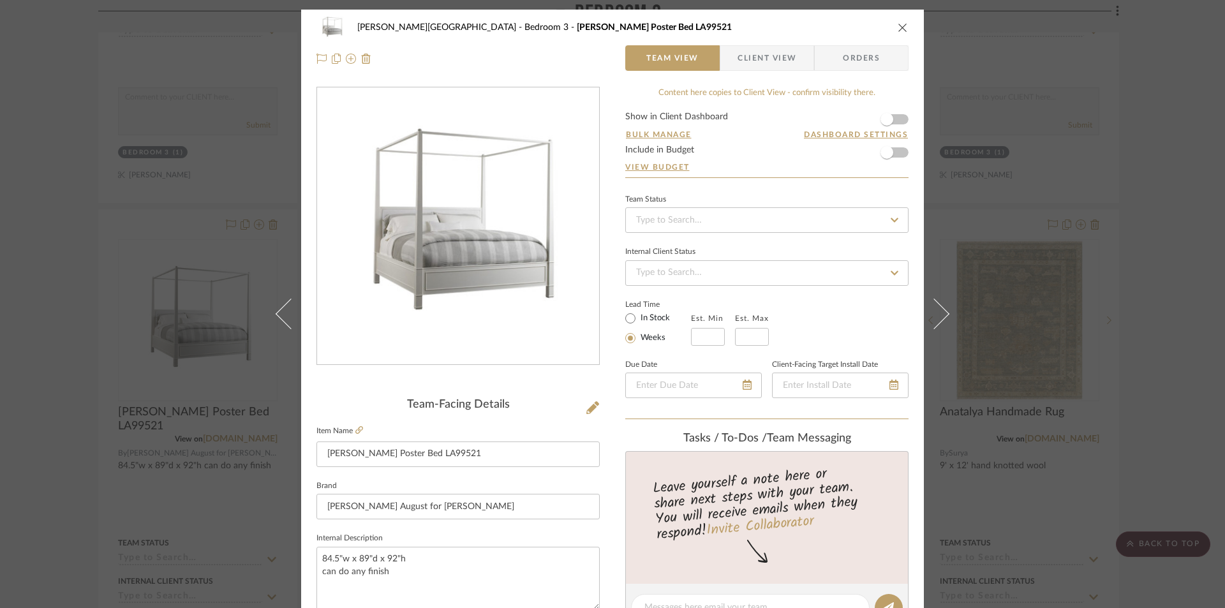
click at [898, 26] on icon "close" at bounding box center [903, 27] width 10 height 10
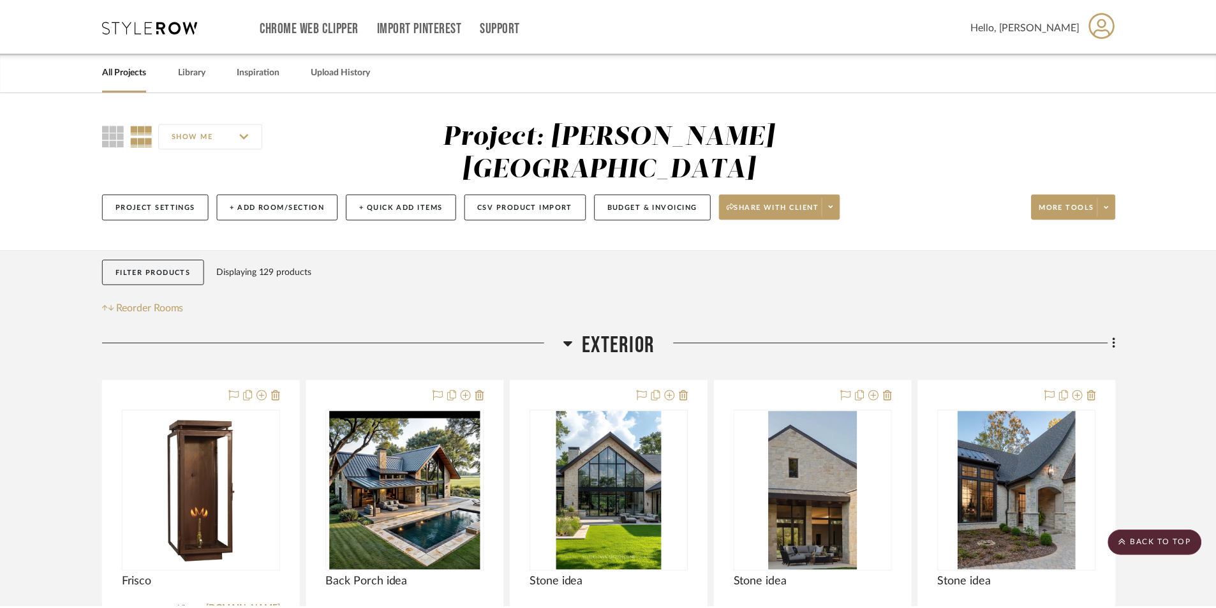
scroll to position [6954, 0]
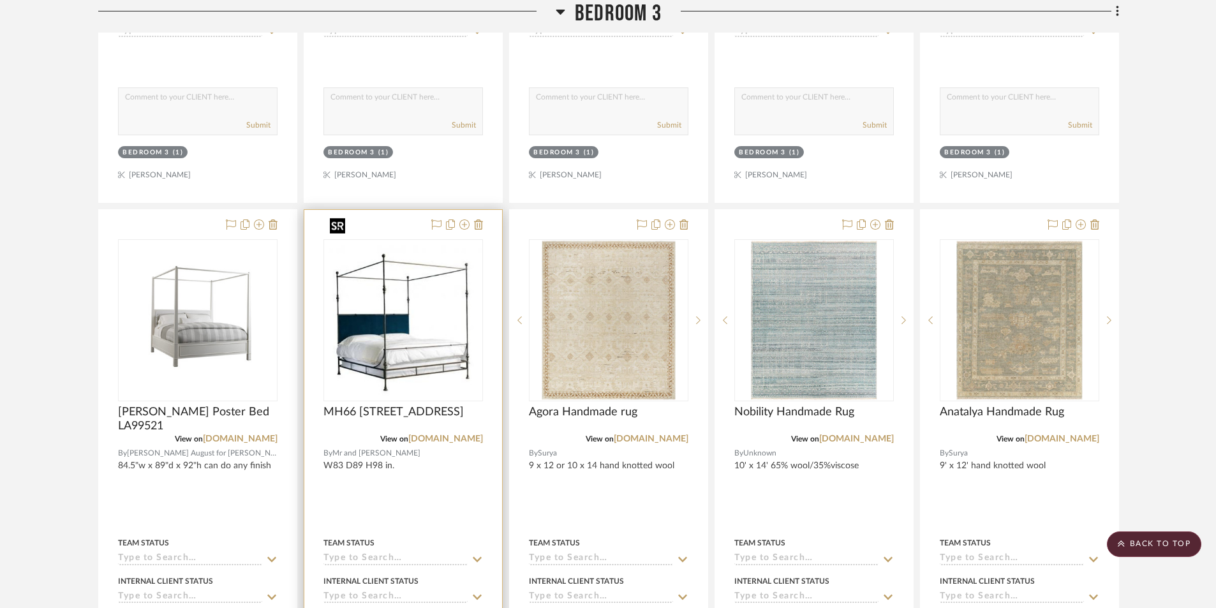
click at [434, 330] on img "0" at bounding box center [403, 320] width 157 height 151
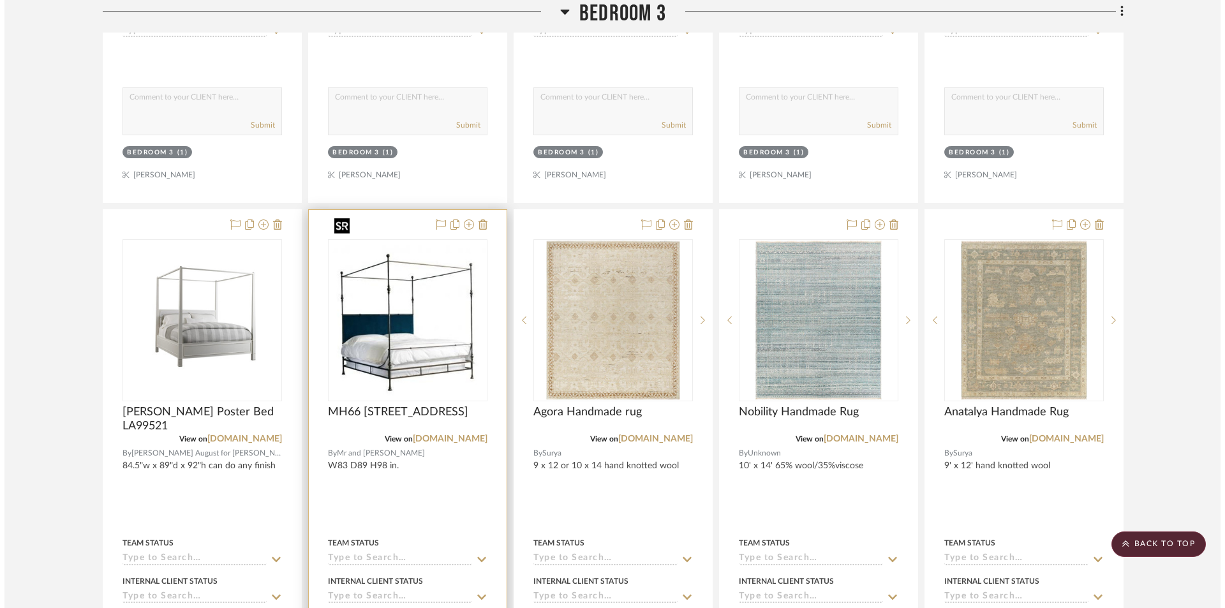
scroll to position [0, 0]
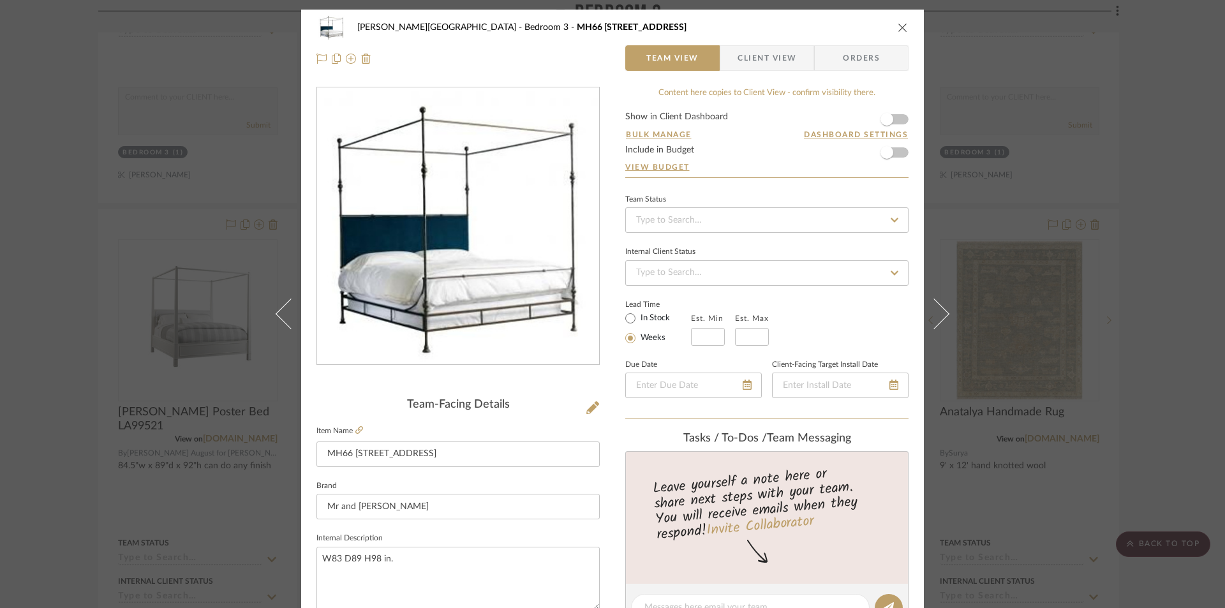
click at [478, 304] on img "0" at bounding box center [458, 226] width 282 height 271
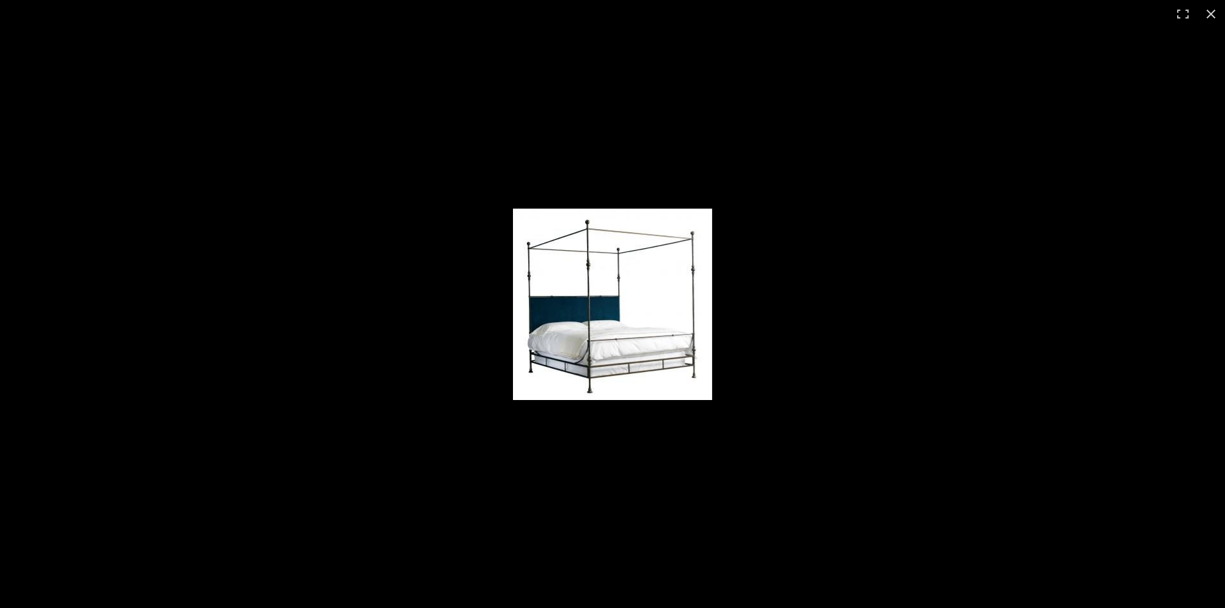
click at [562, 327] on img at bounding box center [612, 304] width 199 height 191
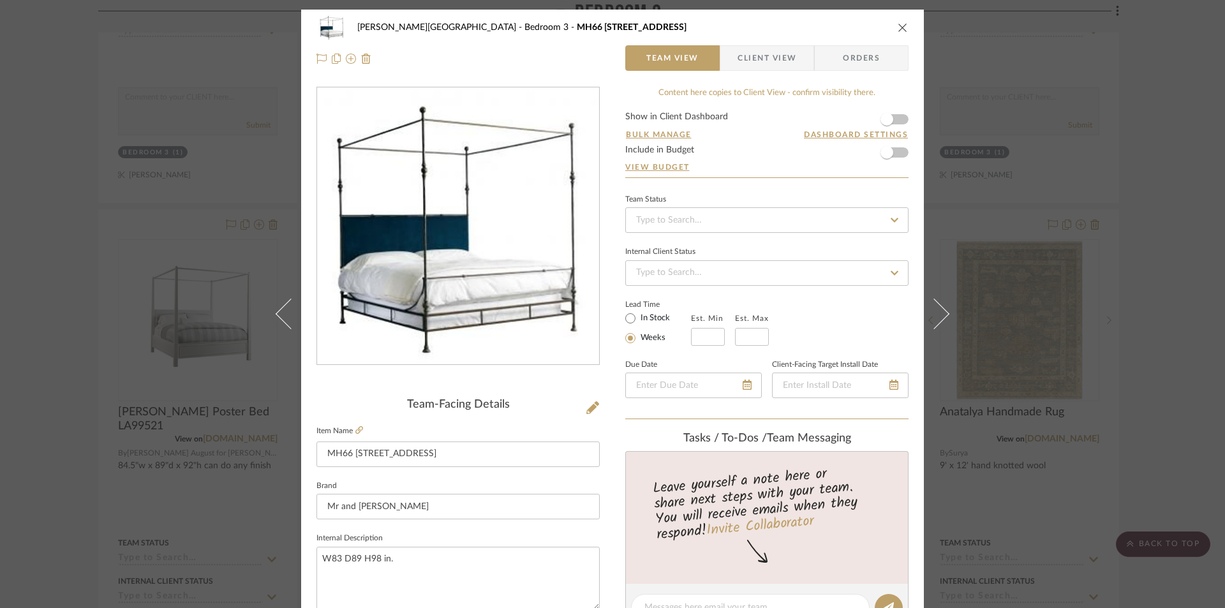
click at [901, 26] on icon "close" at bounding box center [903, 27] width 10 height 10
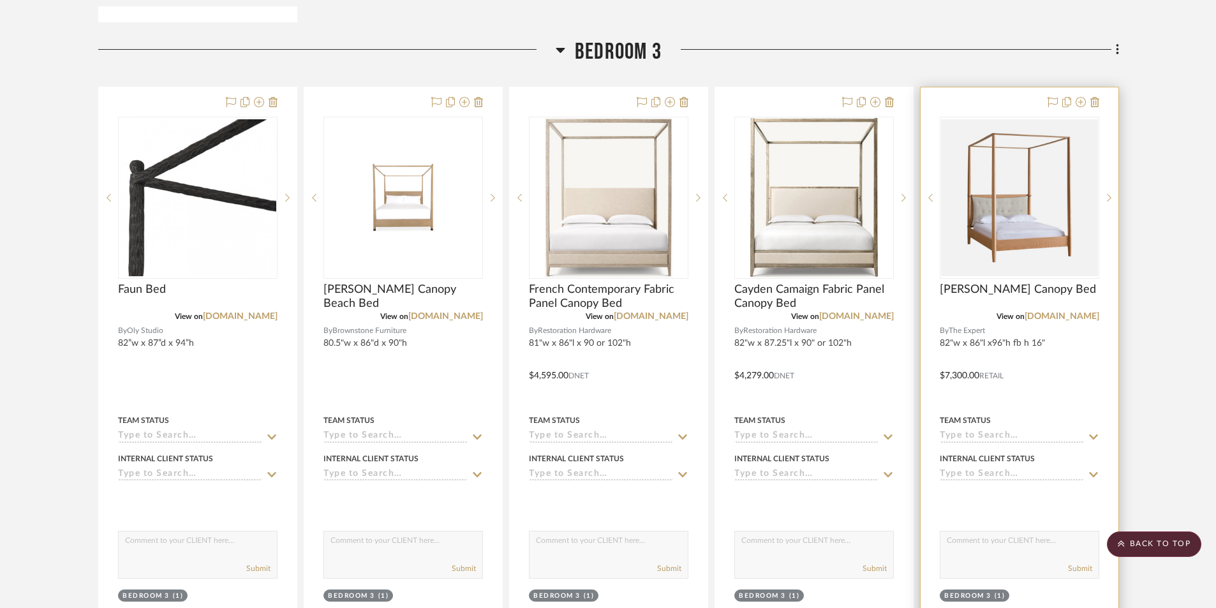
scroll to position [6508, 0]
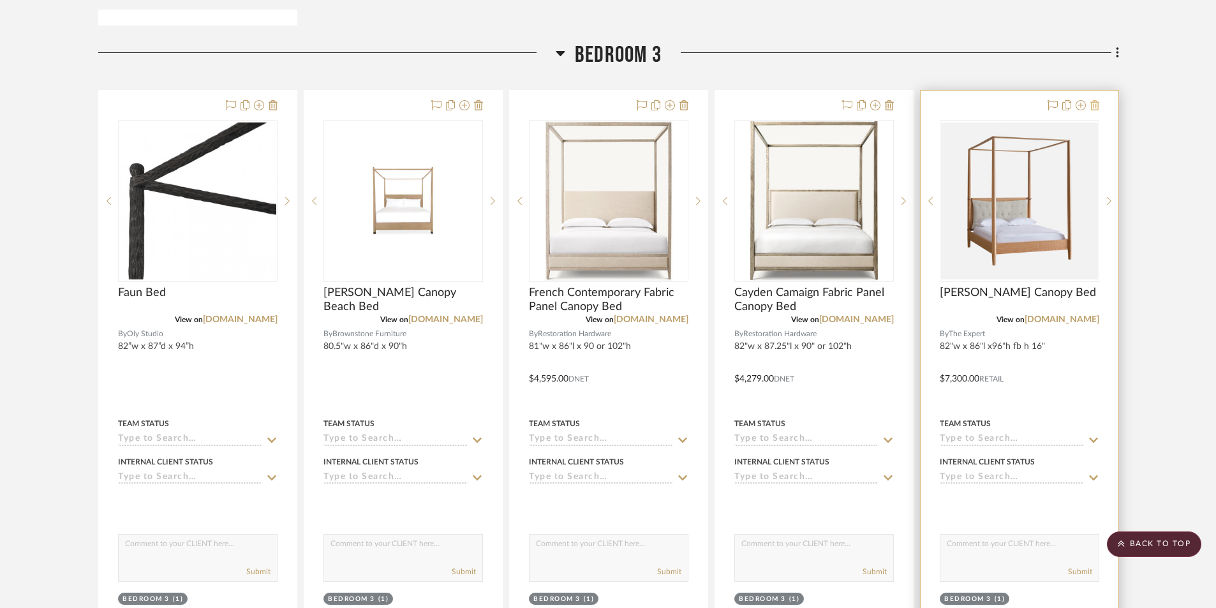
click at [1095, 100] on icon at bounding box center [1094, 105] width 9 height 10
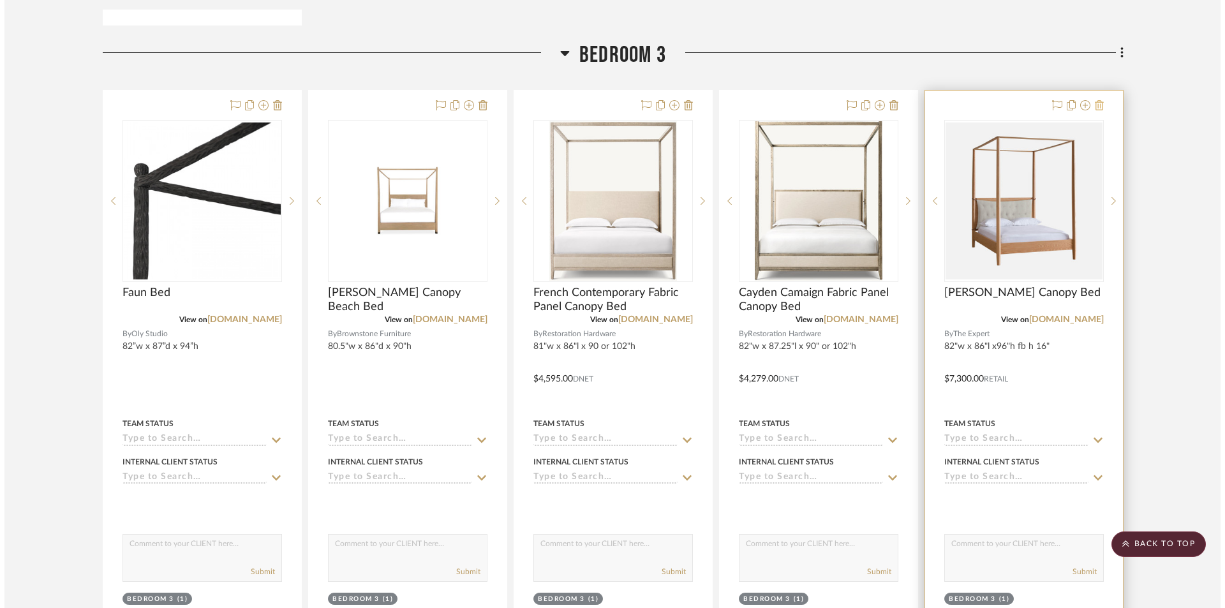
scroll to position [0, 0]
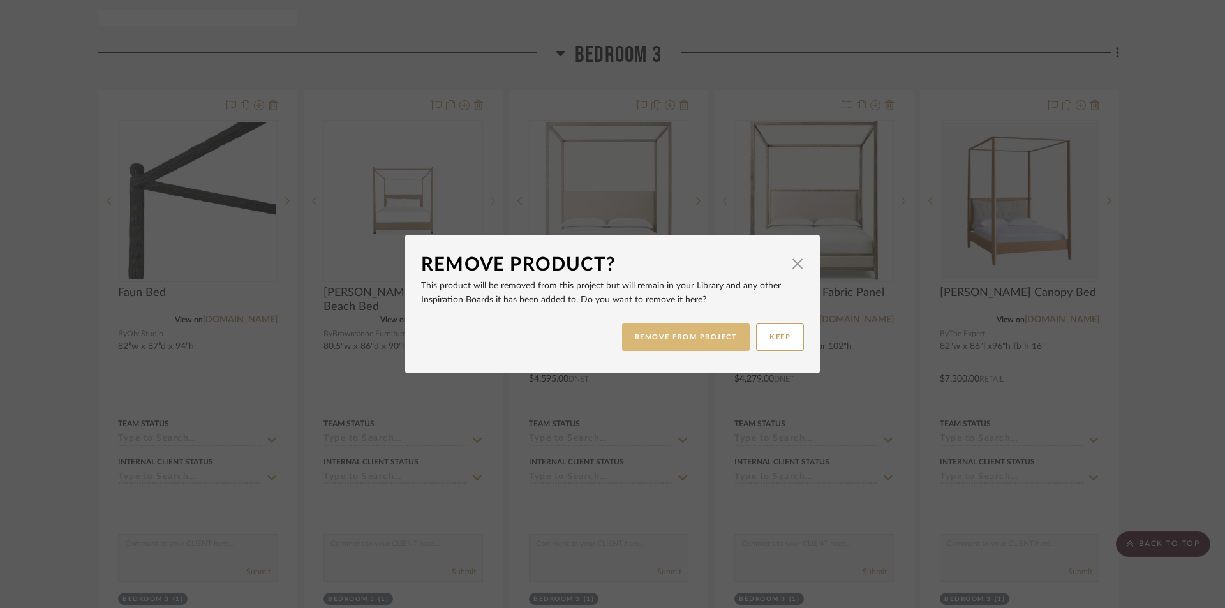
click at [655, 339] on button "REMOVE FROM PROJECT" at bounding box center [686, 336] width 128 height 27
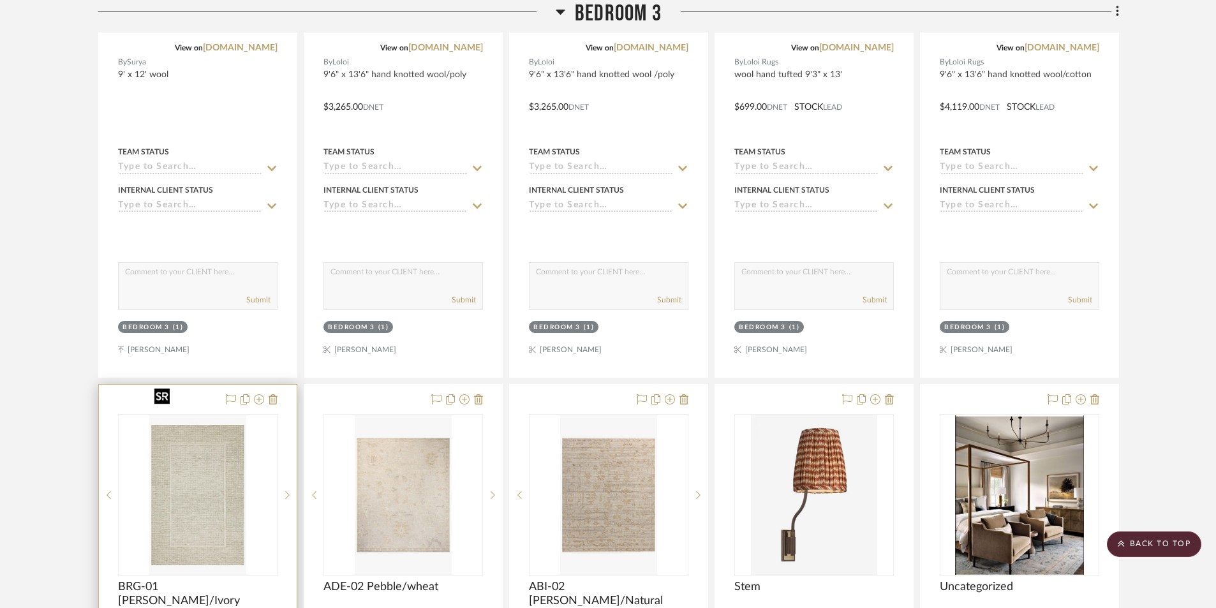
scroll to position [7975, 0]
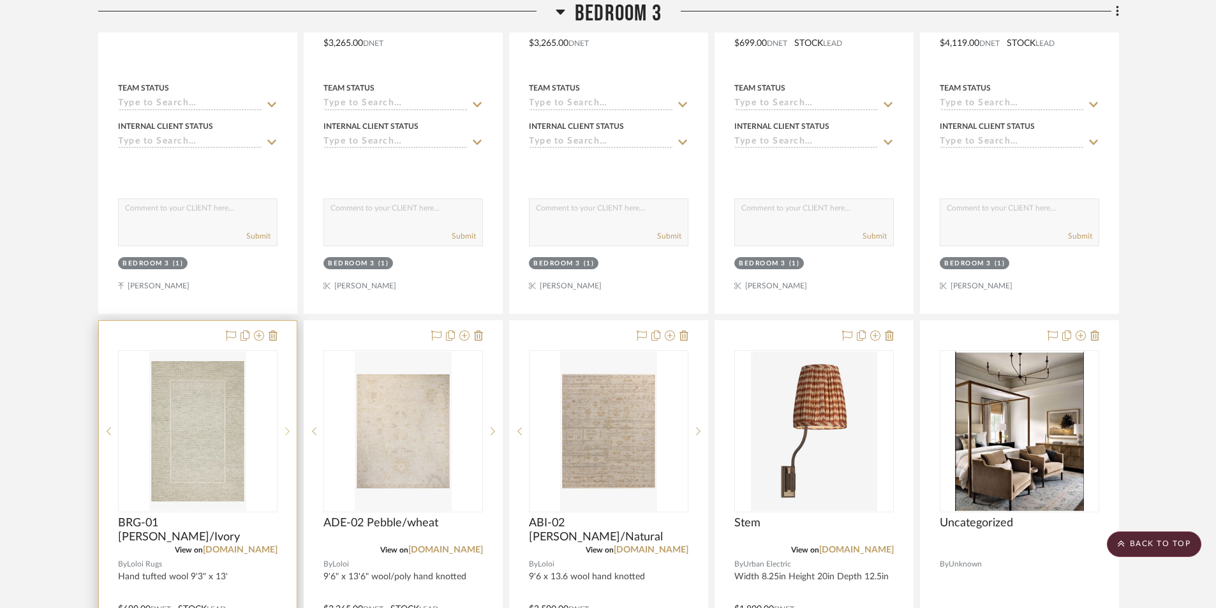
click at [286, 427] on icon at bounding box center [287, 431] width 4 height 9
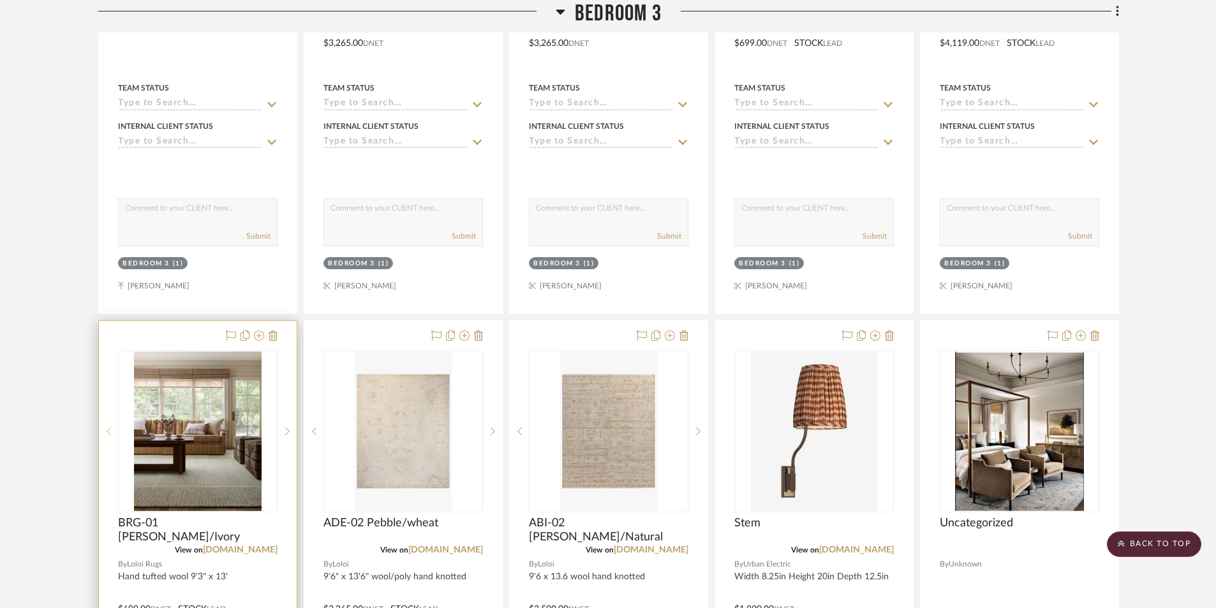
click at [105, 427] on sr-prev-btn at bounding box center [108, 431] width 19 height 9
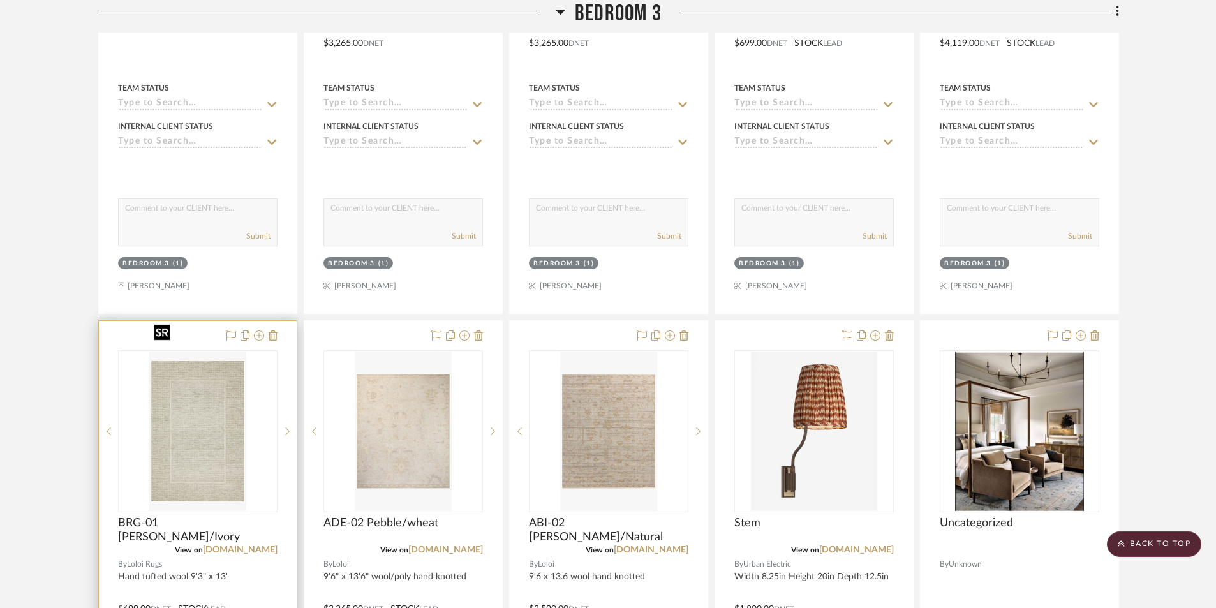
click at [159, 438] on img "0" at bounding box center [197, 431] width 96 height 159
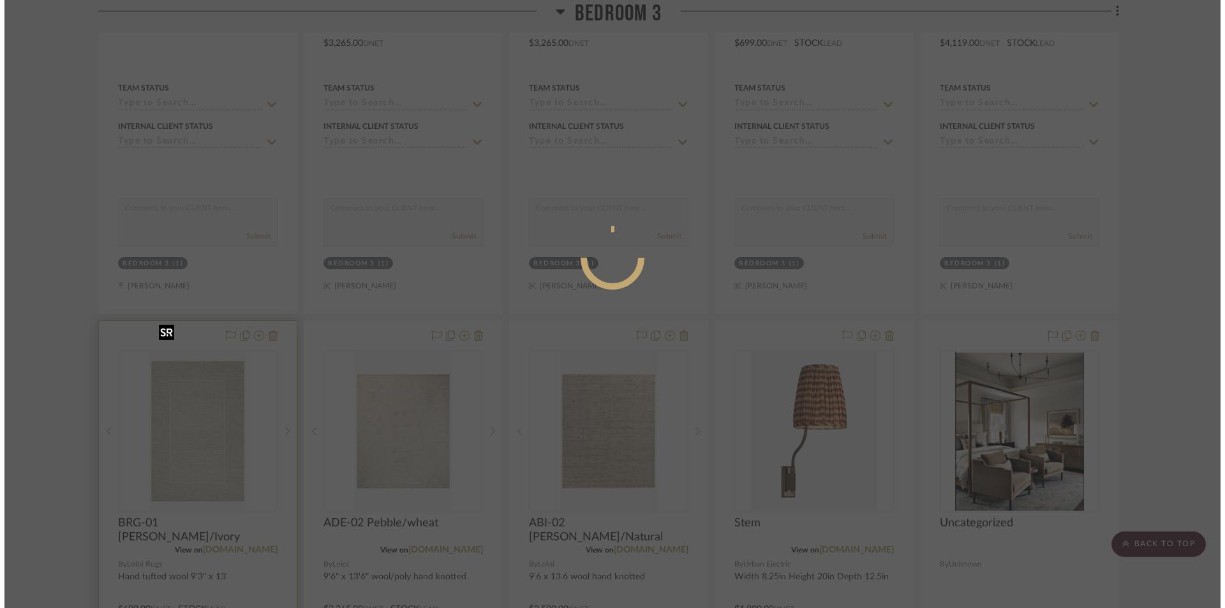
scroll to position [0, 0]
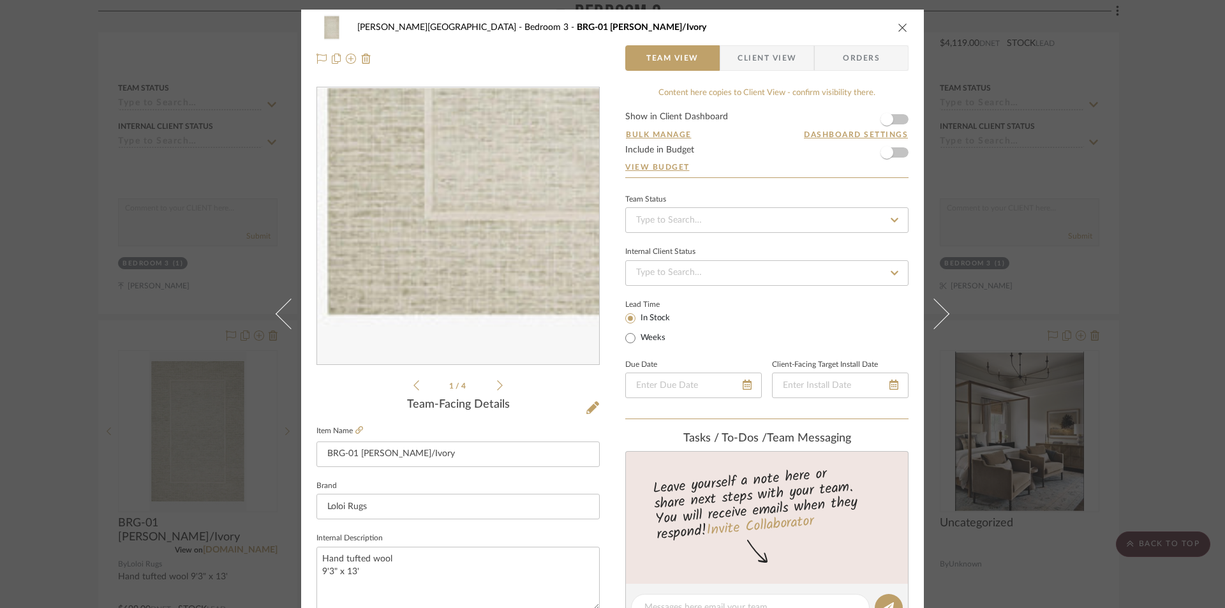
click at [398, 341] on img "0" at bounding box center [458, 226] width 168 height 277
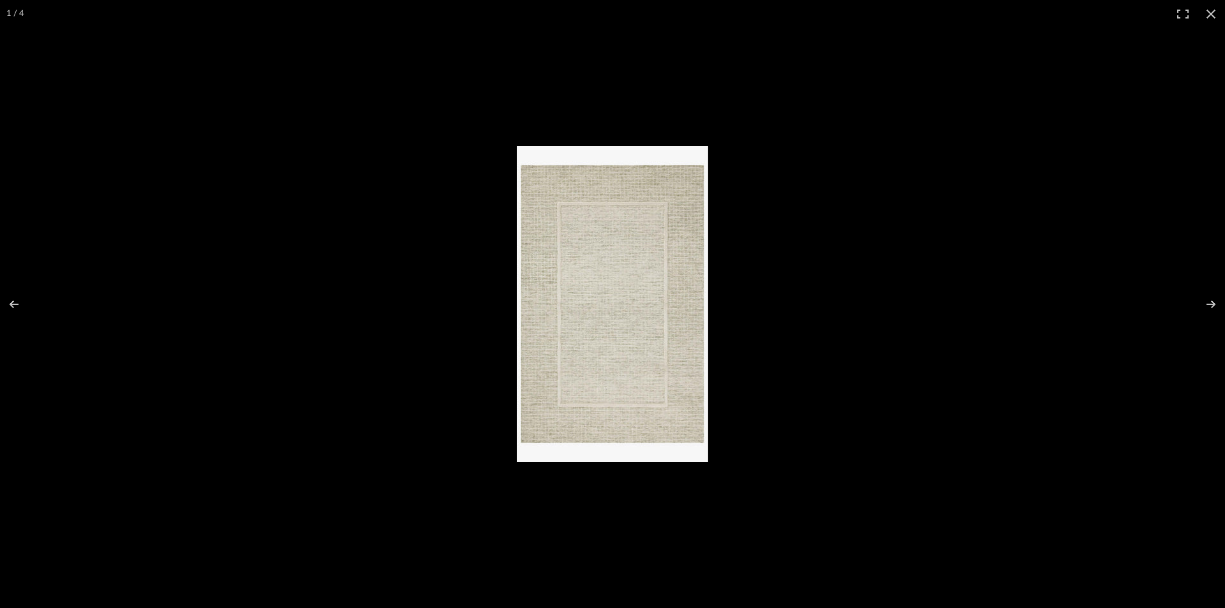
click at [545, 425] on img at bounding box center [612, 304] width 191 height 316
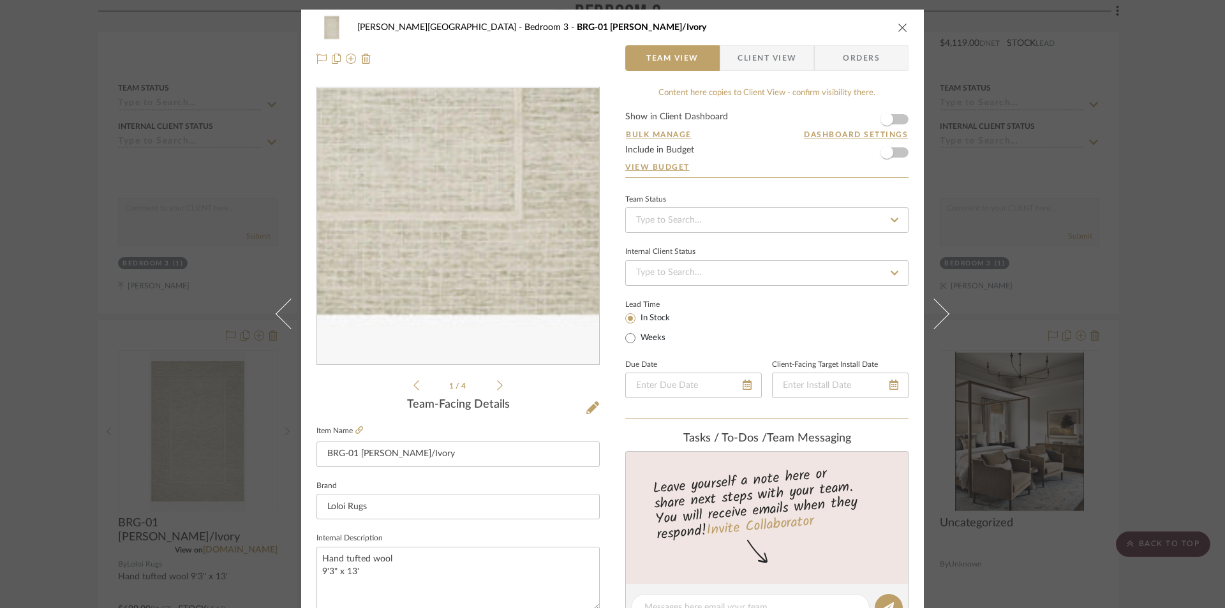
click at [480, 343] on img "0" at bounding box center [458, 226] width 168 height 277
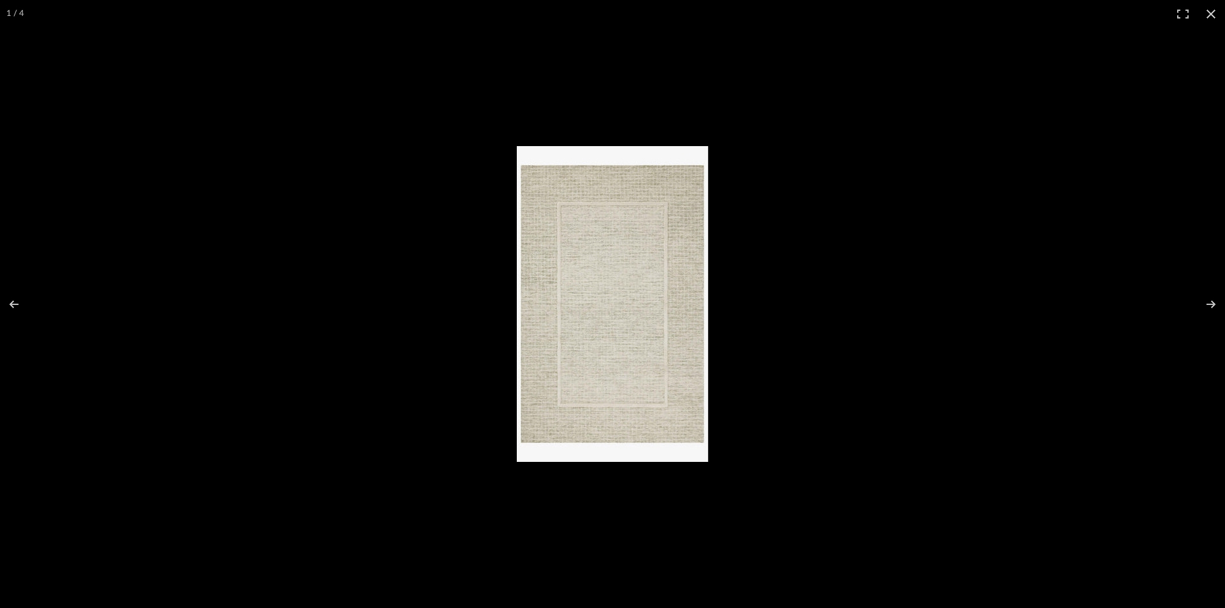
click at [551, 378] on img at bounding box center [612, 304] width 191 height 316
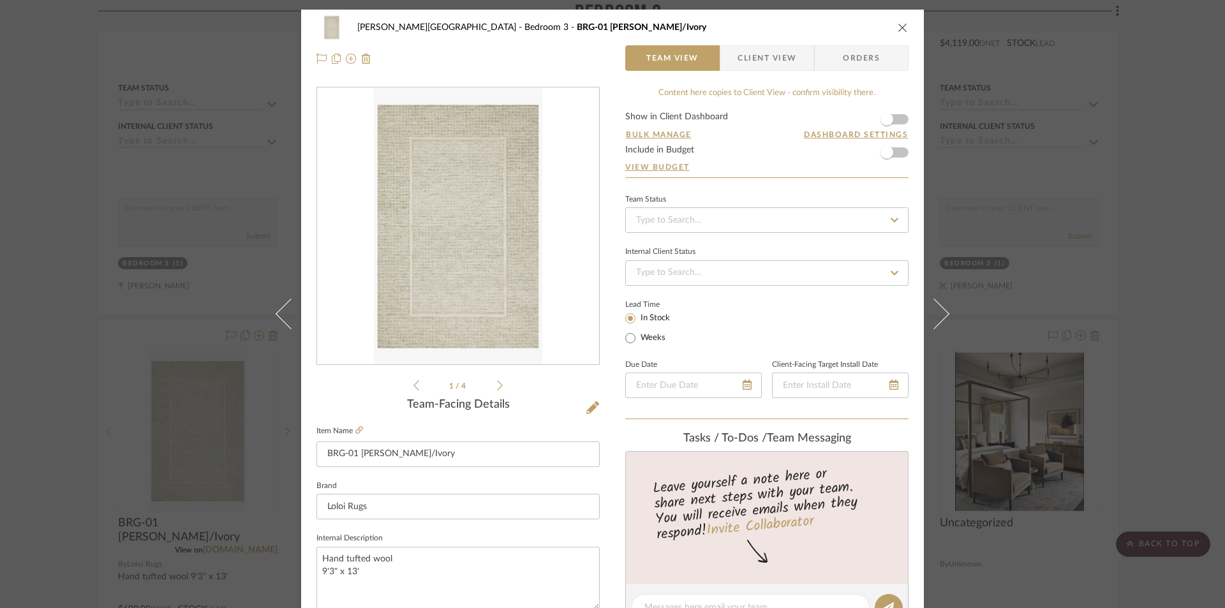
click at [899, 24] on icon "close" at bounding box center [903, 27] width 10 height 10
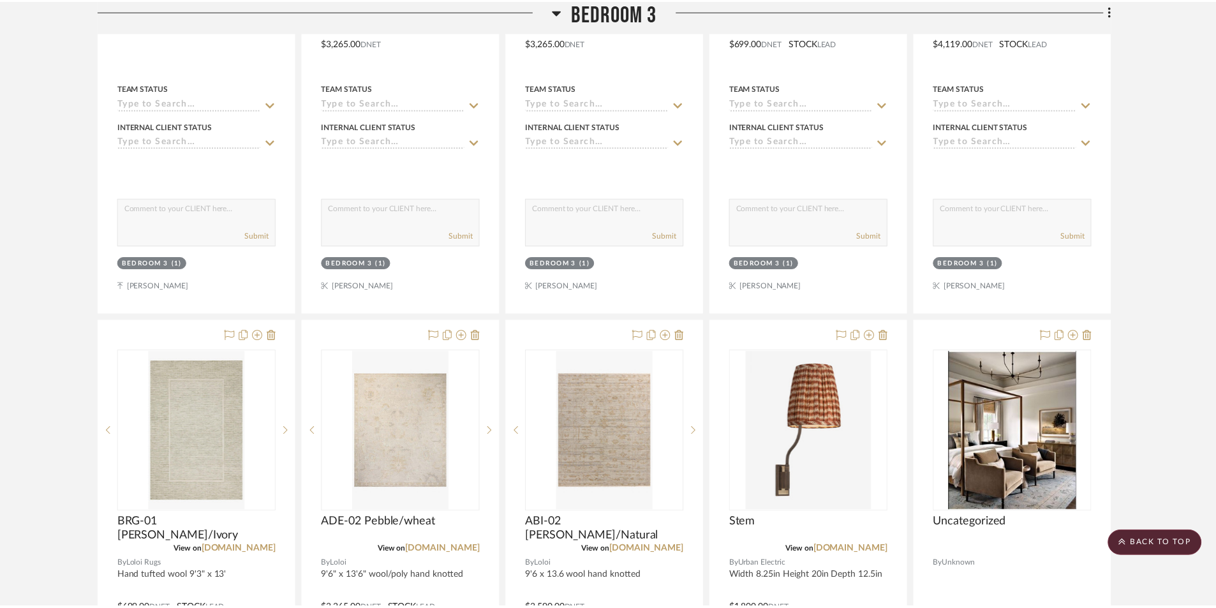
scroll to position [7975, 0]
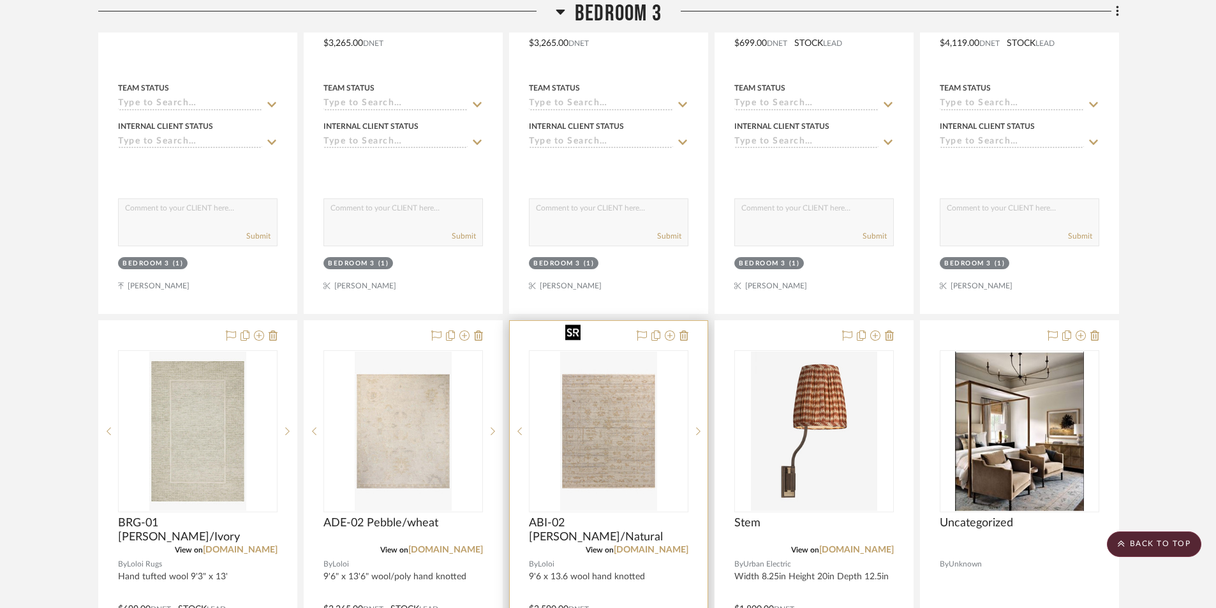
click at [607, 436] on img "0" at bounding box center [608, 431] width 96 height 159
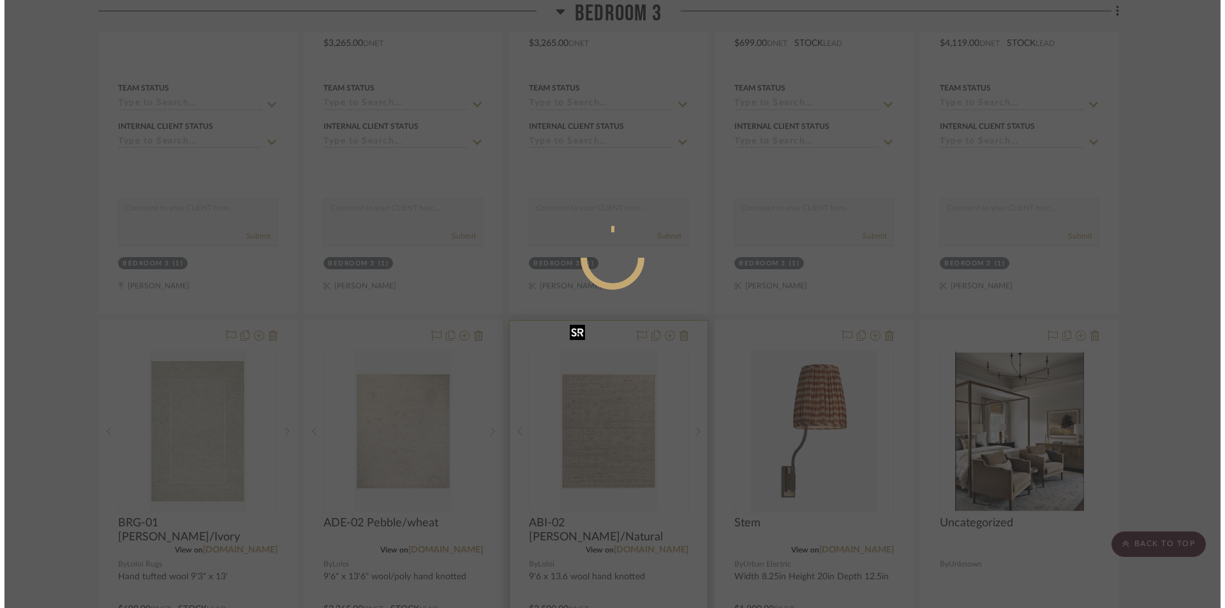
scroll to position [0, 0]
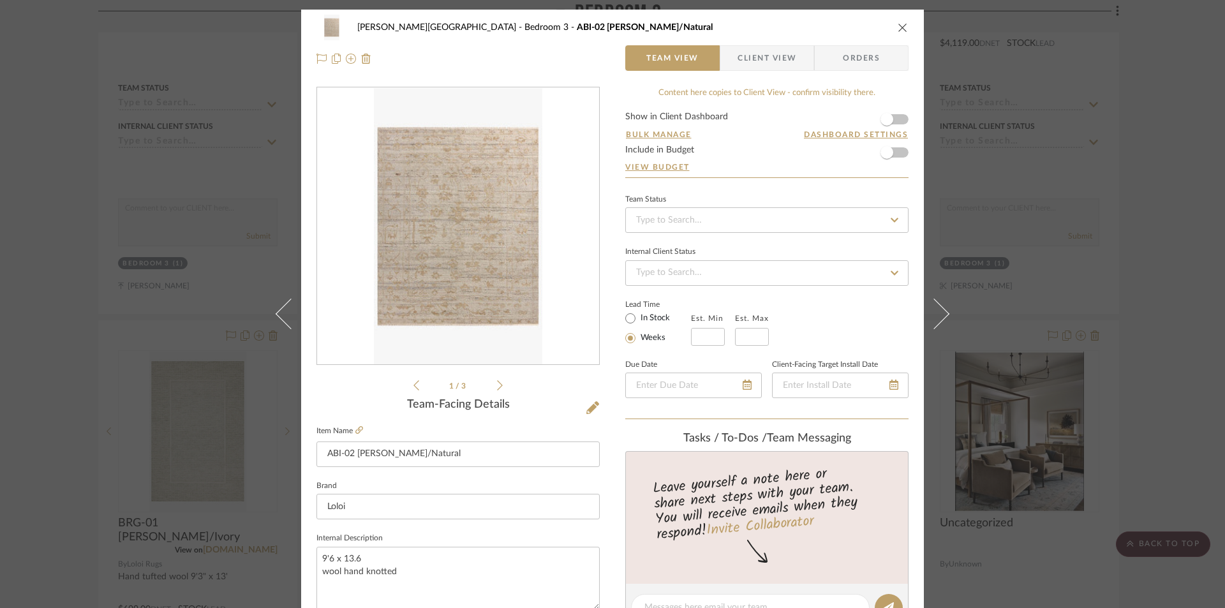
click at [516, 306] on img "0" at bounding box center [458, 226] width 168 height 277
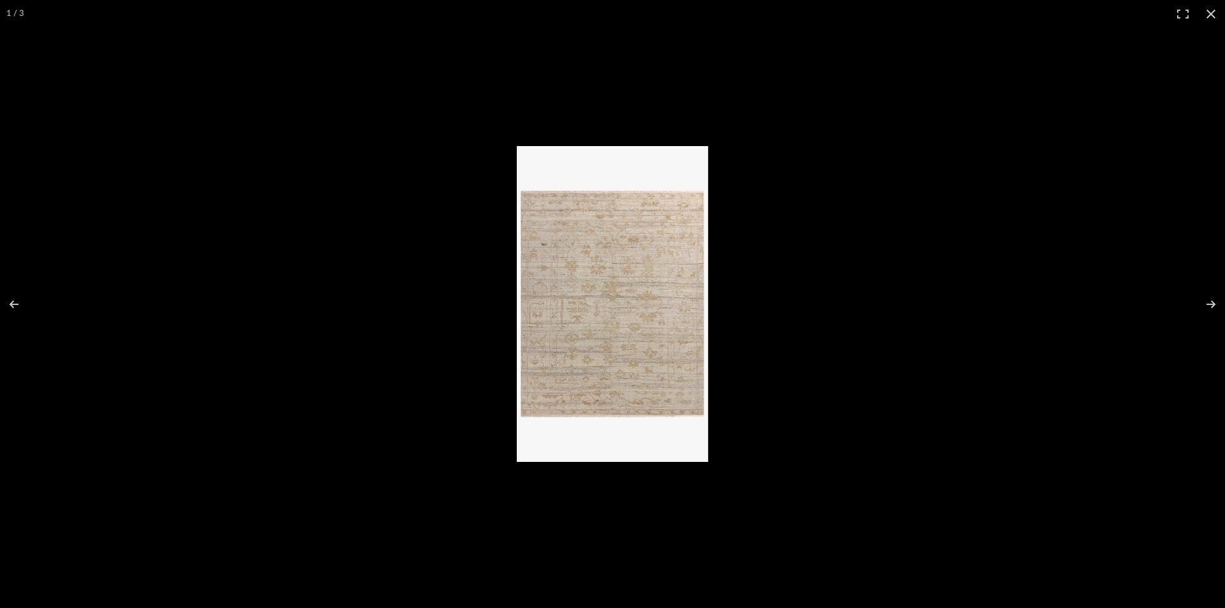
click at [593, 352] on img at bounding box center [612, 304] width 191 height 316
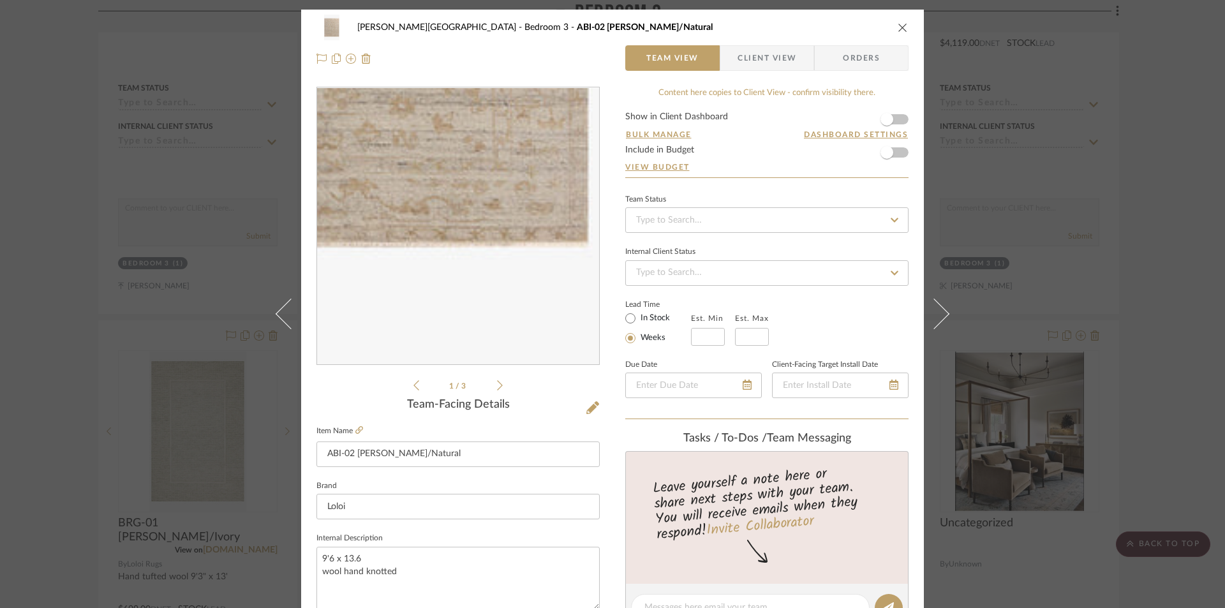
click at [533, 320] on img "0" at bounding box center [458, 226] width 168 height 277
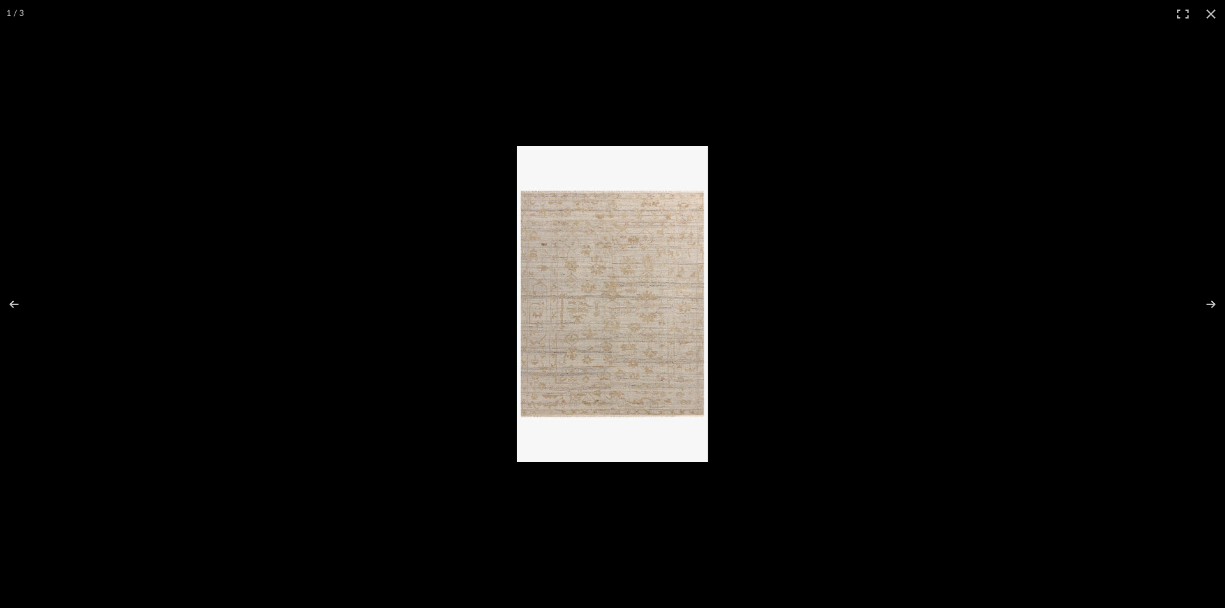
click at [548, 336] on img at bounding box center [612, 304] width 191 height 316
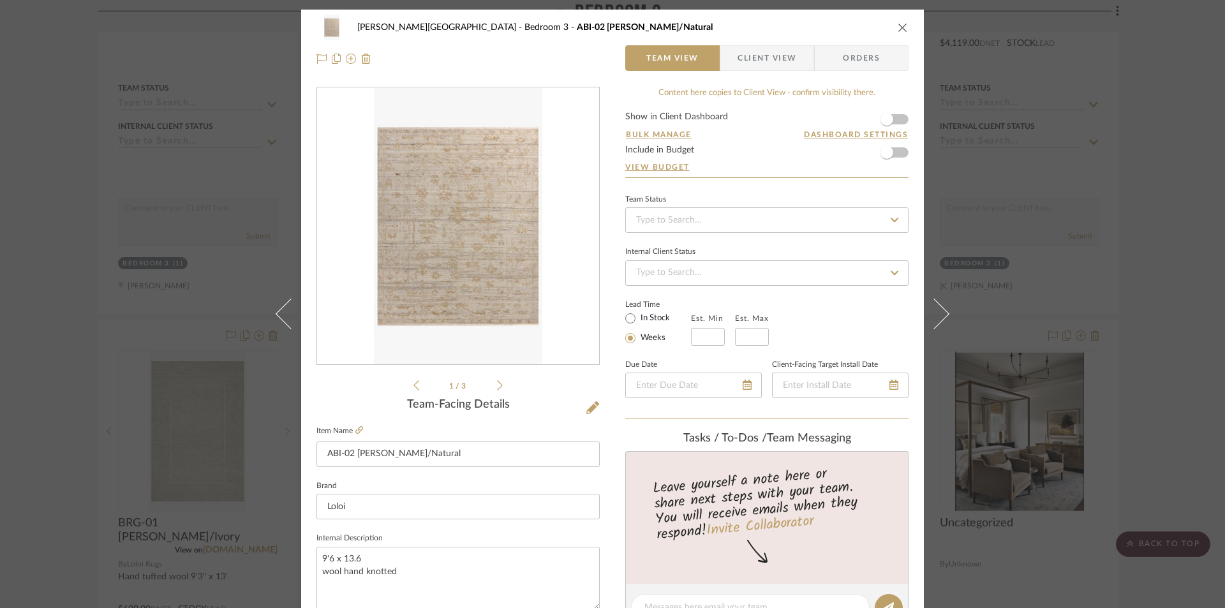
click at [894, 33] on div "[PERSON_NAME][GEOGRAPHIC_DATA] Bedroom 3 ABI-02 [PERSON_NAME]/Natural" at bounding box center [612, 28] width 592 height 26
click at [898, 31] on icon "close" at bounding box center [903, 27] width 10 height 10
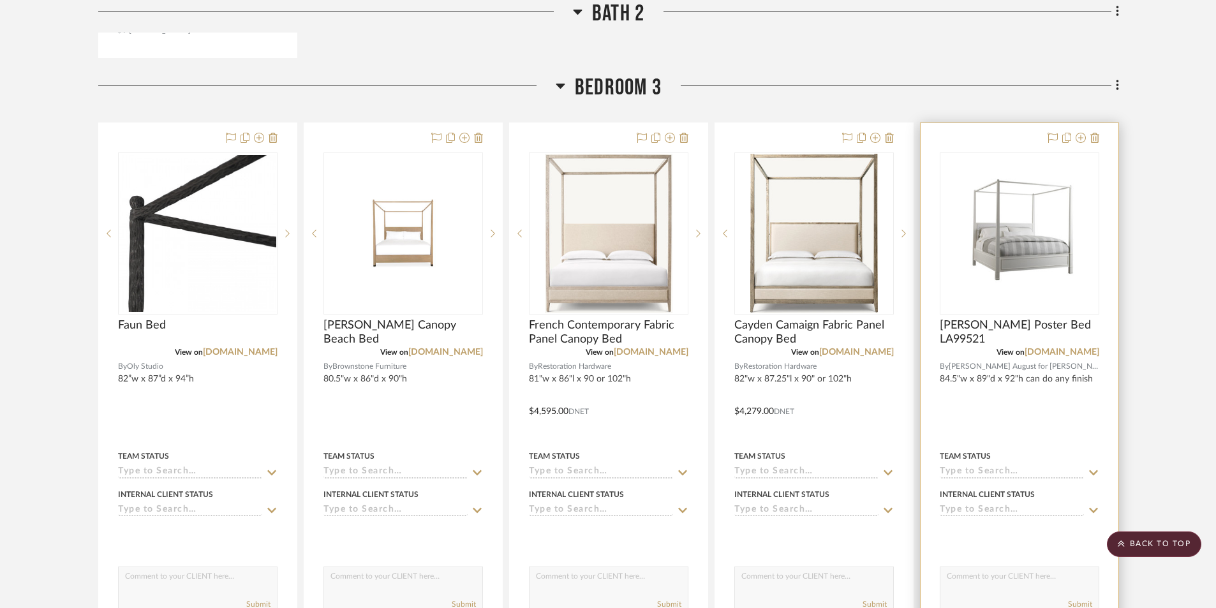
scroll to position [6444, 0]
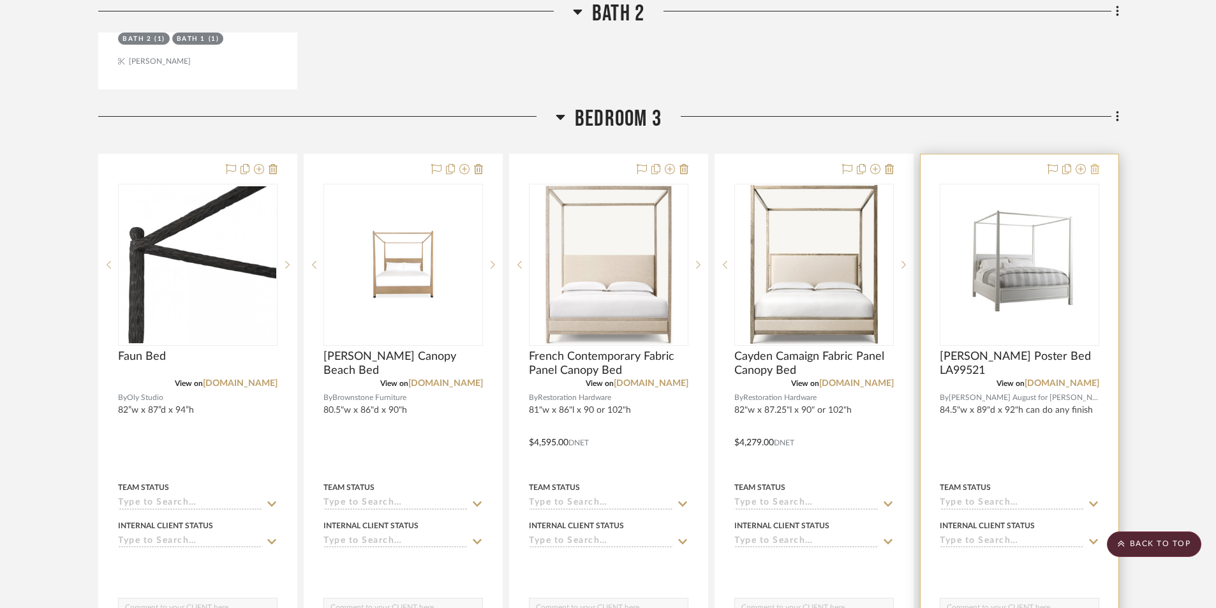
click at [1095, 162] on button at bounding box center [1094, 169] width 9 height 15
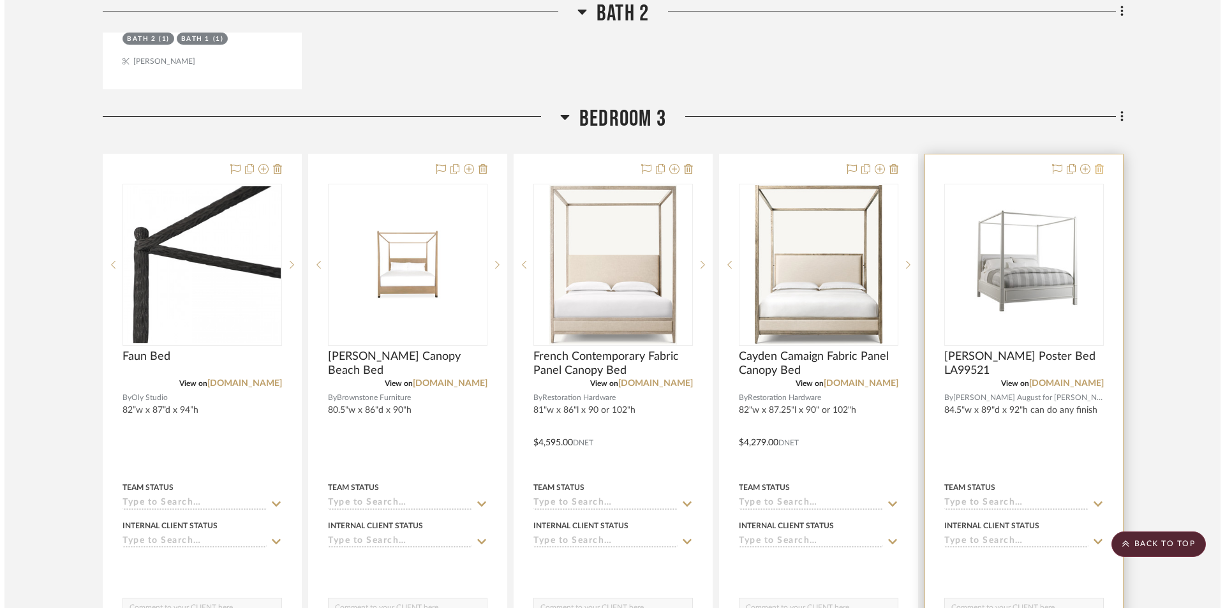
scroll to position [0, 0]
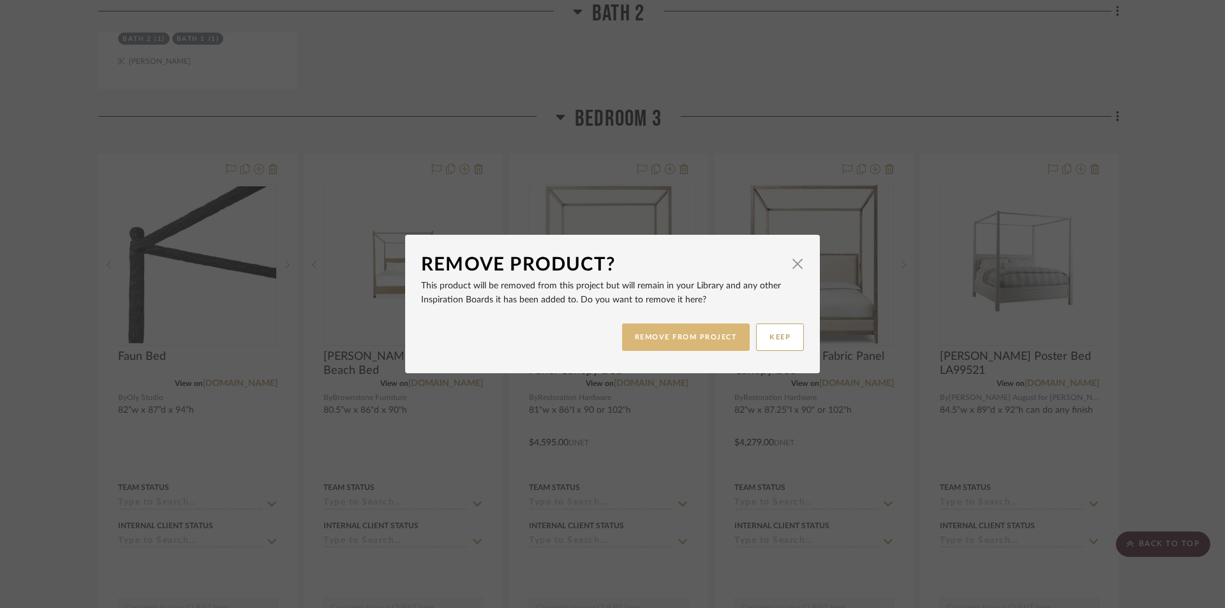
click at [674, 341] on button "REMOVE FROM PROJECT" at bounding box center [686, 336] width 128 height 27
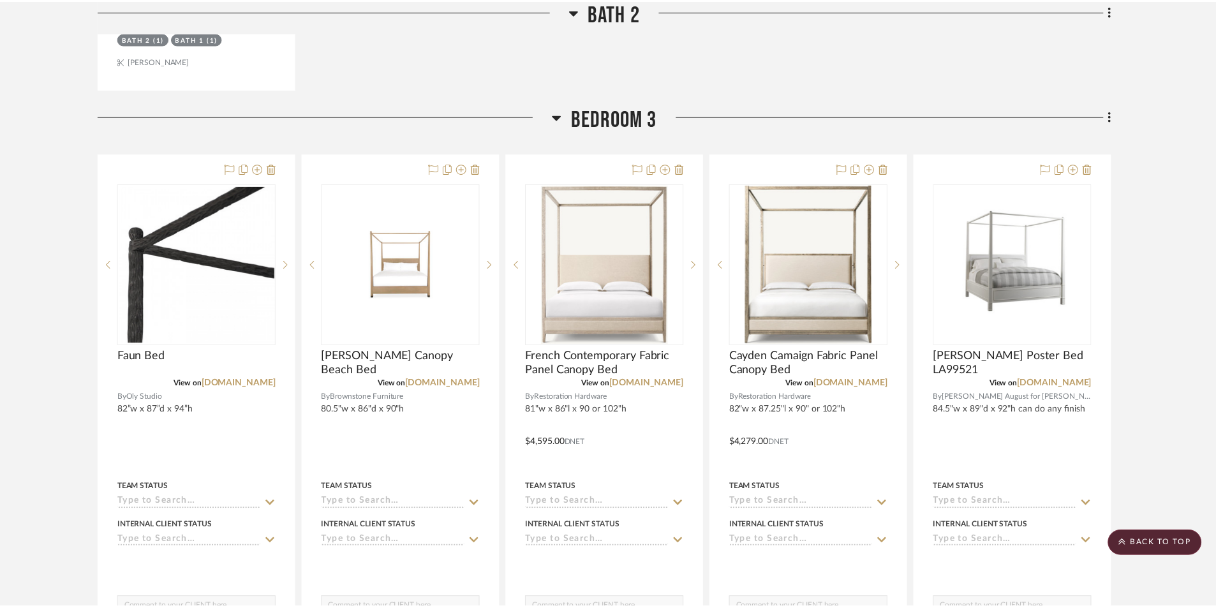
scroll to position [6444, 0]
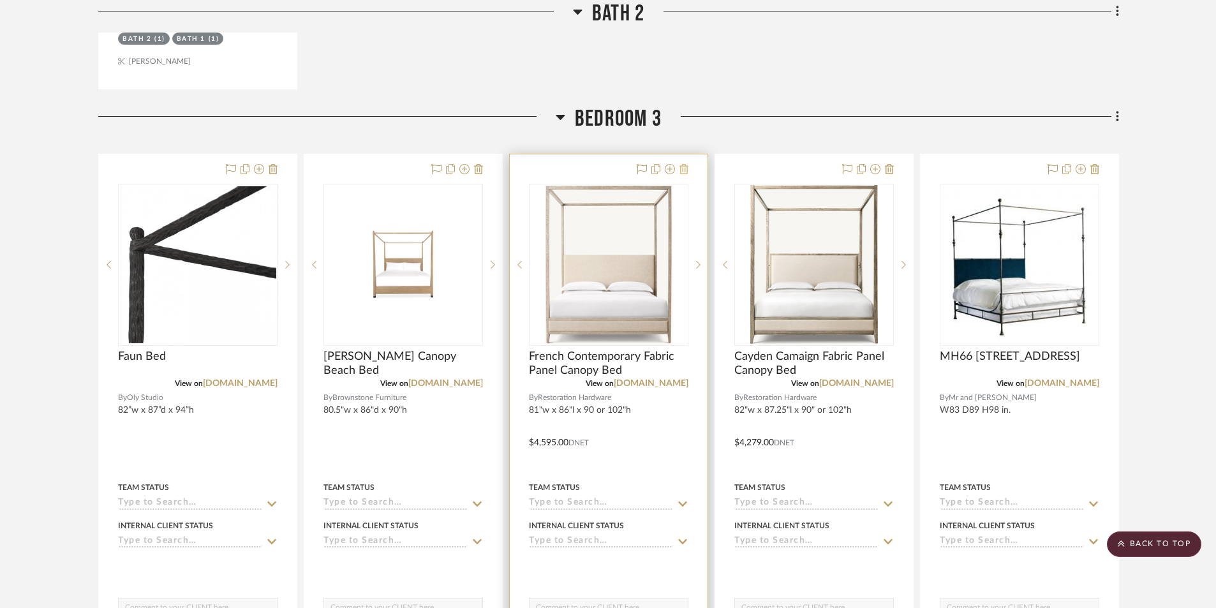
click at [685, 164] on icon at bounding box center [683, 169] width 9 height 10
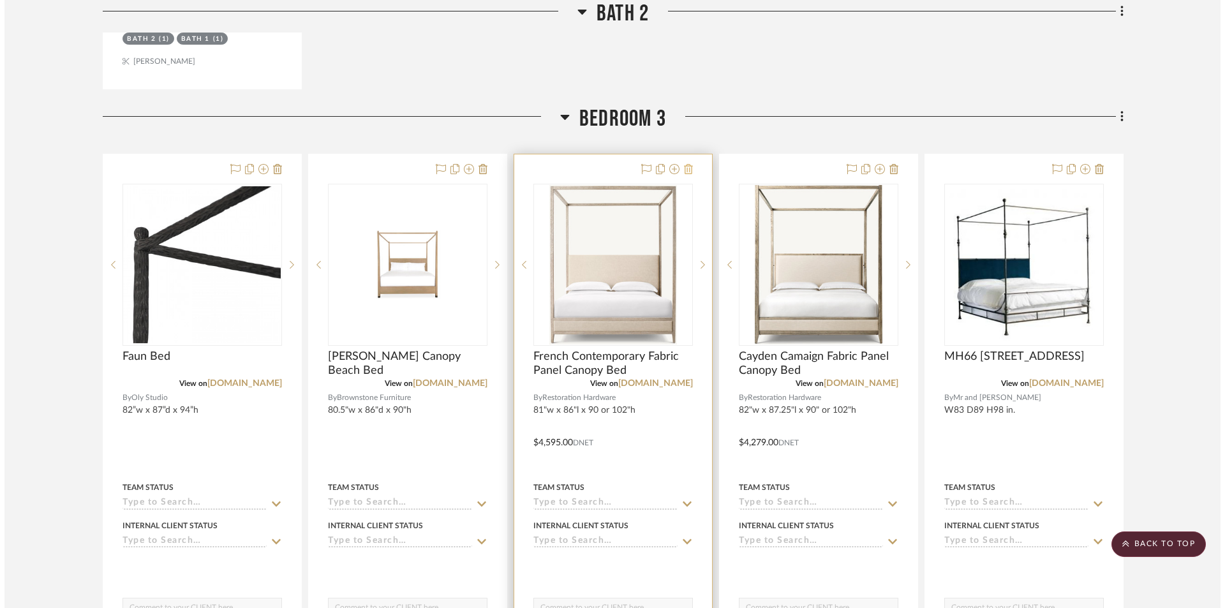
scroll to position [0, 0]
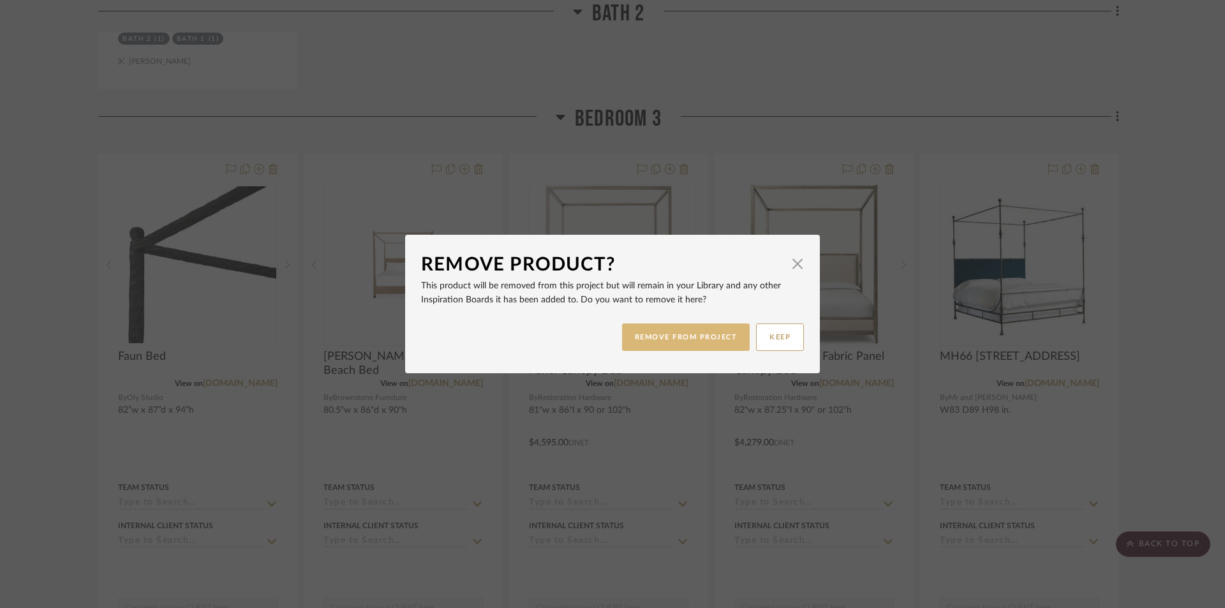
click at [711, 340] on button "REMOVE FROM PROJECT" at bounding box center [686, 336] width 128 height 27
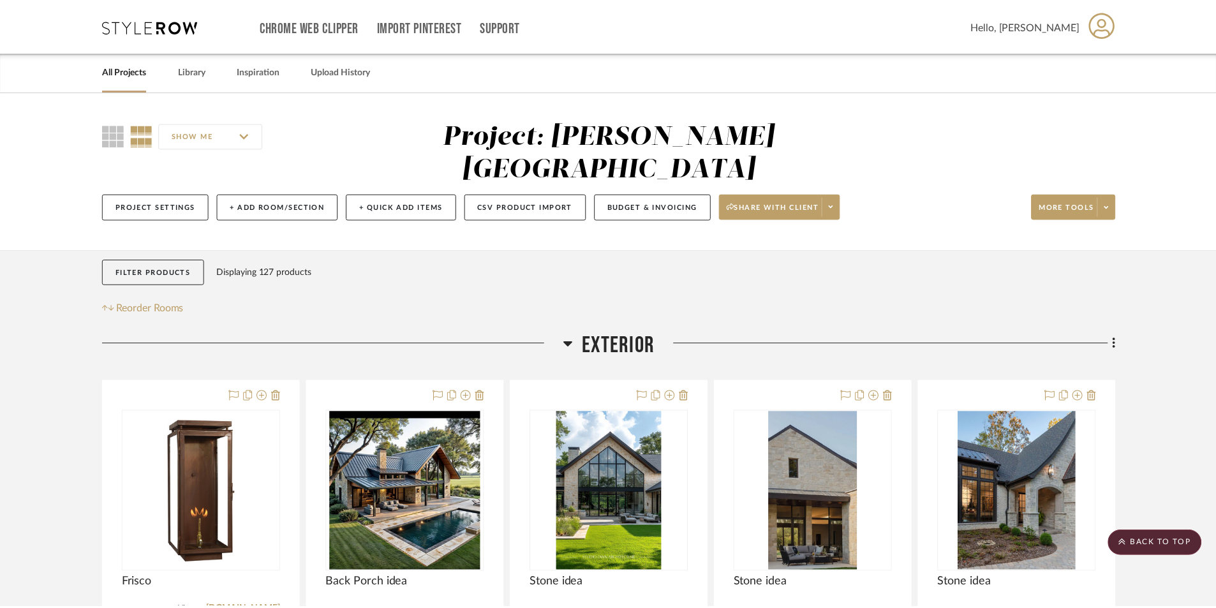
scroll to position [6444, 0]
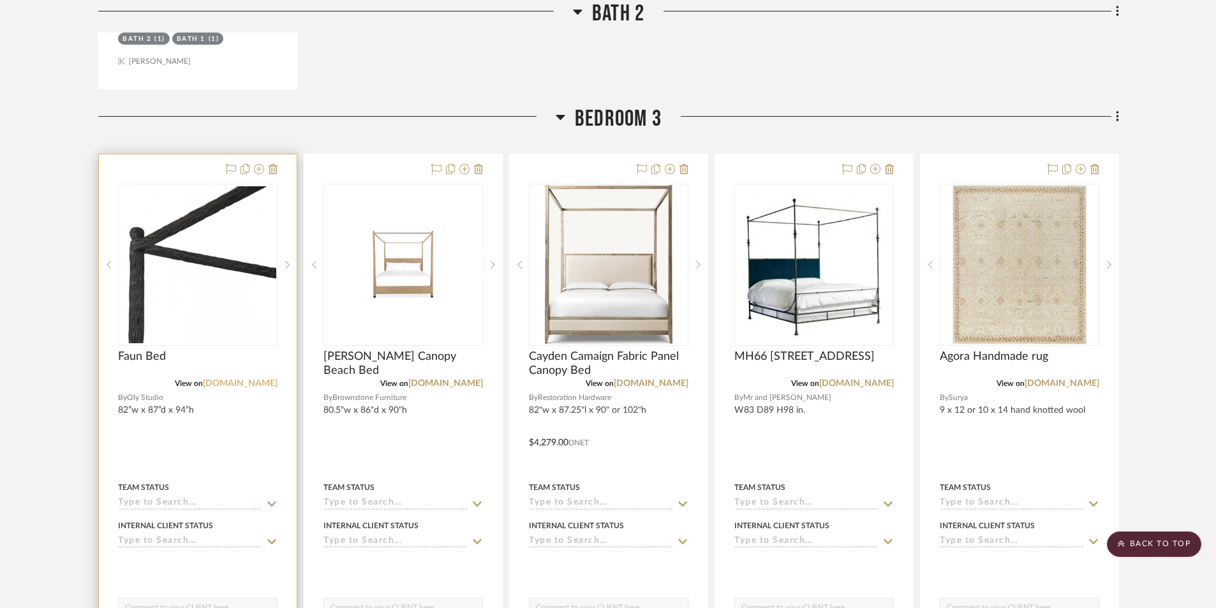
click at [248, 379] on link "[DOMAIN_NAME]" at bounding box center [240, 383] width 75 height 9
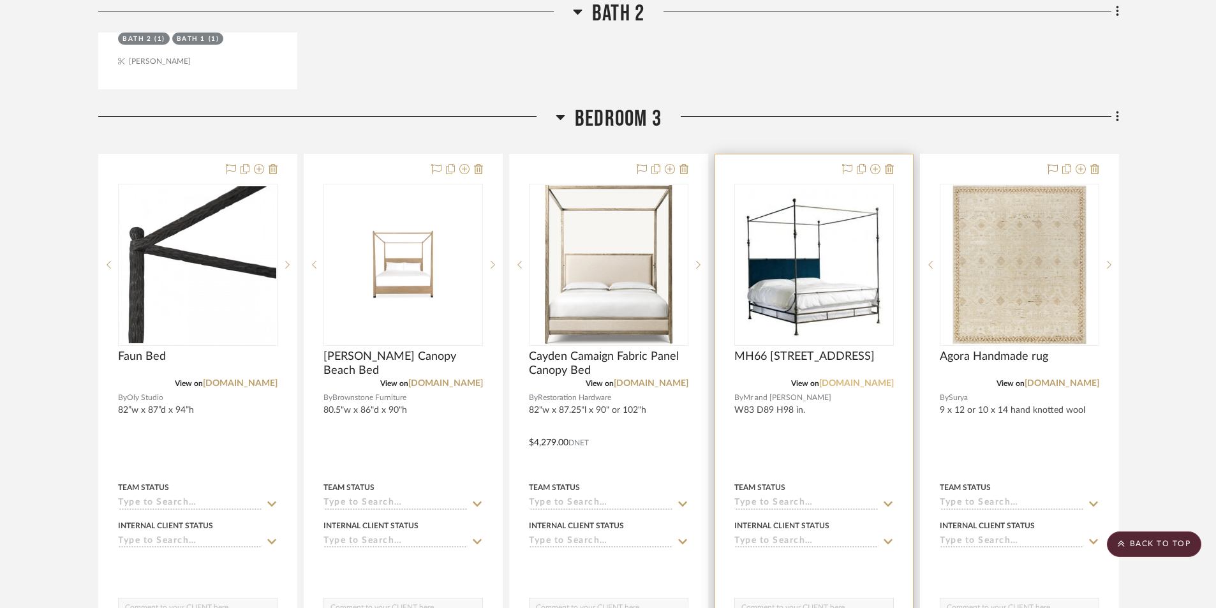
click at [833, 379] on link "[DOMAIN_NAME]" at bounding box center [856, 383] width 75 height 9
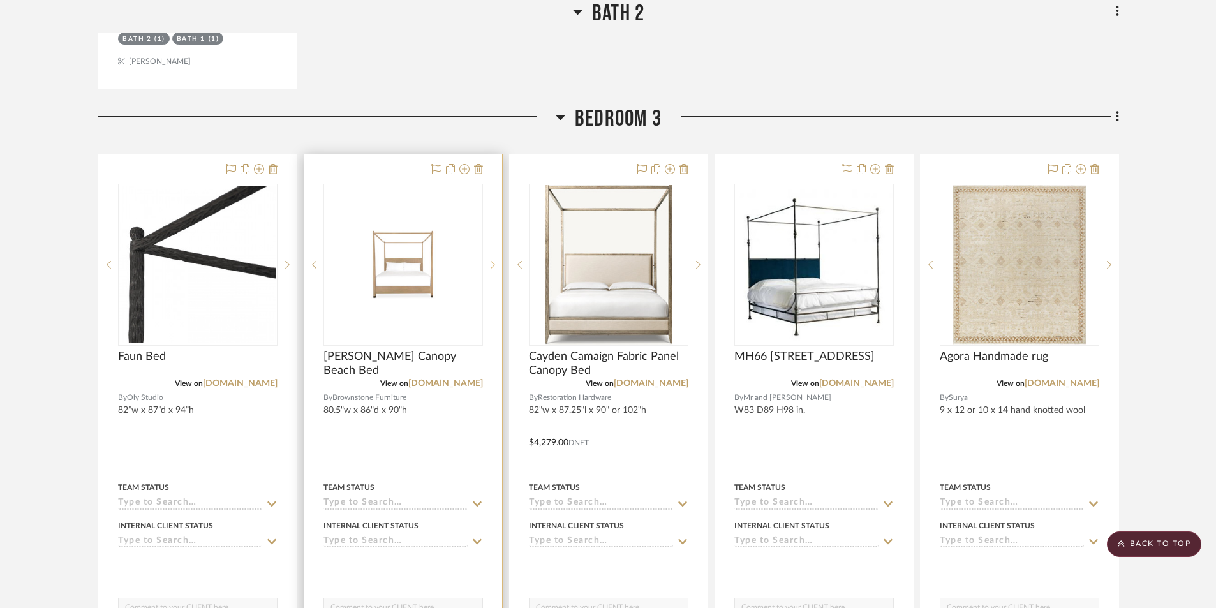
click at [490, 260] on sr-next-btn at bounding box center [492, 264] width 19 height 9
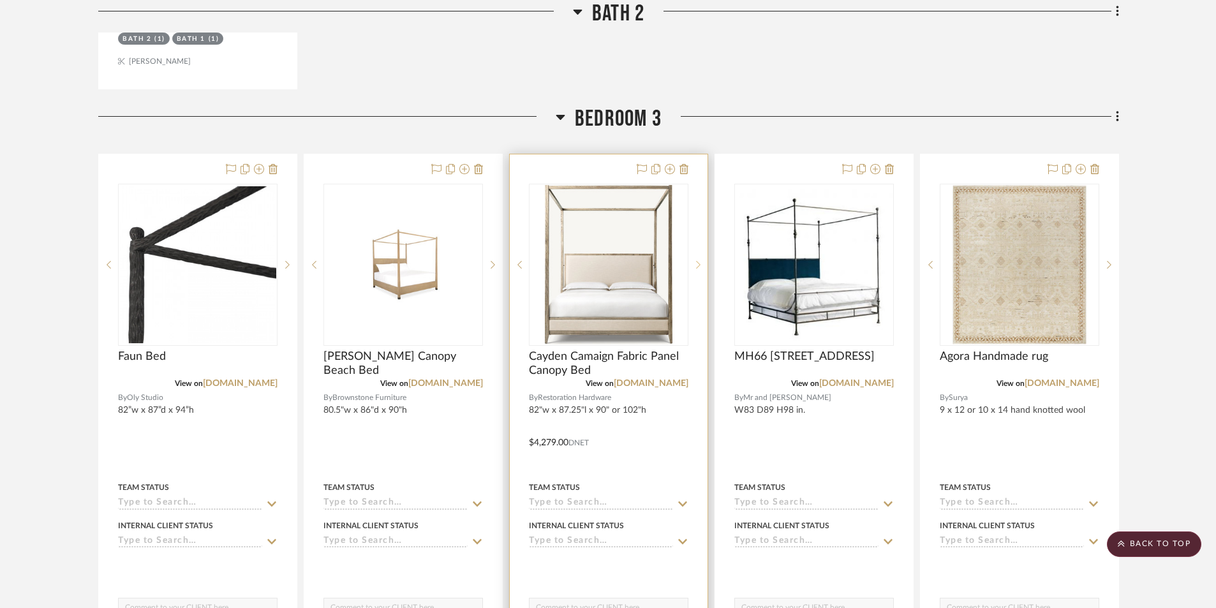
click at [693, 260] on sr-next-btn at bounding box center [697, 264] width 19 height 9
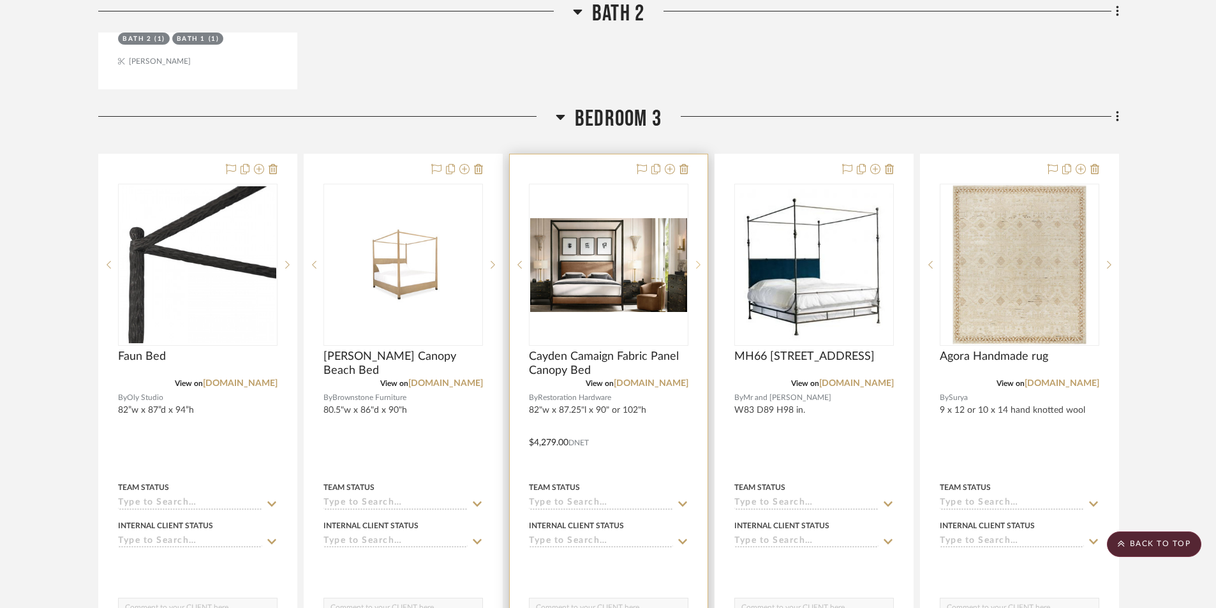
click at [694, 260] on sr-next-btn at bounding box center [697, 264] width 19 height 9
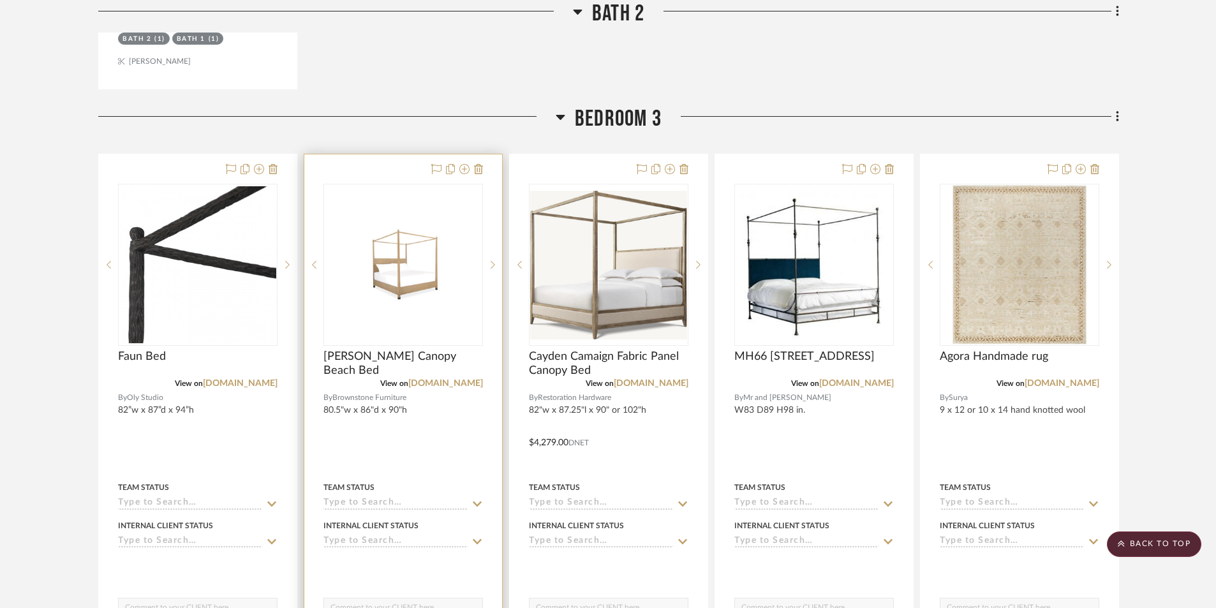
click at [404, 250] on img "2" at bounding box center [403, 265] width 157 height 76
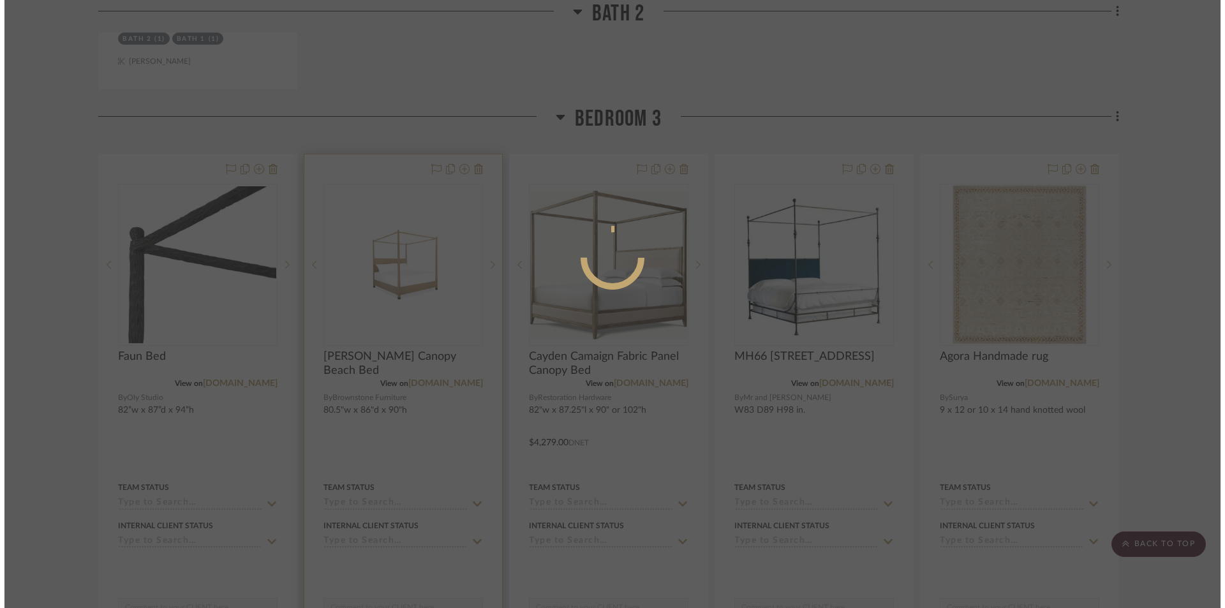
scroll to position [0, 0]
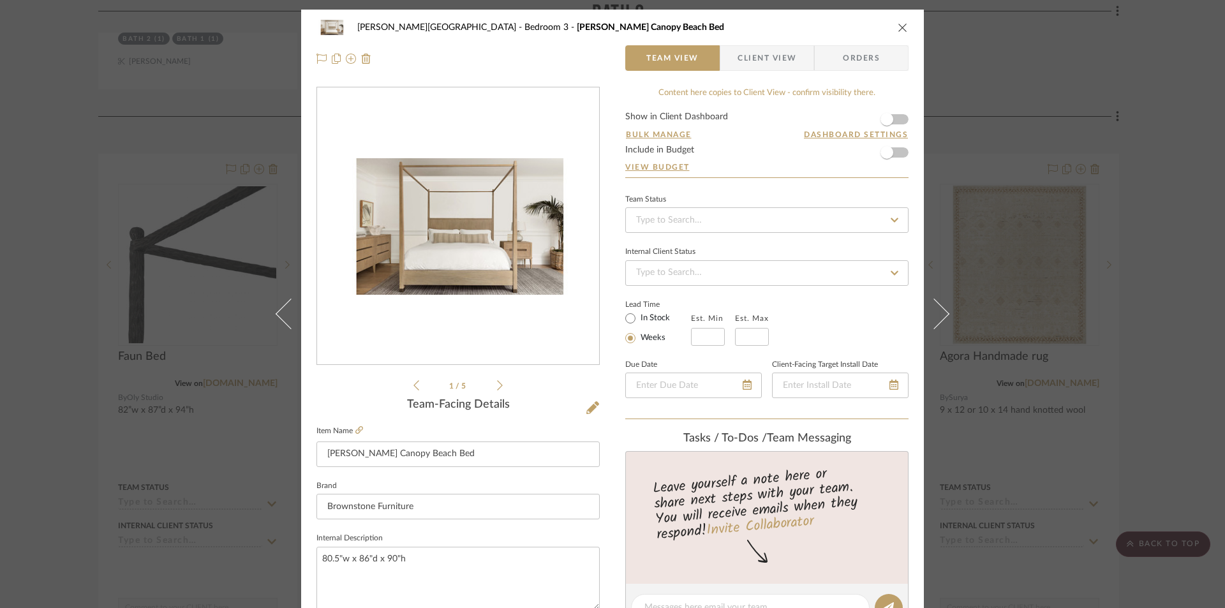
click at [497, 389] on icon at bounding box center [500, 385] width 6 height 10
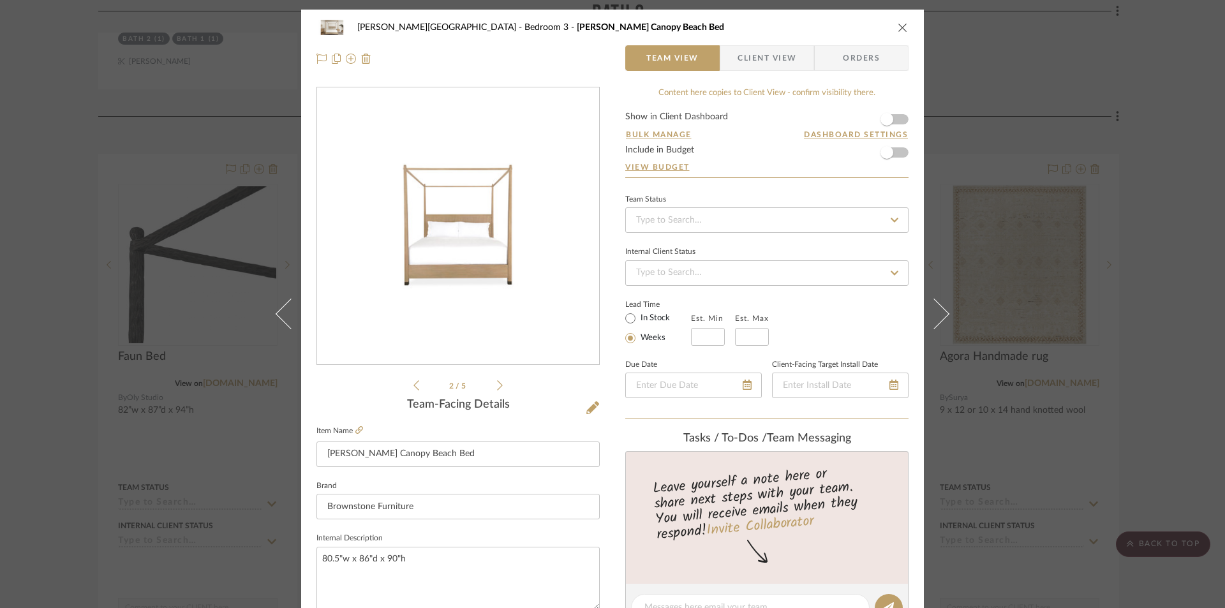
click at [497, 384] on icon at bounding box center [500, 385] width 6 height 11
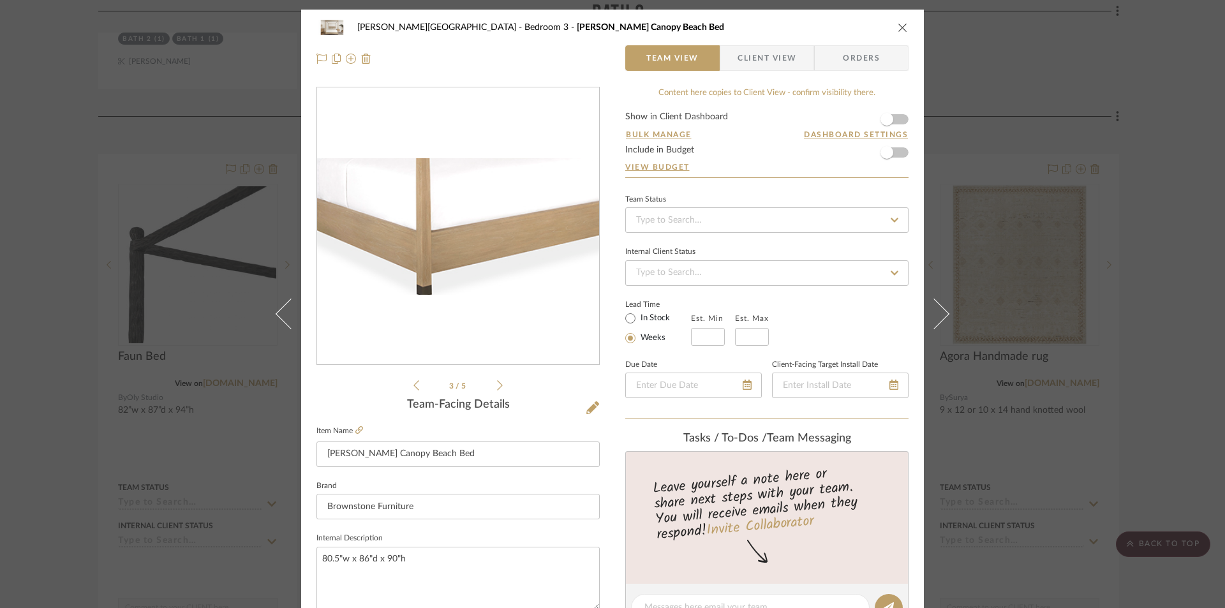
click at [457, 265] on img "2" at bounding box center [458, 226] width 282 height 137
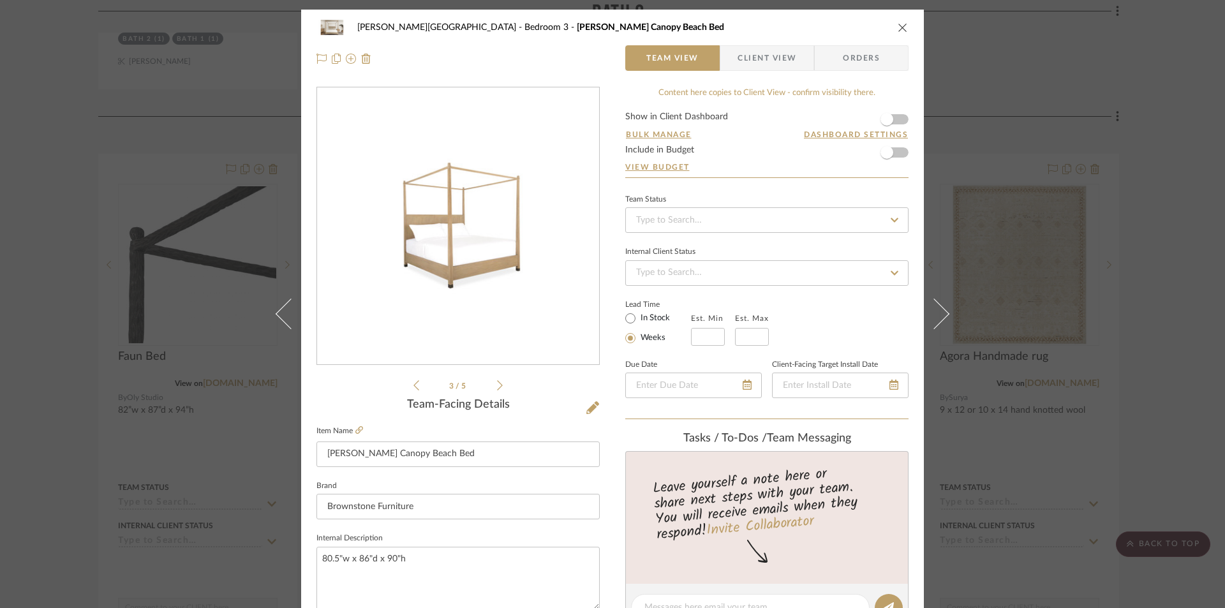
drag, startPoint x: 565, startPoint y: 339, endPoint x: 892, endPoint y: 26, distance: 452.1
click at [892, 26] on div "[PERSON_NAME][GEOGRAPHIC_DATA] Bedroom 3 [PERSON_NAME][GEOGRAPHIC_DATA] Bed" at bounding box center [612, 28] width 592 height 26
click at [901, 26] on icon "close" at bounding box center [903, 27] width 10 height 10
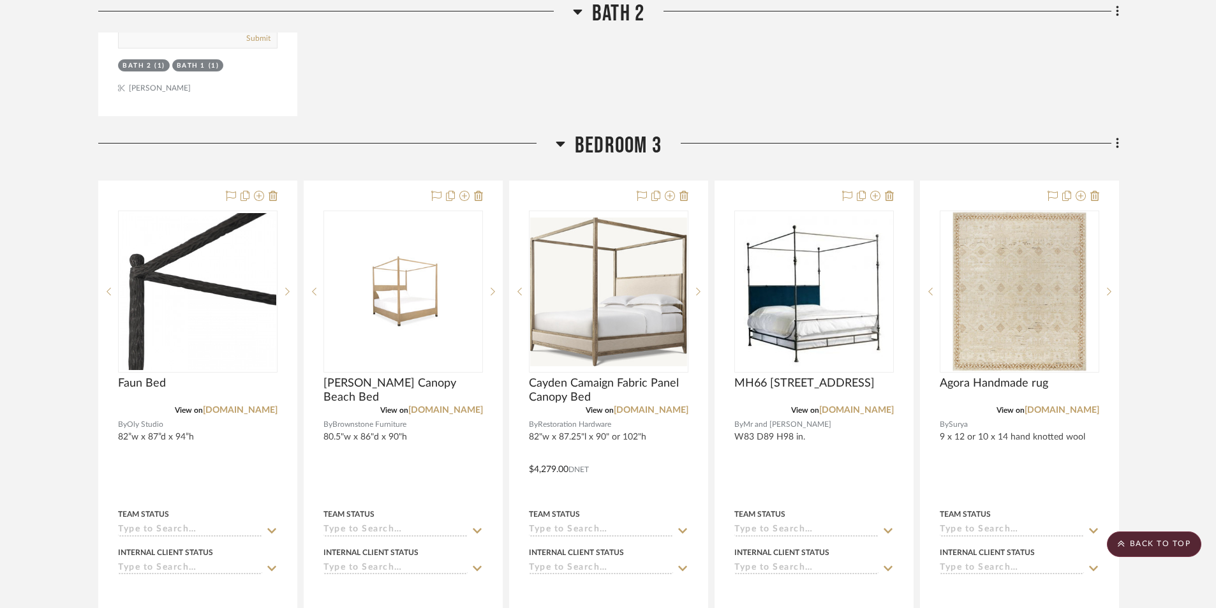
scroll to position [6380, 0]
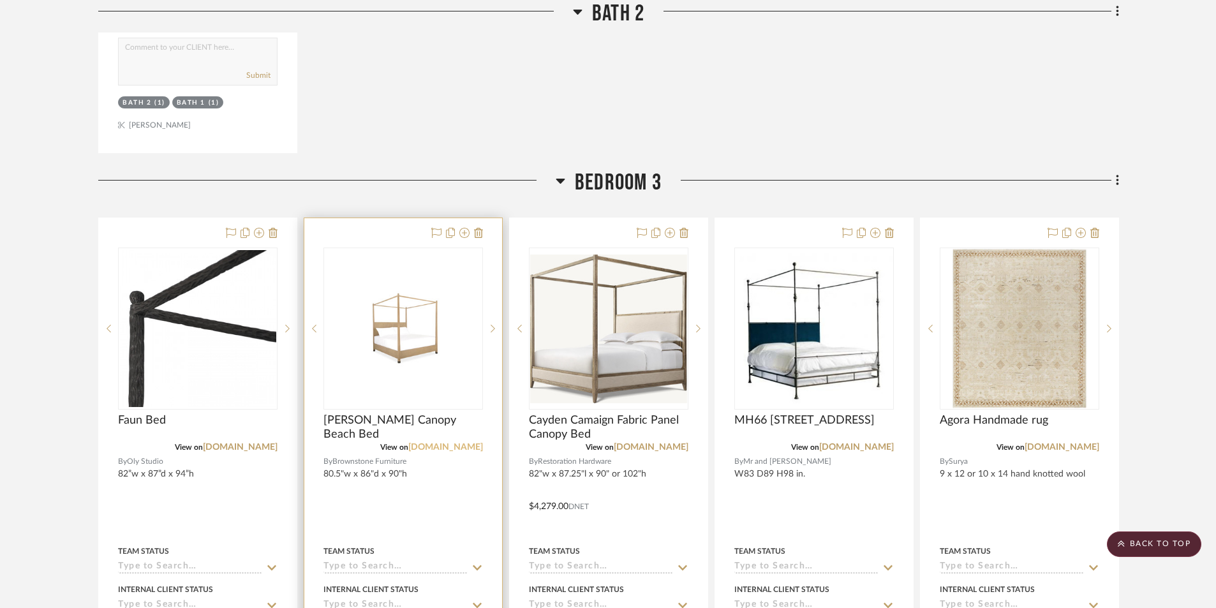
drag, startPoint x: 400, startPoint y: 319, endPoint x: 384, endPoint y: 417, distance: 99.5
click at [408, 443] on link "[DOMAIN_NAME]" at bounding box center [445, 447] width 75 height 9
click at [588, 318] on img "0" at bounding box center [608, 329] width 157 height 149
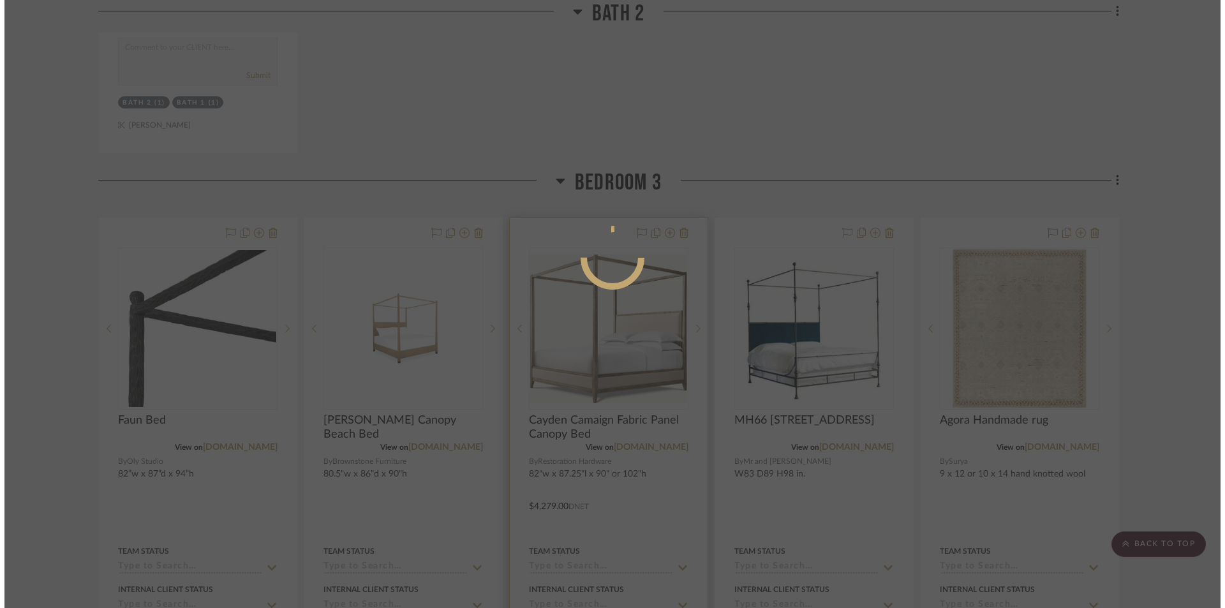
scroll to position [0, 0]
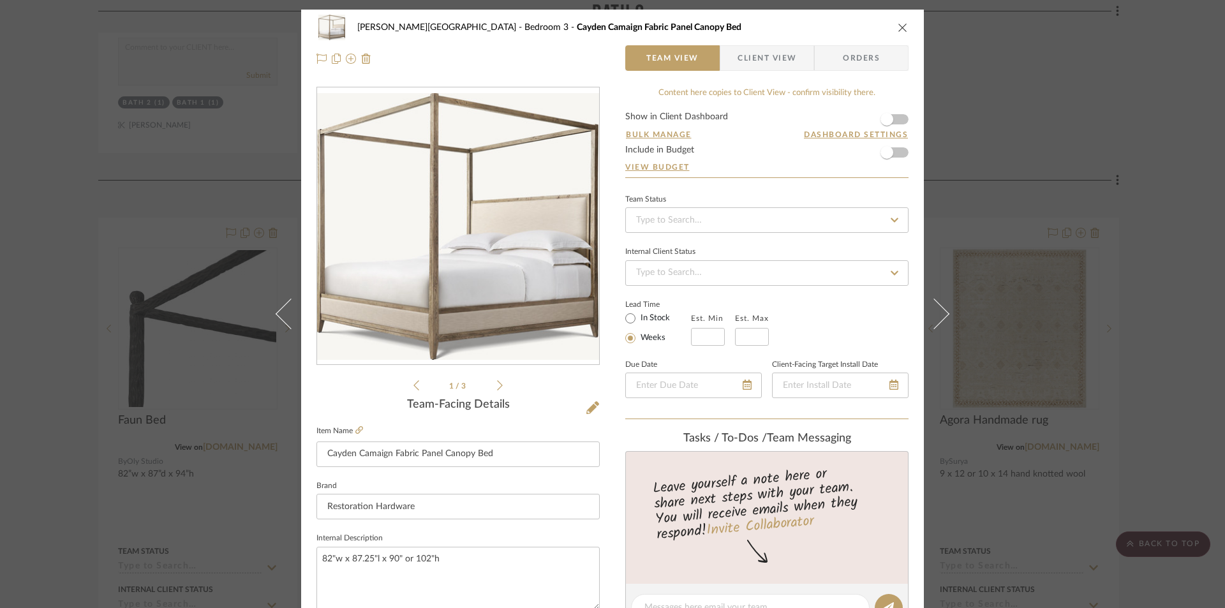
click at [899, 26] on icon "close" at bounding box center [903, 27] width 10 height 10
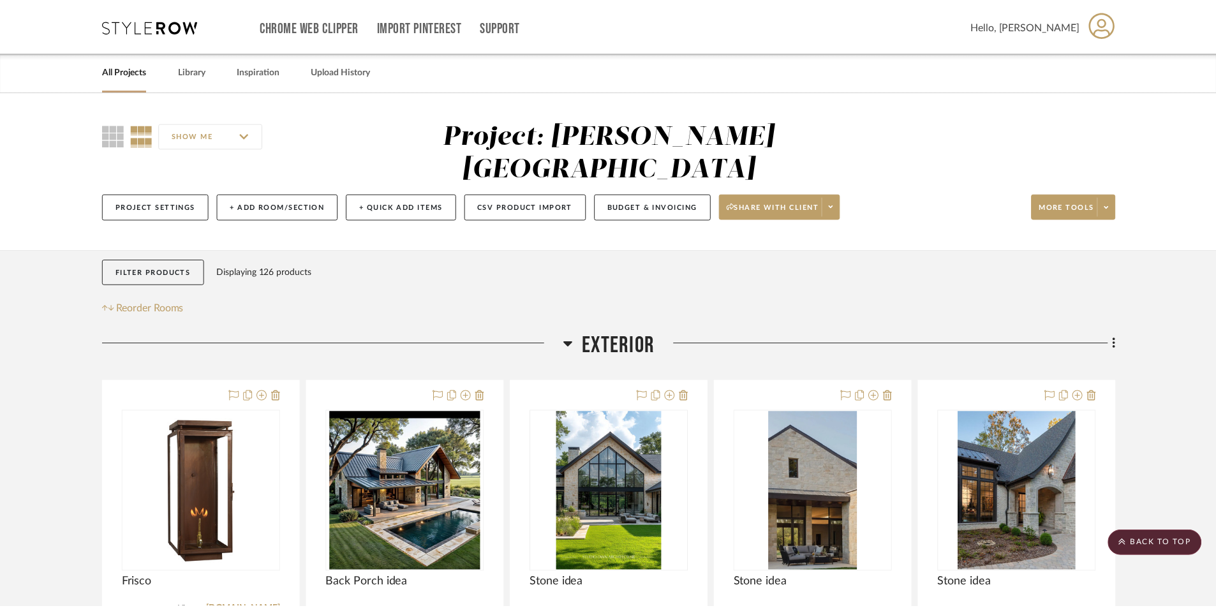
scroll to position [6380, 0]
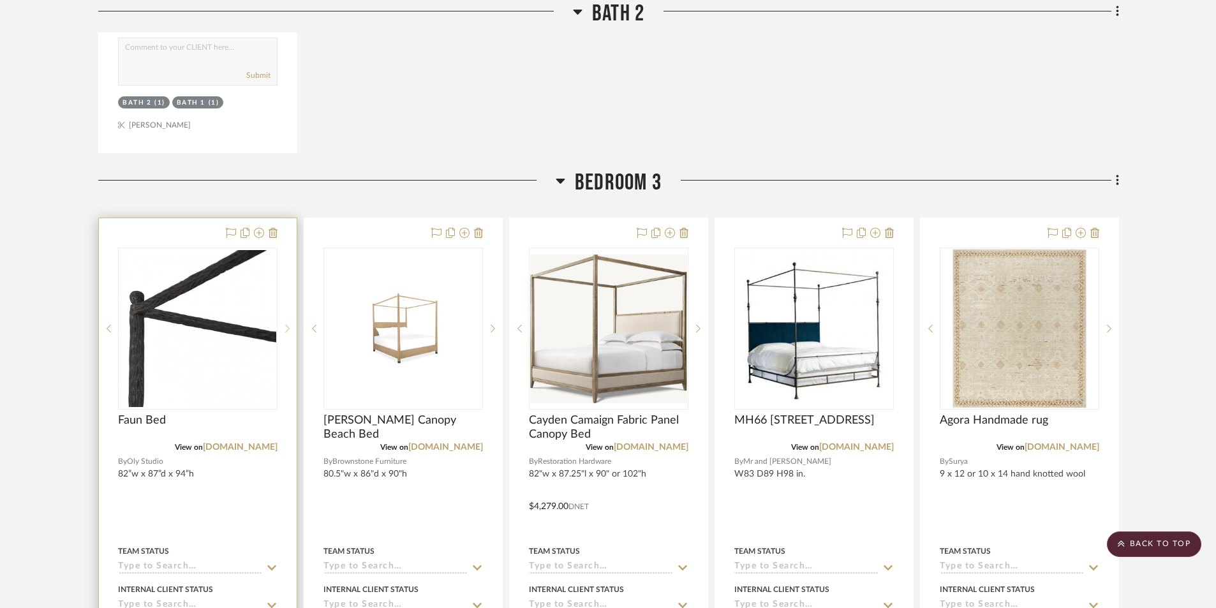
click at [285, 324] on sr-next-btn at bounding box center [287, 328] width 19 height 9
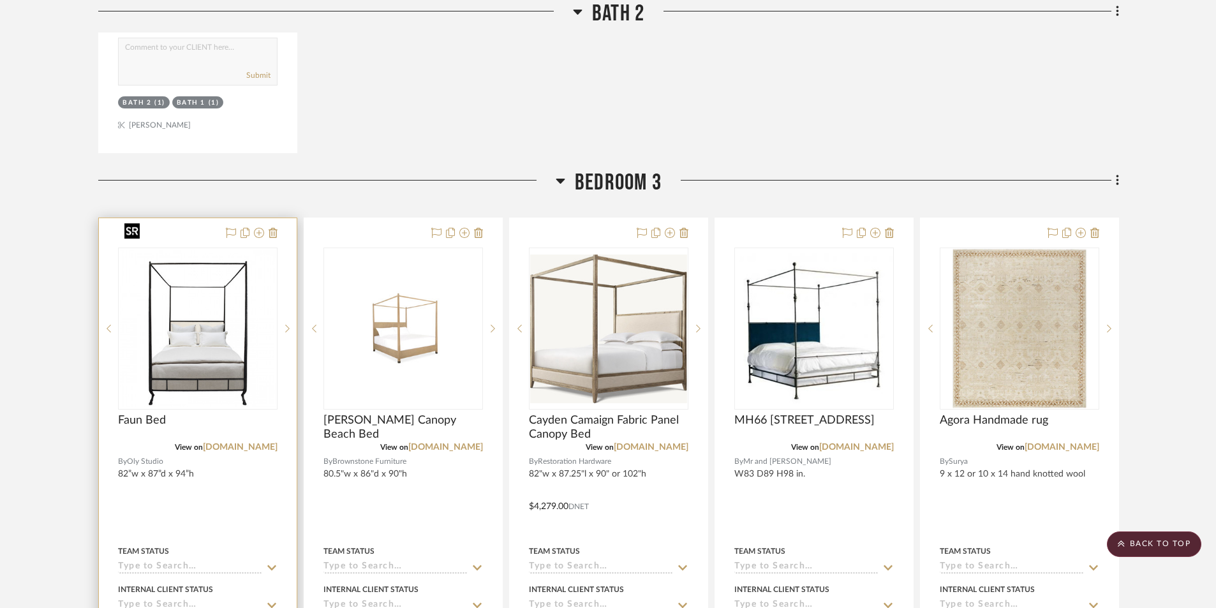
click at [219, 360] on img "0" at bounding box center [197, 328] width 157 height 157
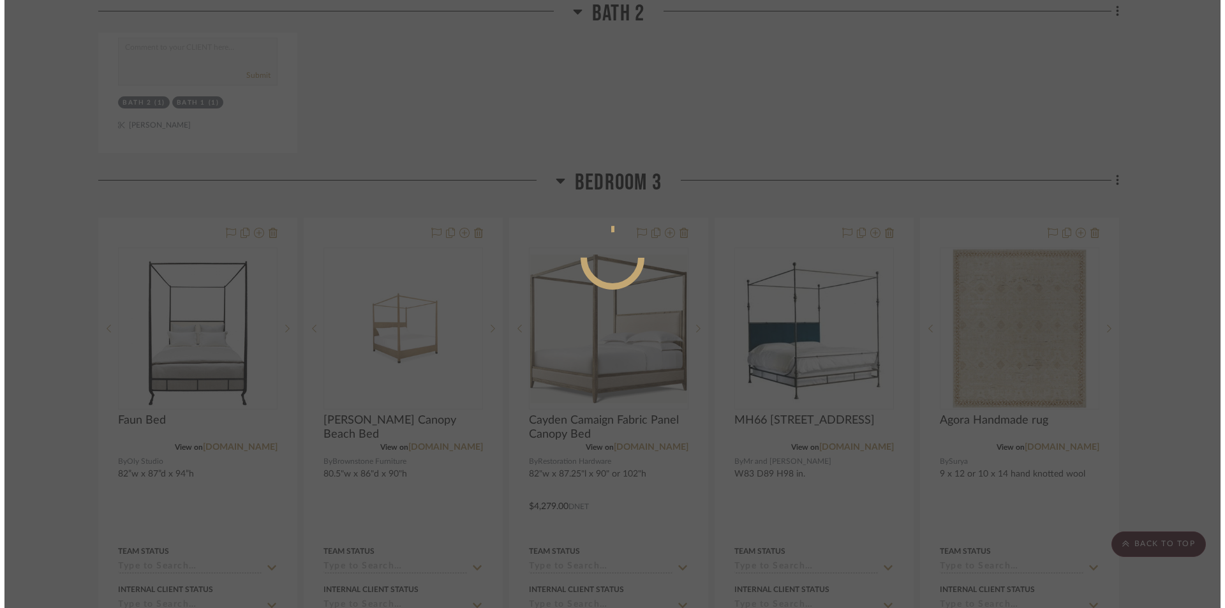
scroll to position [0, 0]
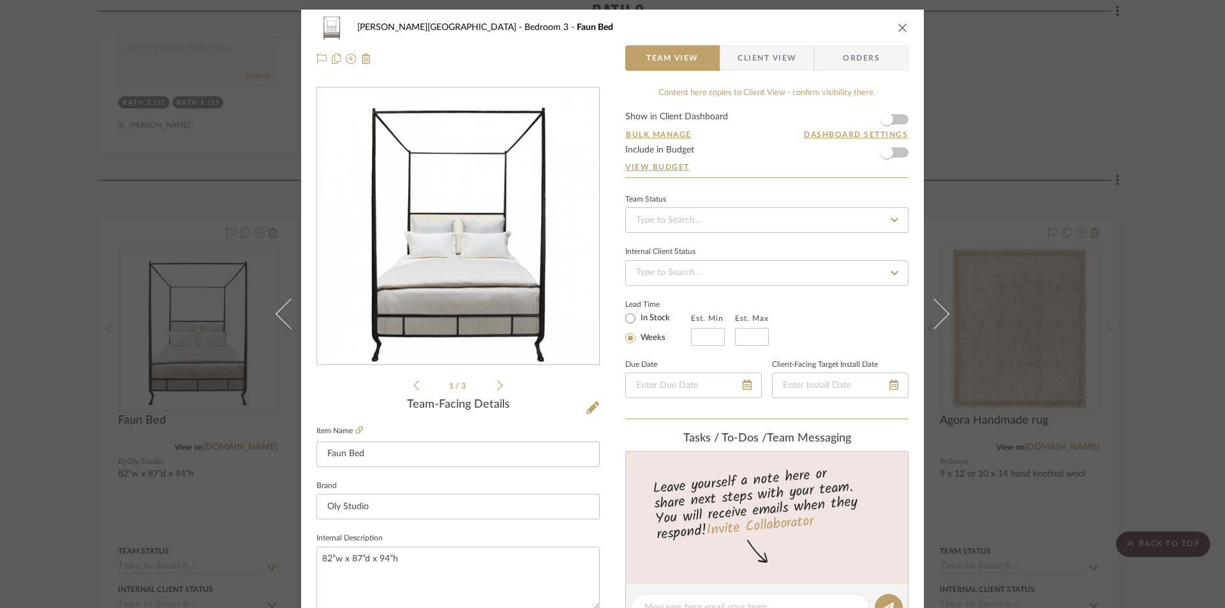
click at [496, 391] on ul "1 / 3" at bounding box center [457, 385] width 89 height 15
click at [497, 386] on icon at bounding box center [500, 385] width 6 height 11
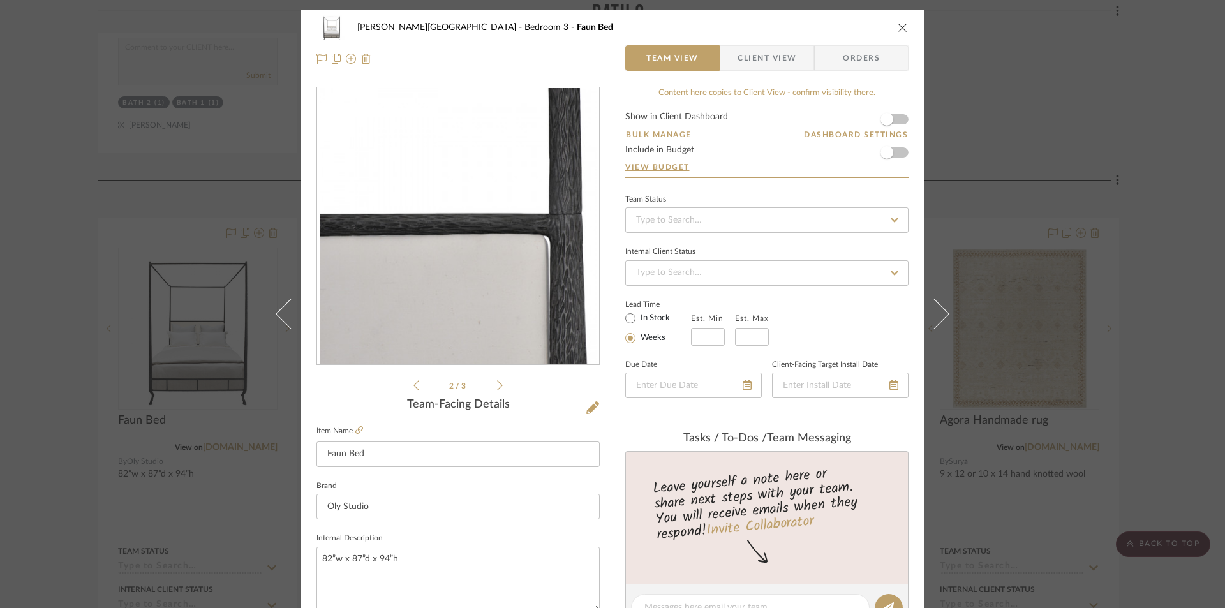
click at [497, 386] on icon at bounding box center [500, 385] width 6 height 11
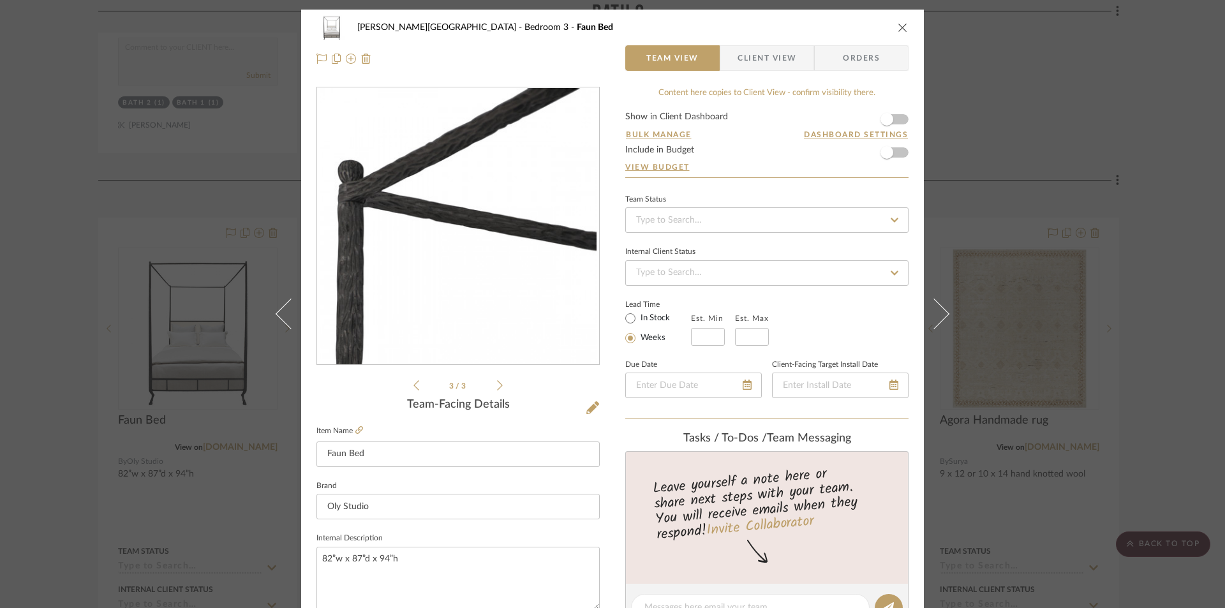
click at [497, 385] on icon at bounding box center [500, 385] width 6 height 11
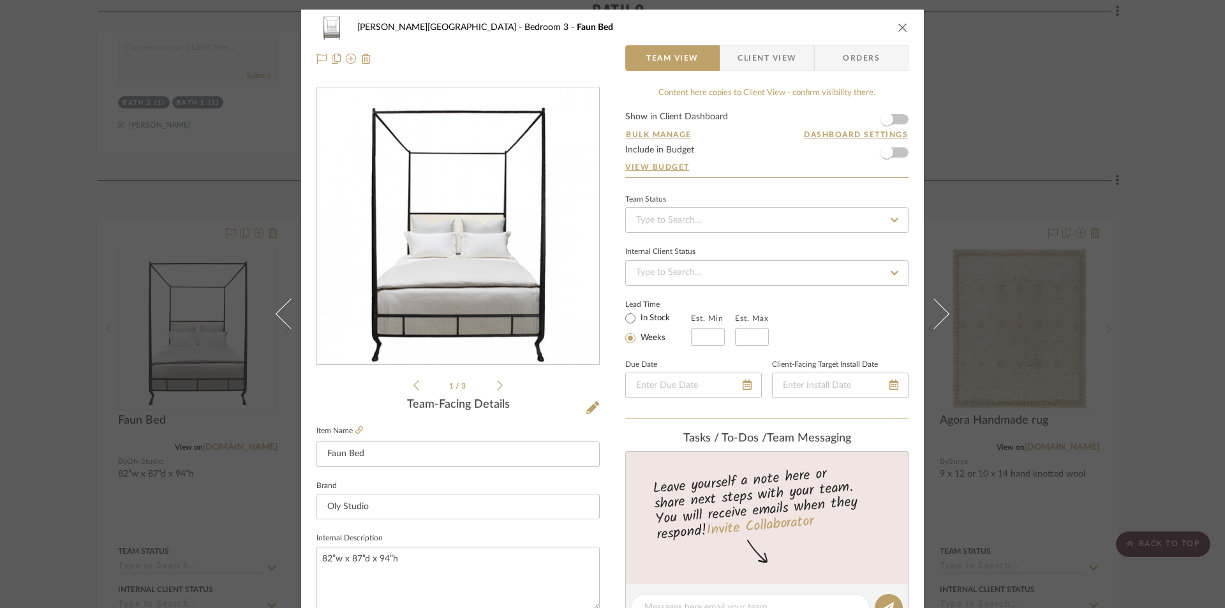
click at [897, 26] on button "close" at bounding box center [902, 27] width 11 height 11
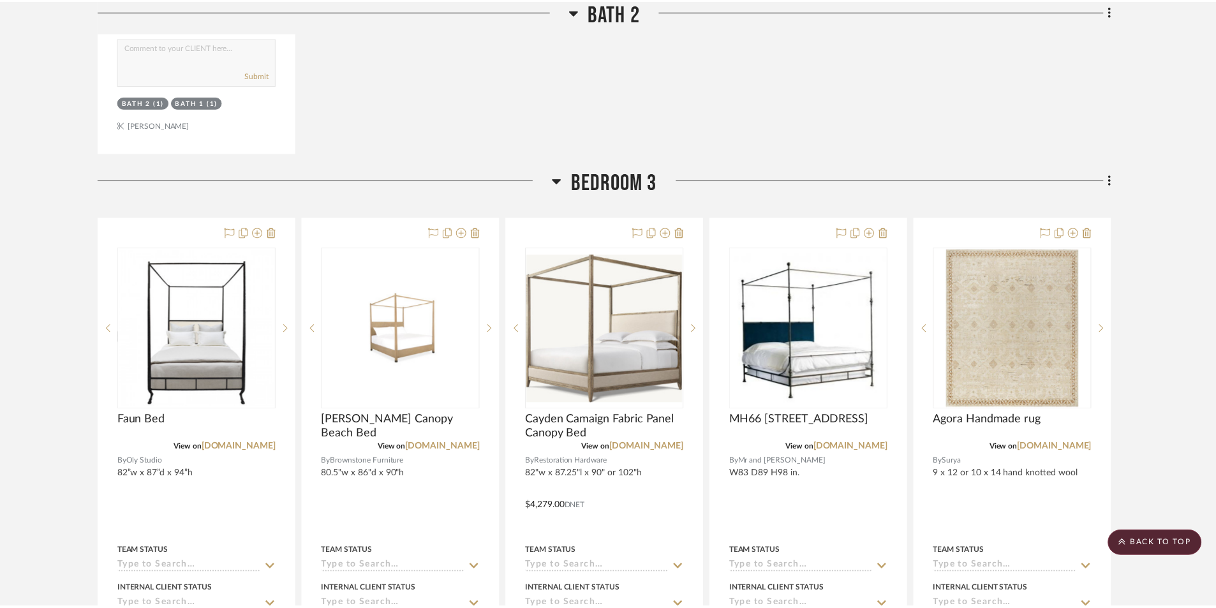
scroll to position [6380, 0]
